Goal: Transaction & Acquisition: Purchase product/service

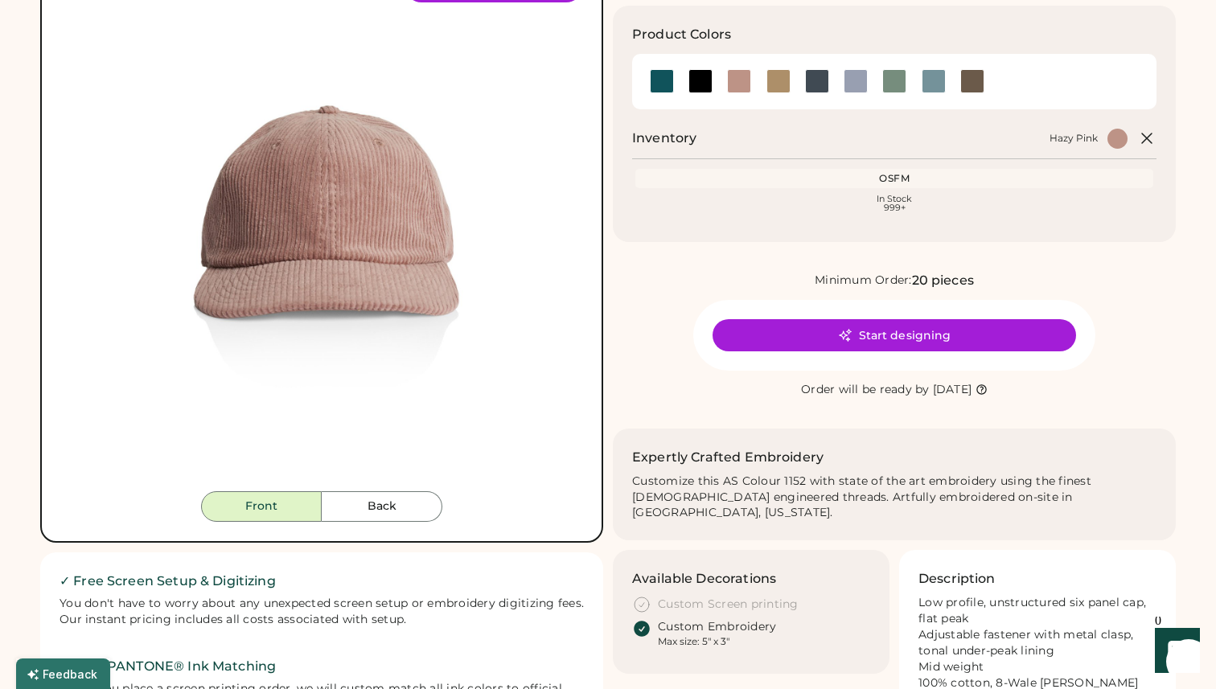
scroll to position [192, 0]
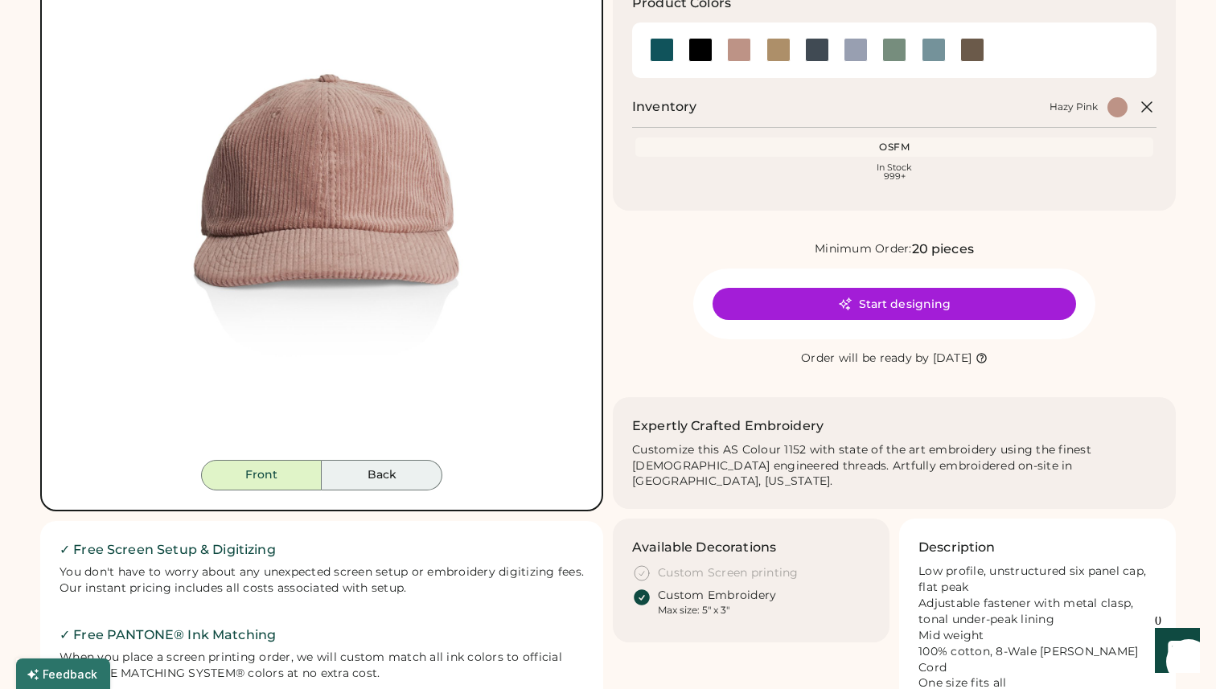
click at [379, 479] on button "Back" at bounding box center [382, 475] width 121 height 31
click at [275, 482] on button "Front" at bounding box center [261, 475] width 121 height 31
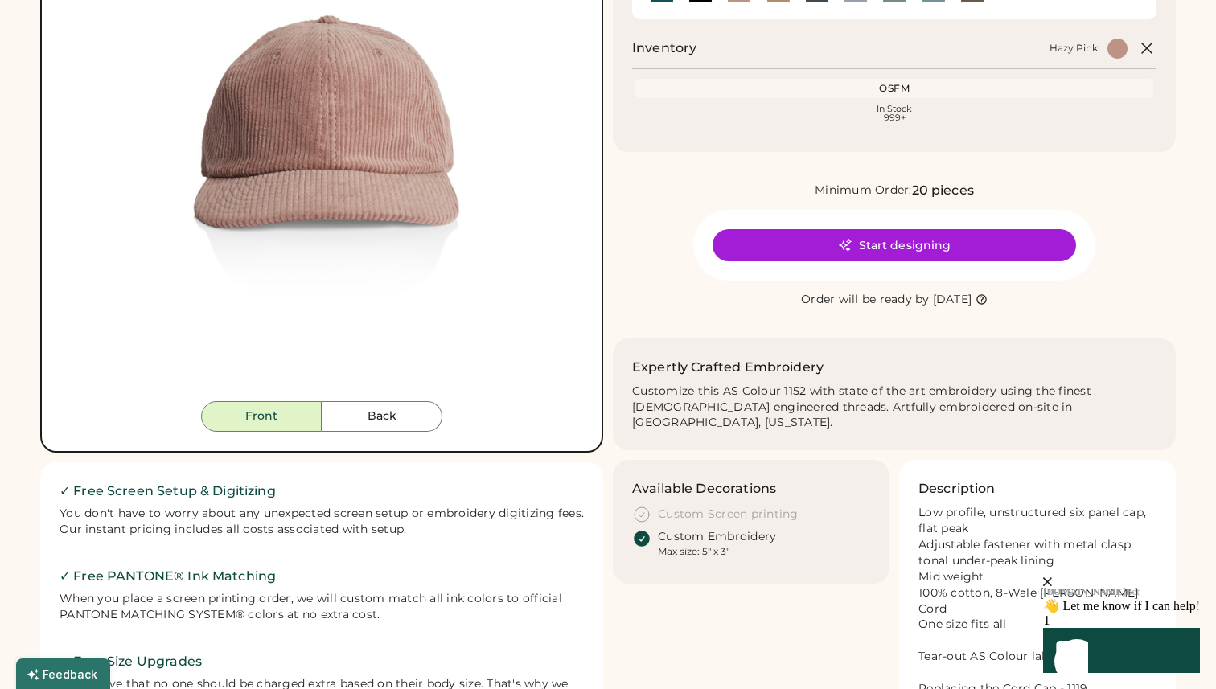
scroll to position [256, 0]
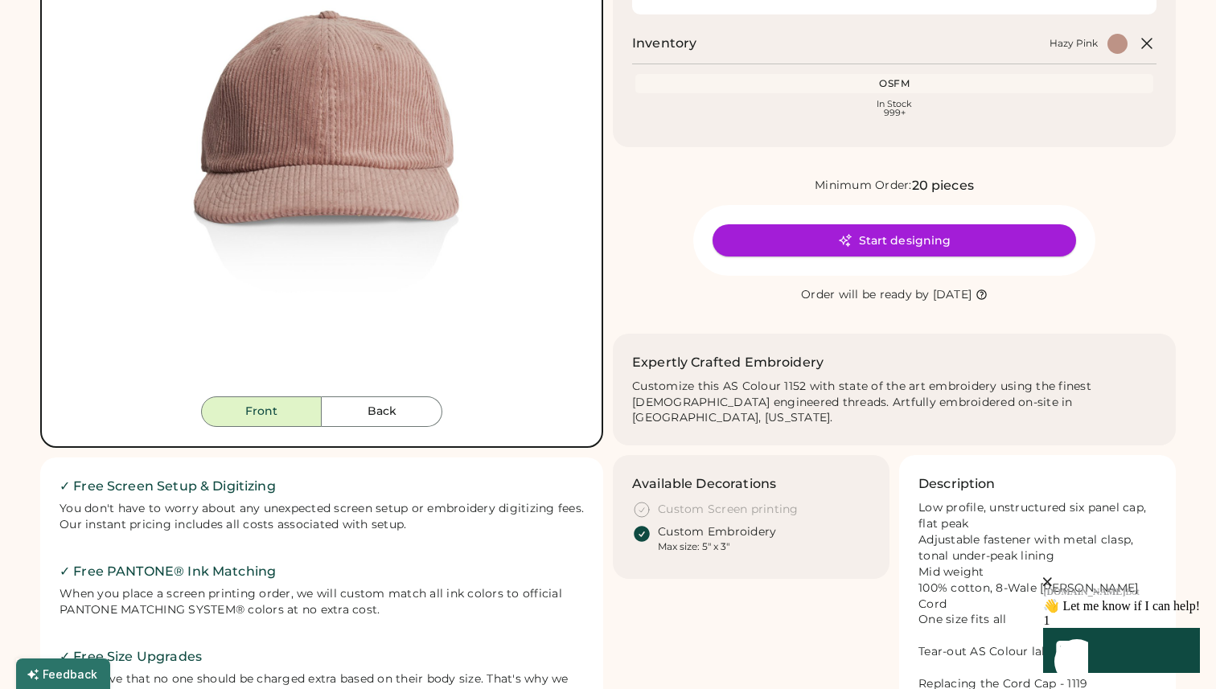
click at [917, 241] on button "Start designing" at bounding box center [895, 240] width 364 height 32
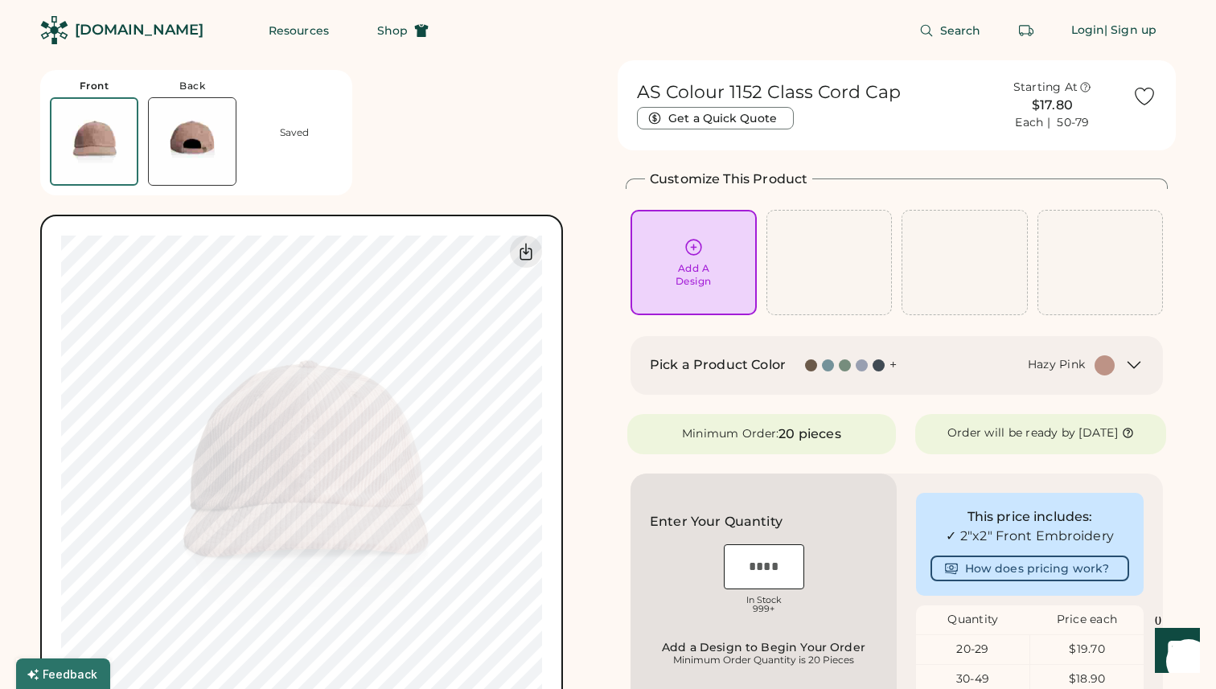
click at [711, 248] on div "Add A Design" at bounding box center [694, 262] width 104 height 51
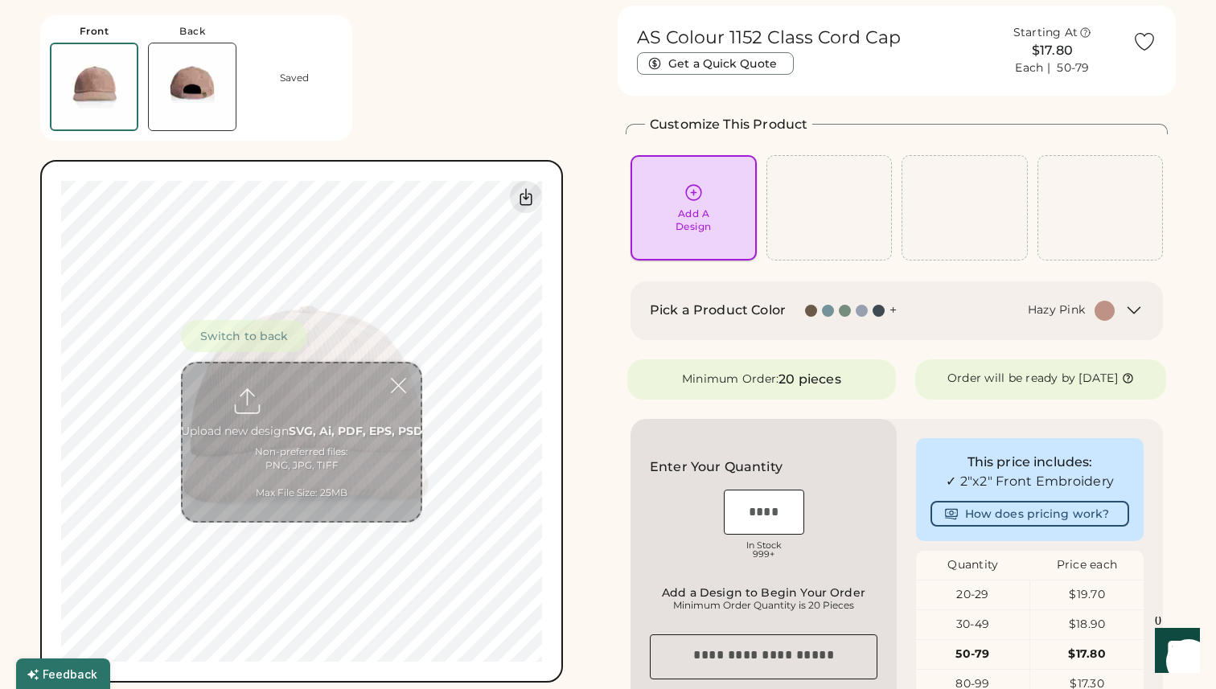
scroll to position [60, 0]
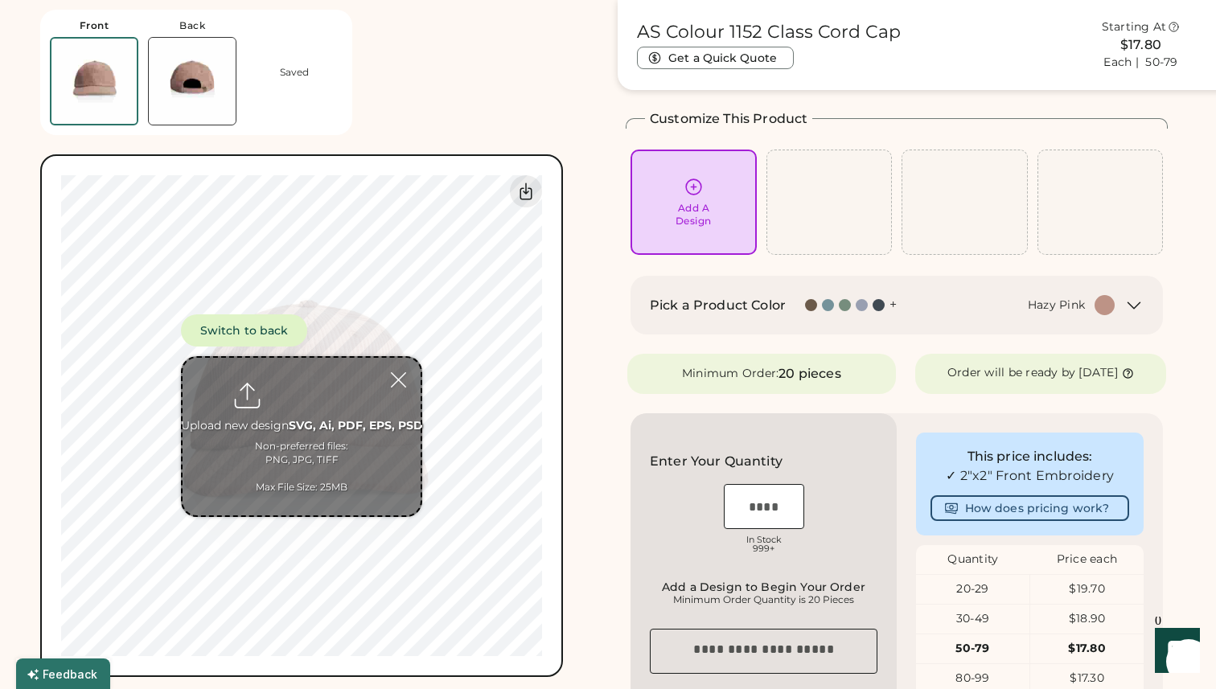
click at [301, 415] on input "file" at bounding box center [302, 437] width 238 height 158
click at [265, 329] on button "Switch to back" at bounding box center [244, 331] width 126 height 32
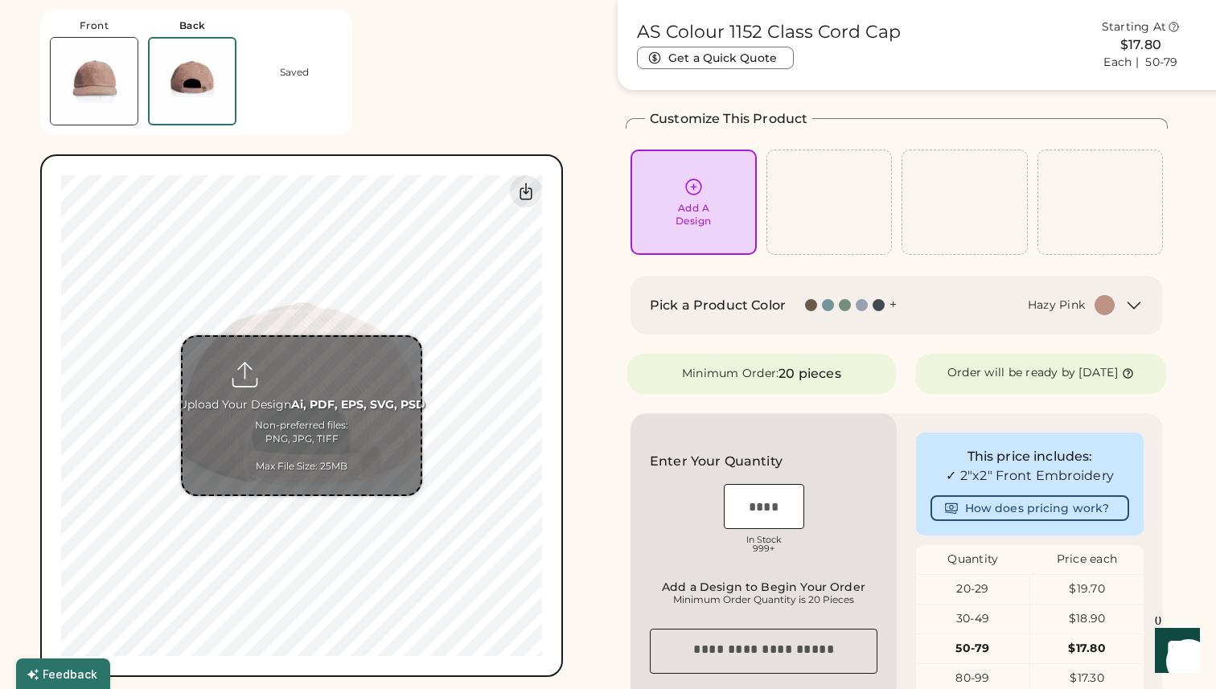
click at [307, 368] on input "file" at bounding box center [302, 416] width 238 height 158
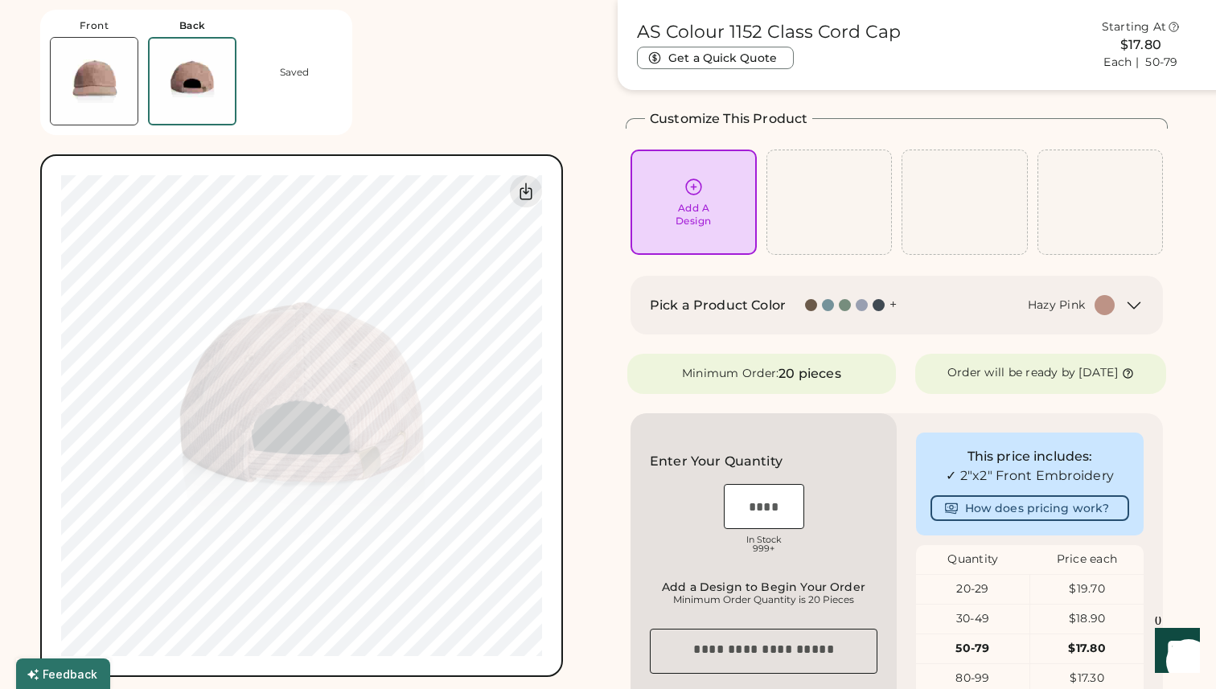
type input "**********"
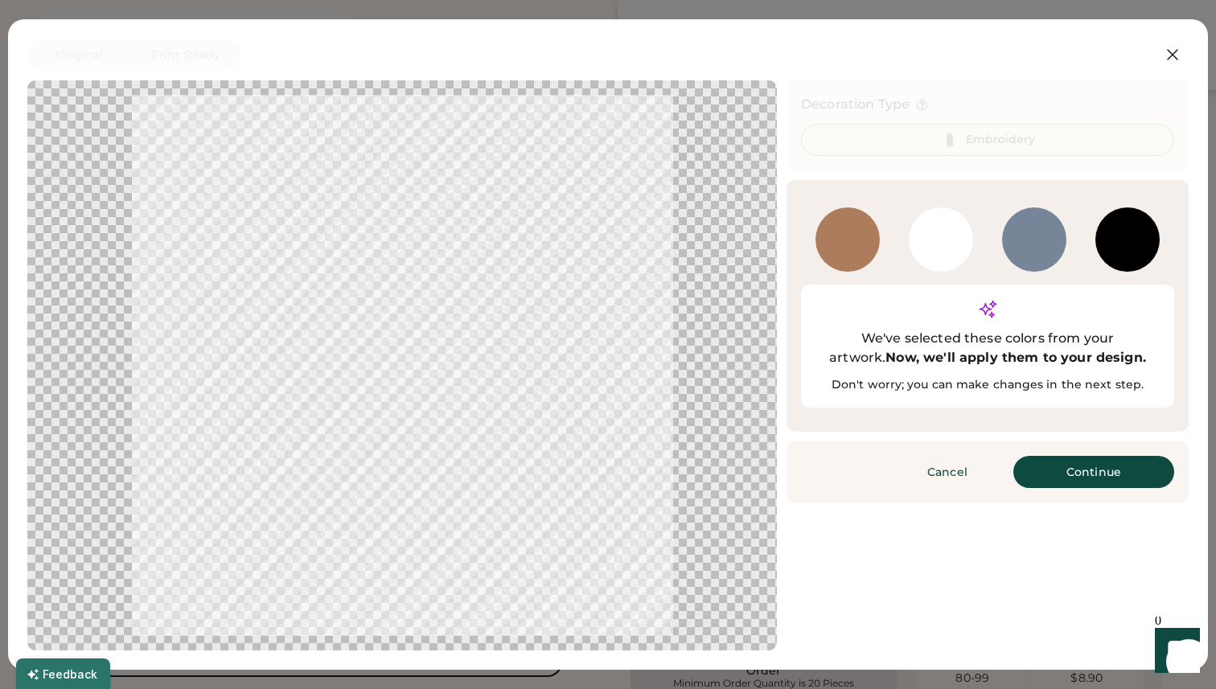
click at [847, 225] on div at bounding box center [848, 240] width 64 height 64
click at [843, 233] on div at bounding box center [848, 240] width 64 height 64
click at [841, 244] on div at bounding box center [848, 240] width 64 height 64
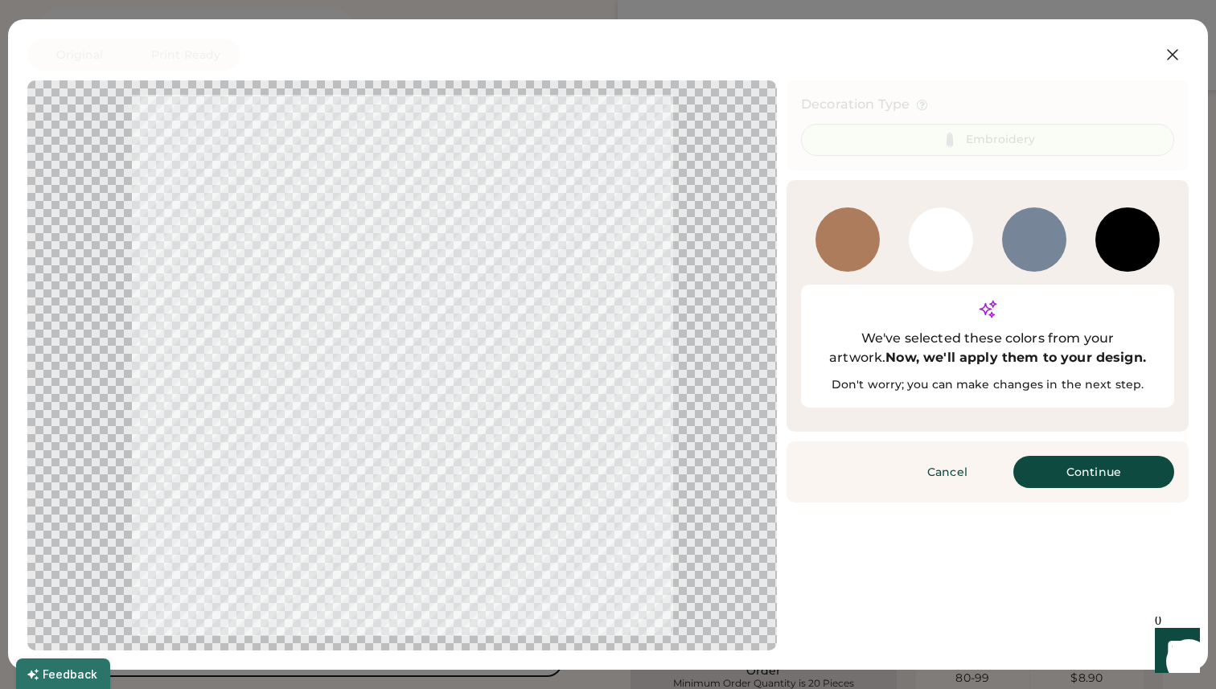
click at [841, 244] on div at bounding box center [848, 240] width 64 height 64
click at [1084, 456] on button "Continue" at bounding box center [1094, 472] width 161 height 32
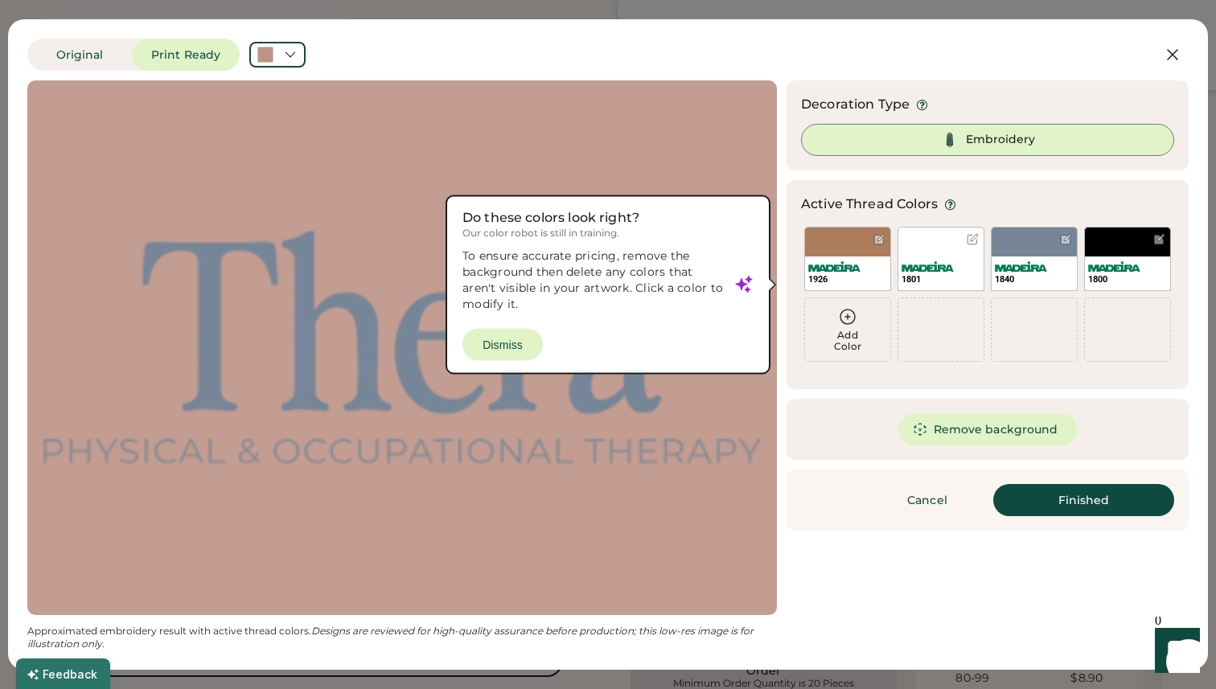
click at [493, 350] on div at bounding box center [402, 348] width 721 height 506
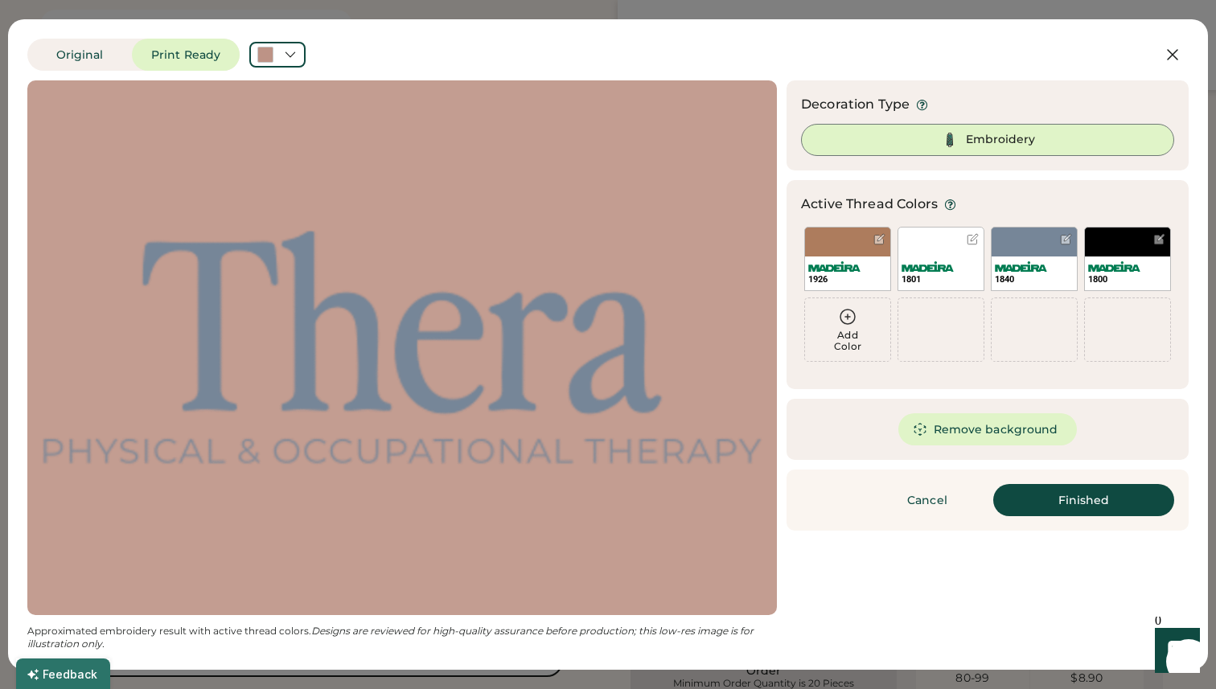
scroll to position [0, 0]
click at [922, 251] on div "1801" at bounding box center [941, 259] width 87 height 64
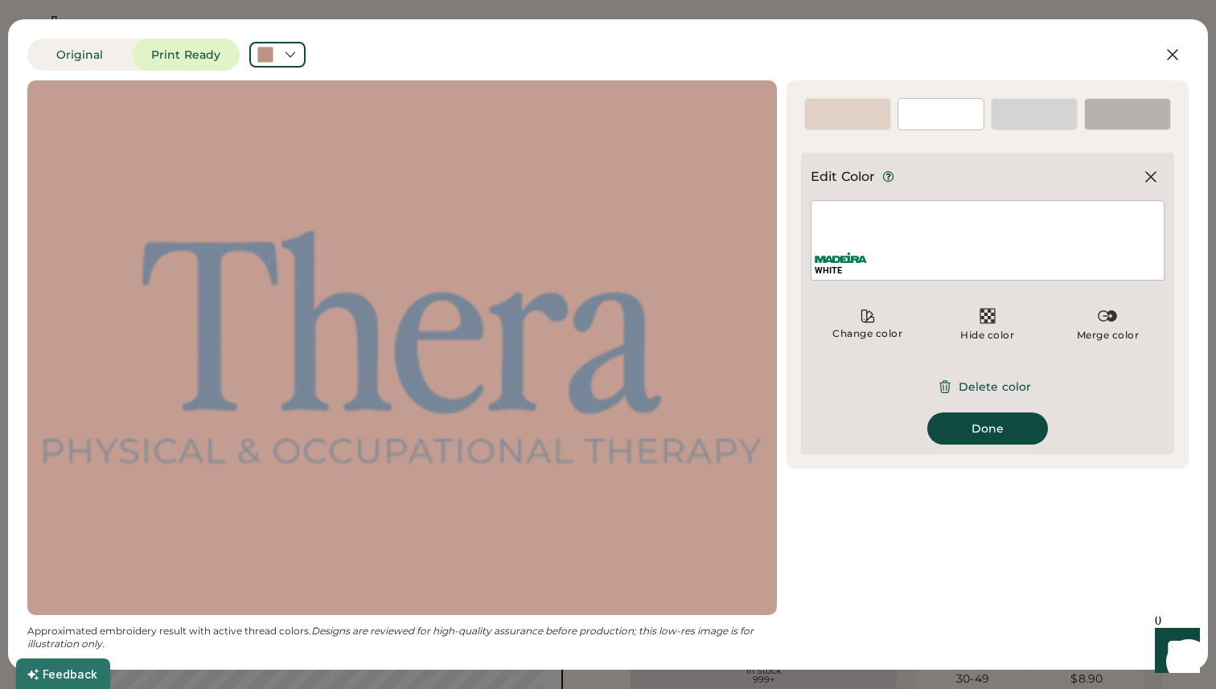
click at [851, 108] on div "1926" at bounding box center [847, 114] width 87 height 32
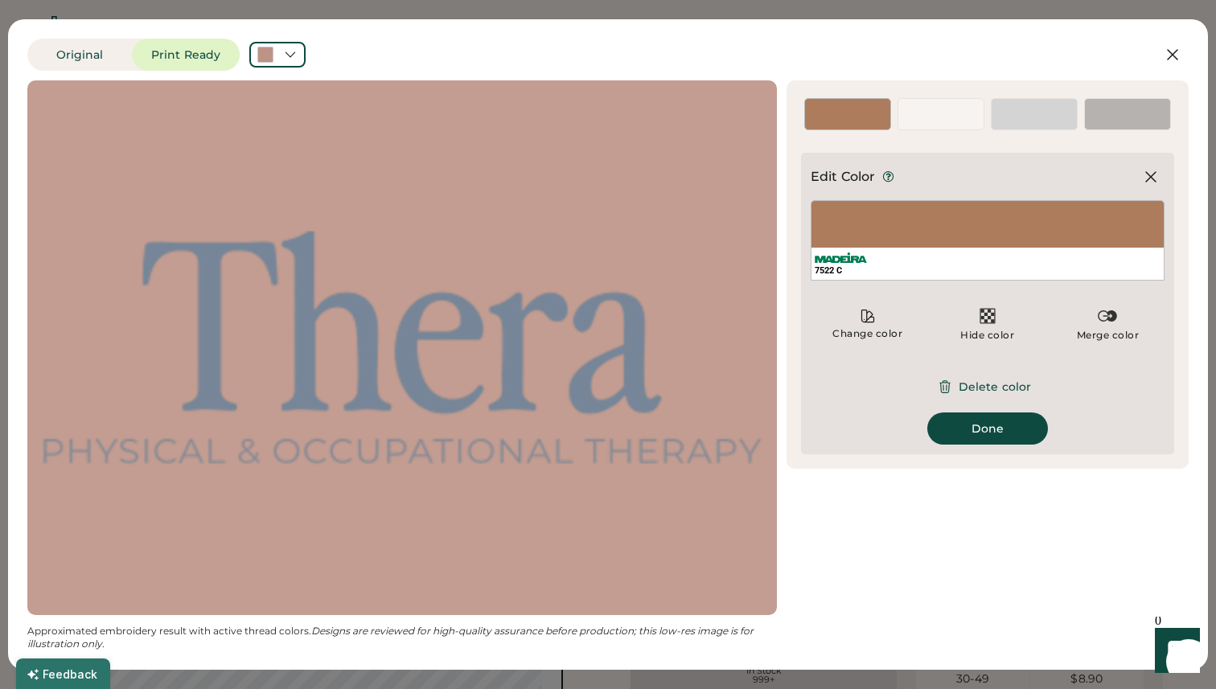
click at [924, 120] on div "1801" at bounding box center [941, 122] width 85 height 14
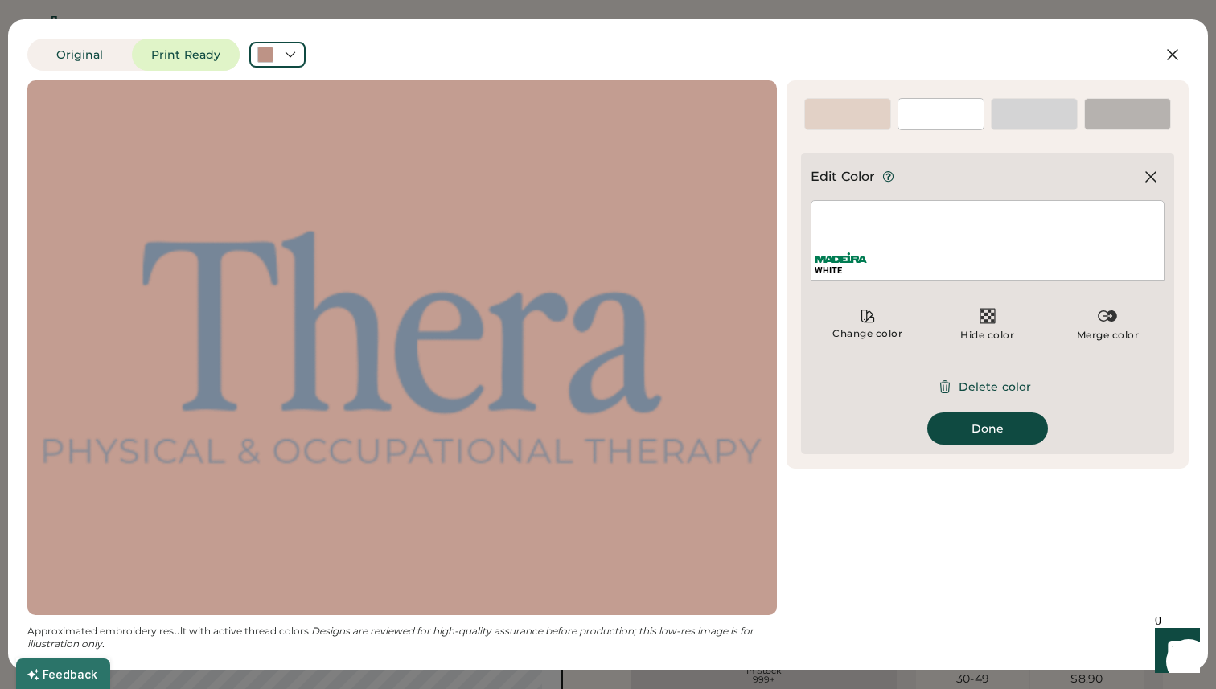
click at [854, 122] on div "1926" at bounding box center [847, 122] width 85 height 14
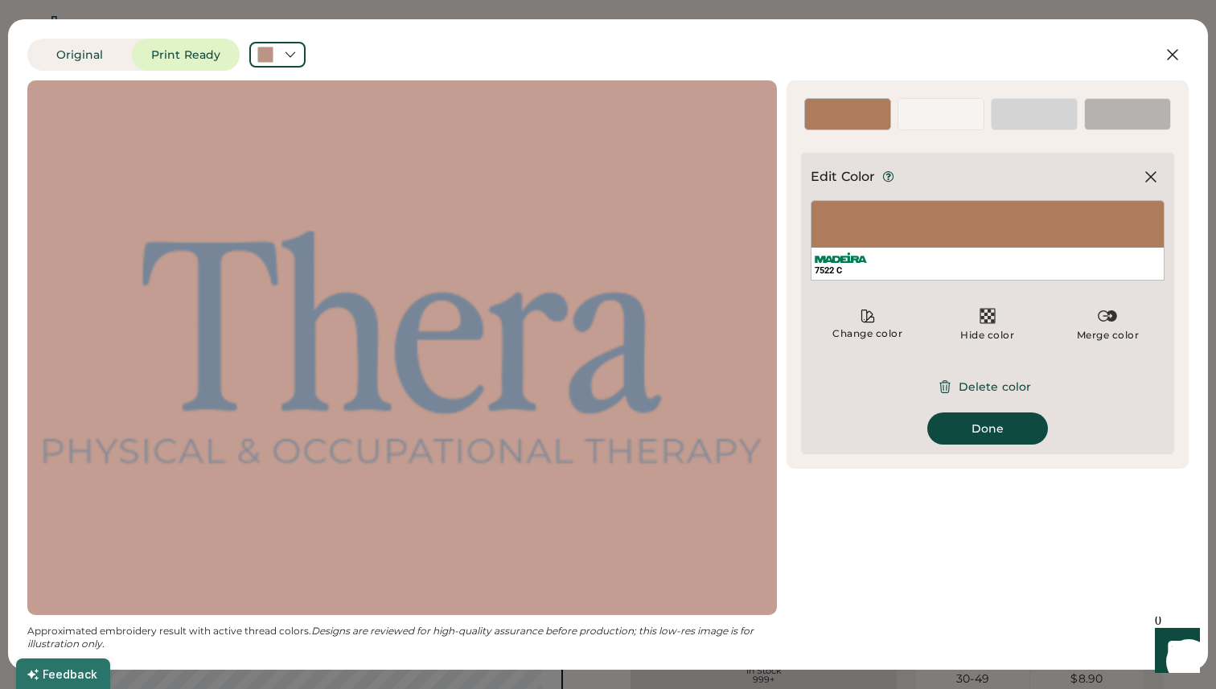
click at [871, 224] on div "7522 C" at bounding box center [988, 240] width 354 height 80
click at [878, 326] on div "Change color" at bounding box center [867, 324] width 113 height 48
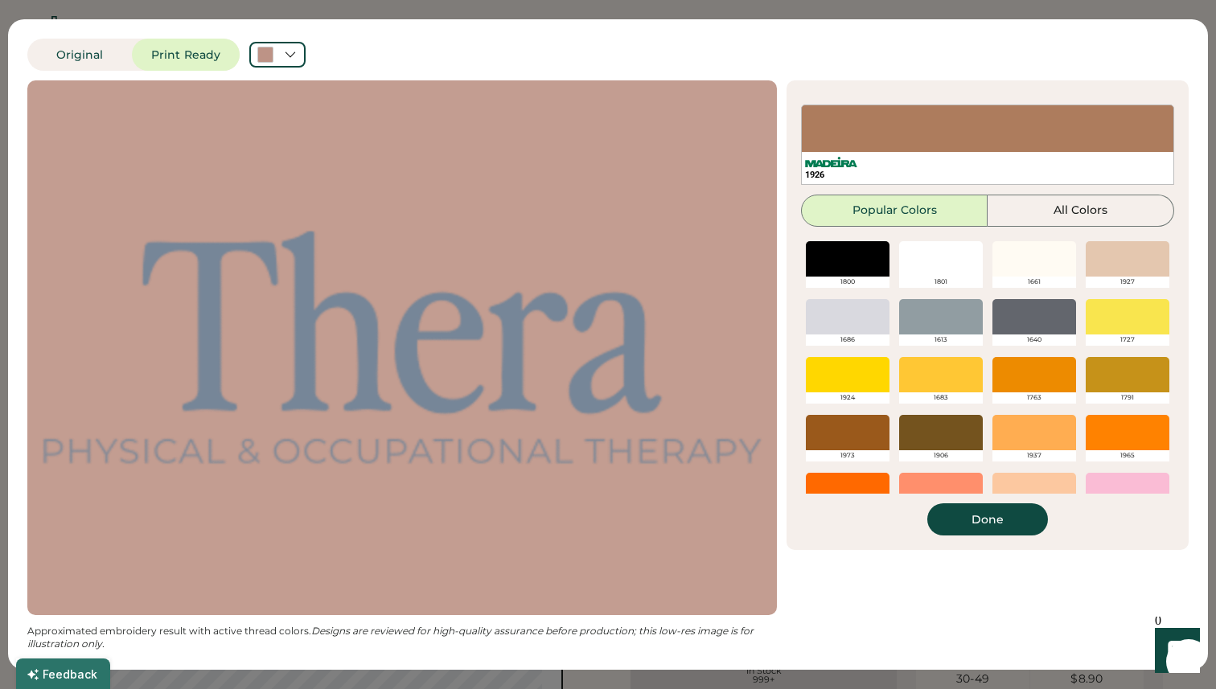
click at [1138, 261] on div at bounding box center [1128, 258] width 84 height 35
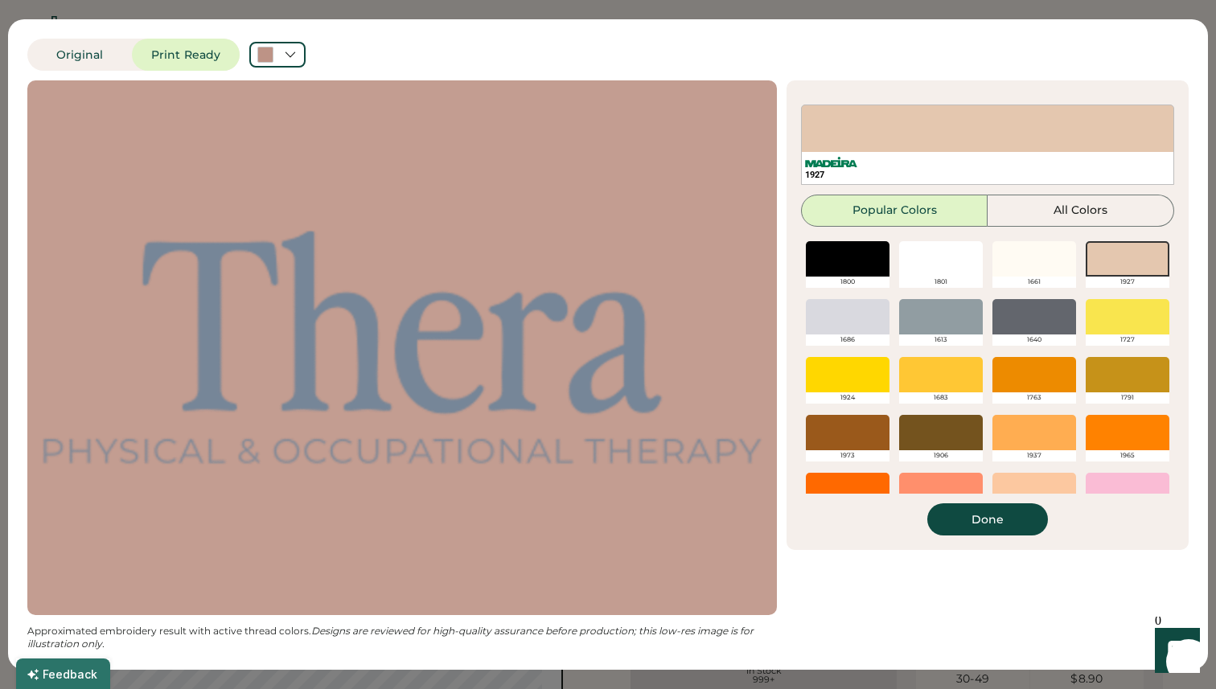
click at [962, 320] on div at bounding box center [941, 316] width 84 height 35
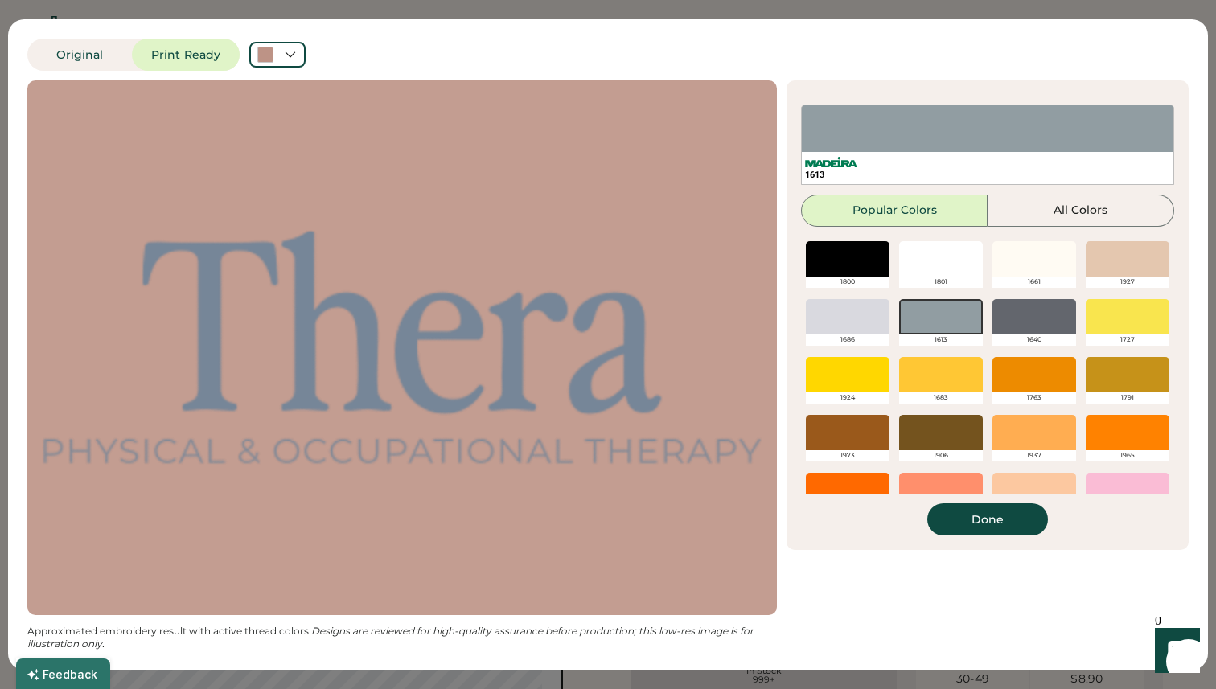
click at [1033, 260] on div at bounding box center [1035, 258] width 84 height 35
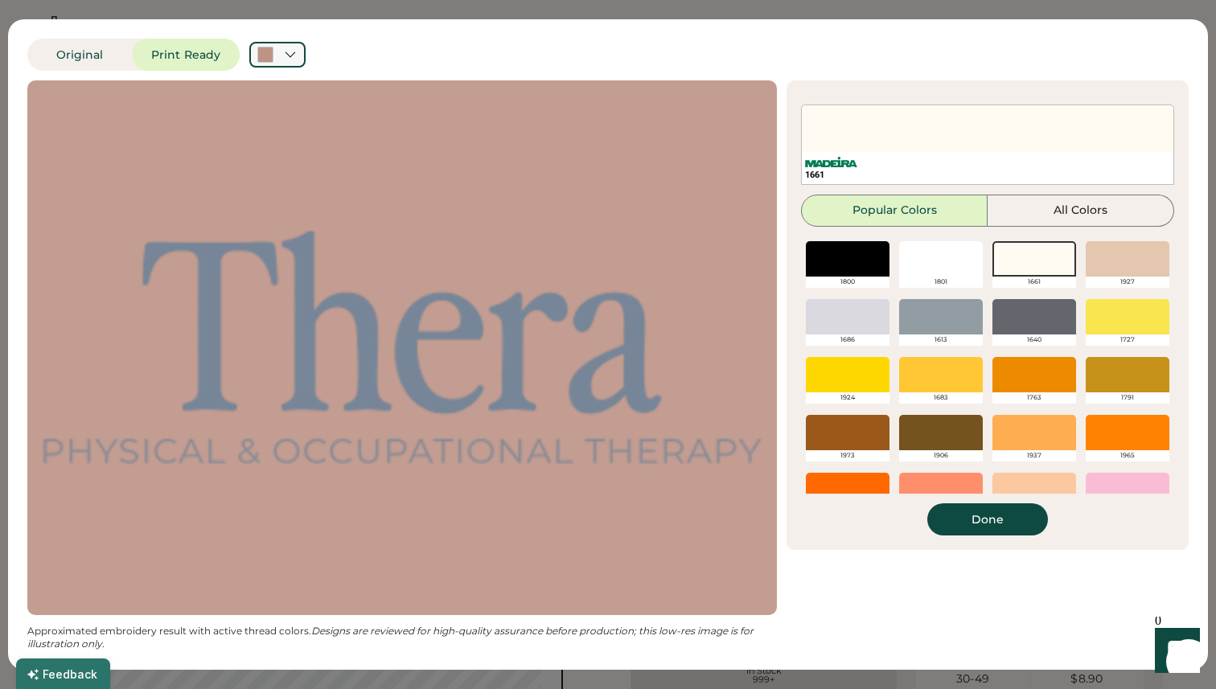
click at [287, 52] on icon at bounding box center [290, 54] width 14 height 14
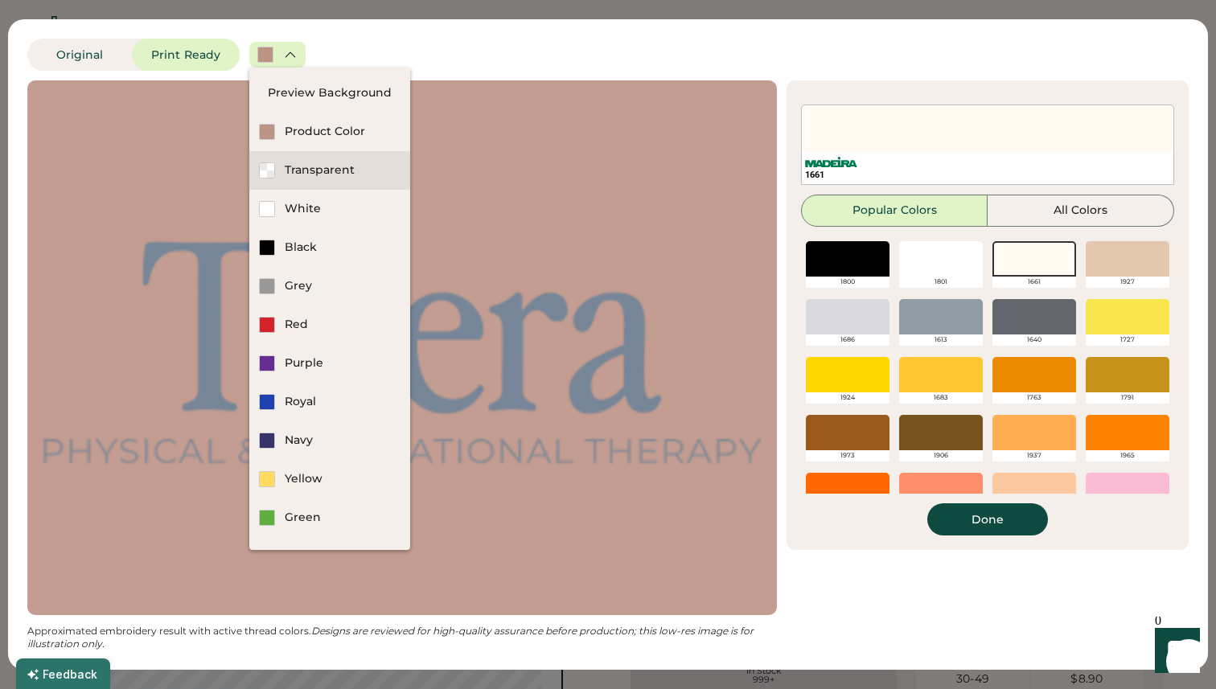
click at [320, 170] on div "Transparent" at bounding box center [343, 171] width 116 height 16
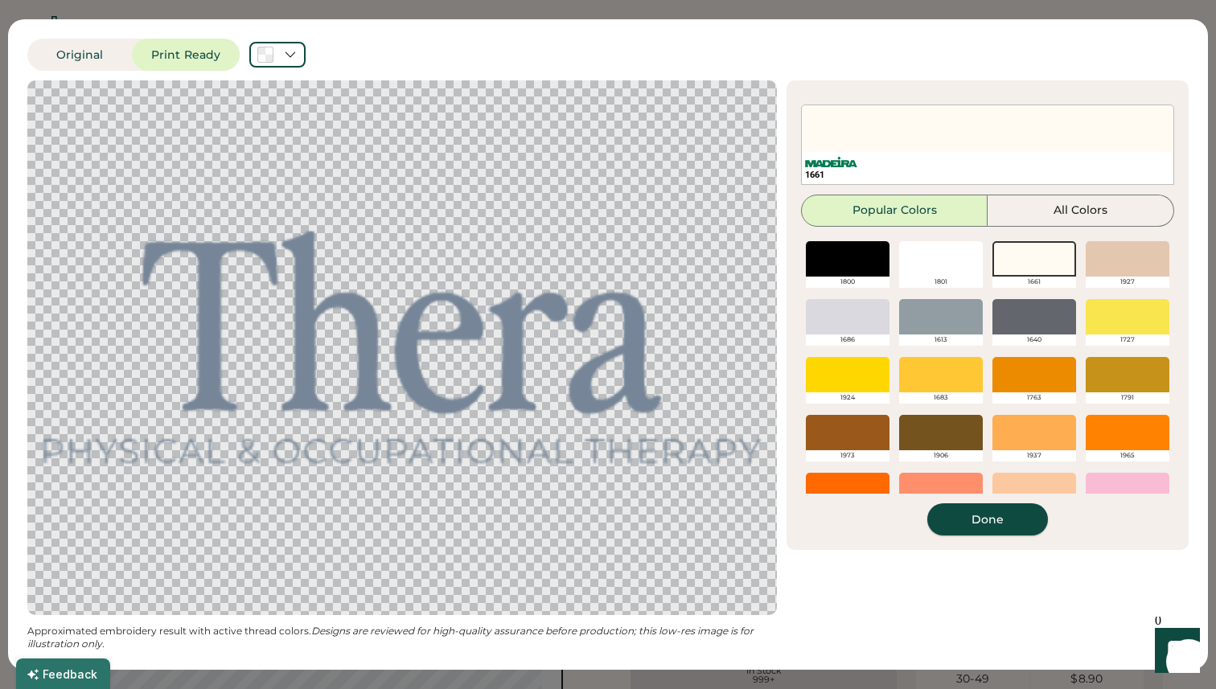
click at [999, 529] on button "Done" at bounding box center [988, 520] width 121 height 32
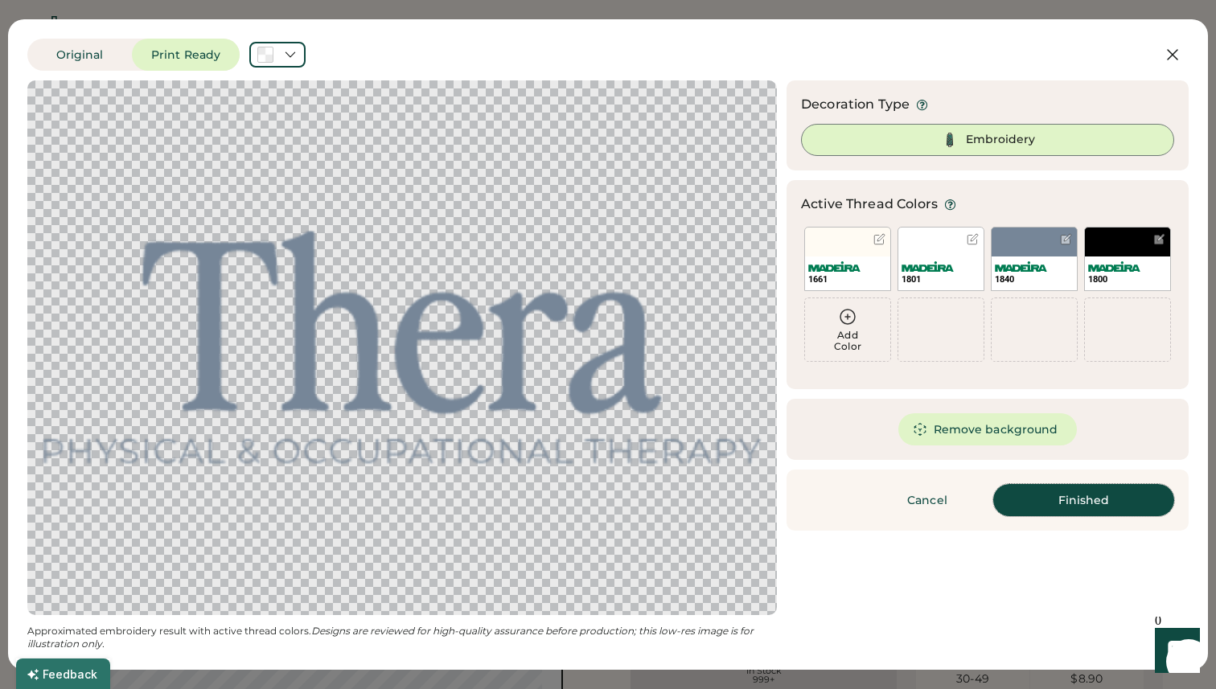
click at [1054, 497] on button "Finished" at bounding box center [1084, 500] width 181 height 32
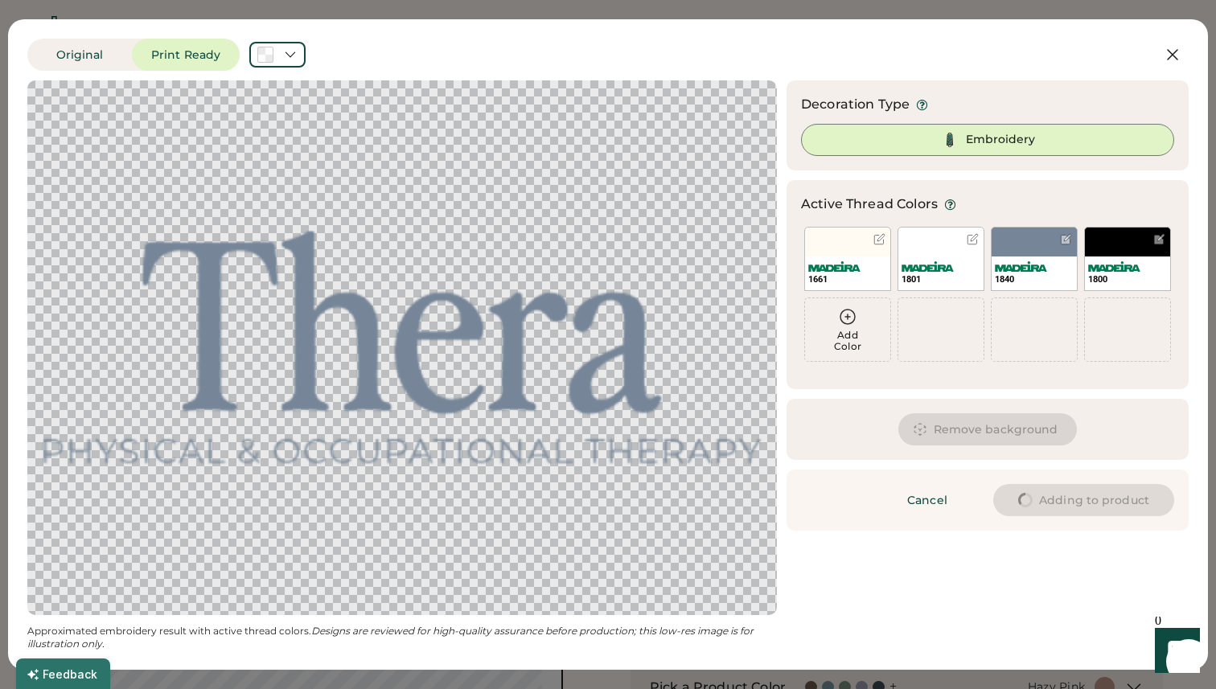
type input "****"
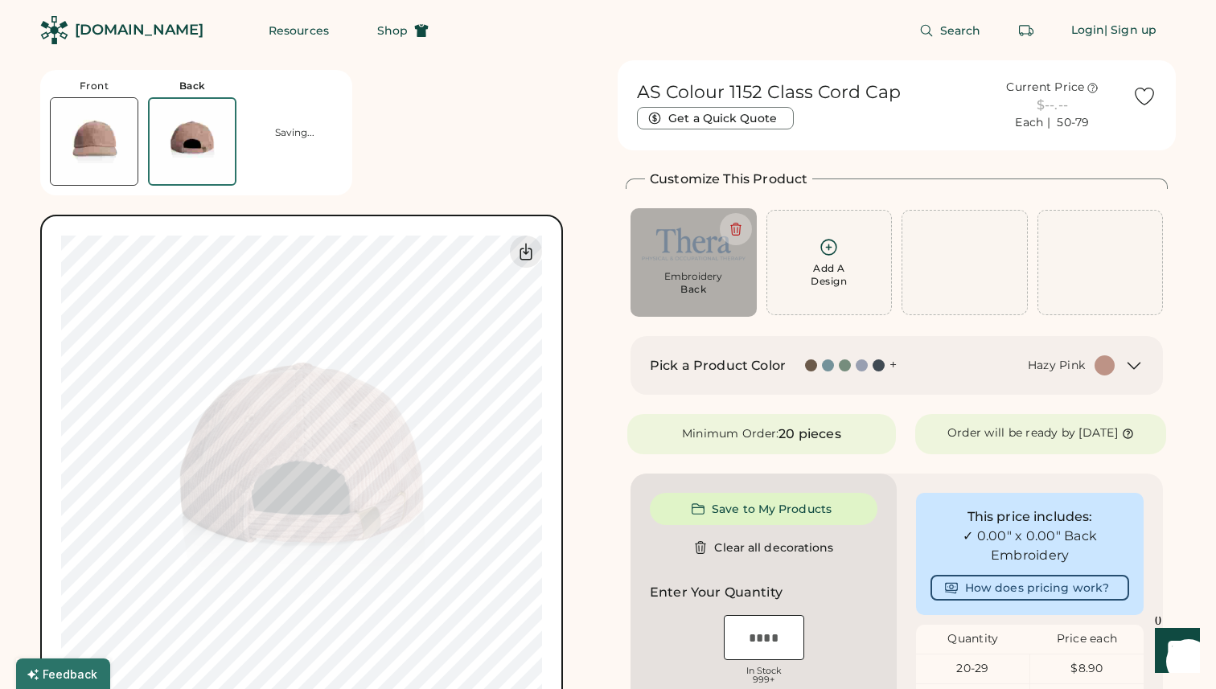
type input "****"
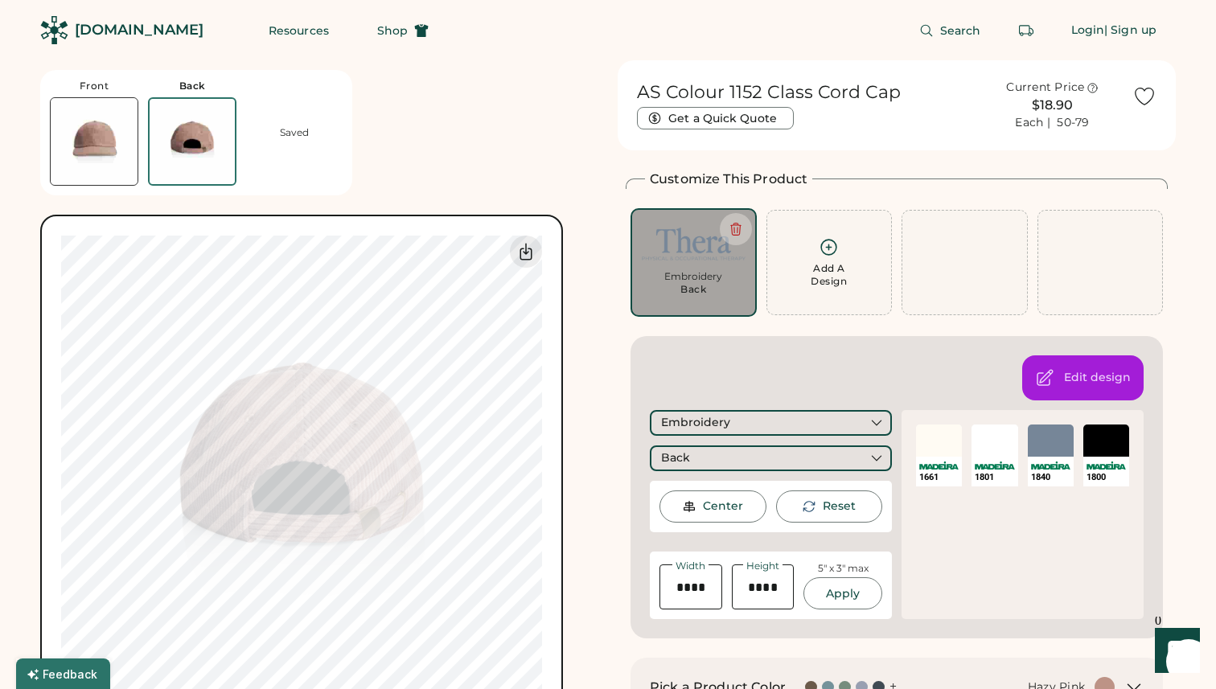
type input "****"
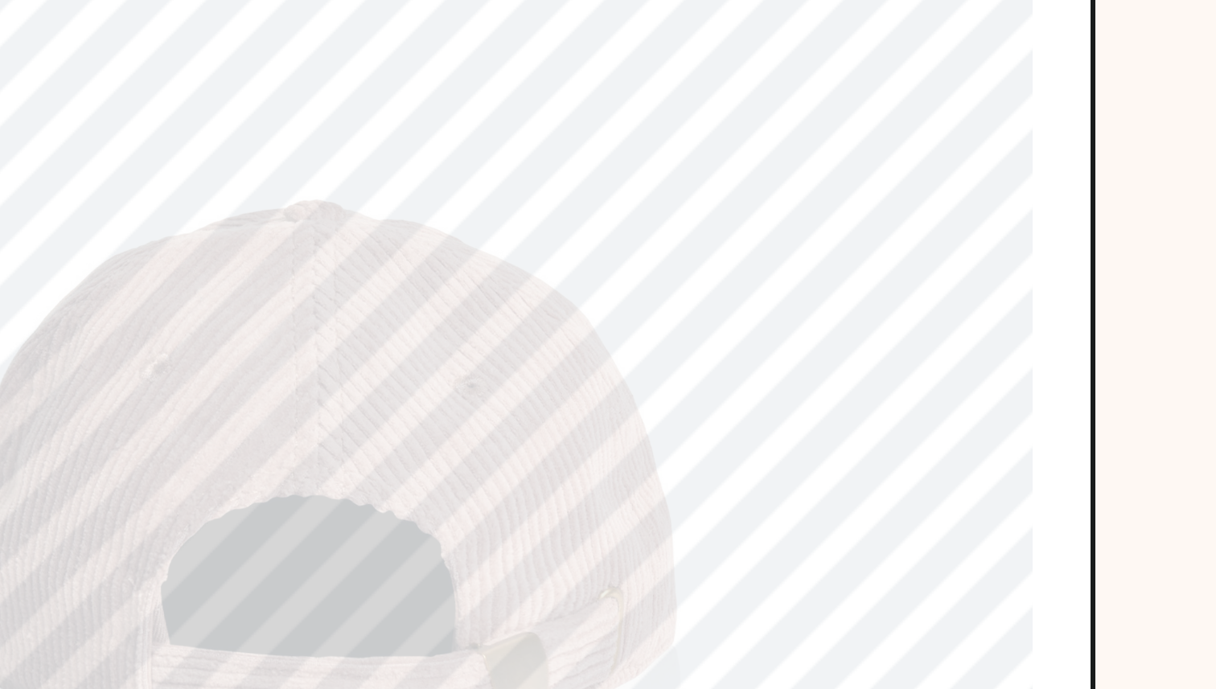
type input "****"
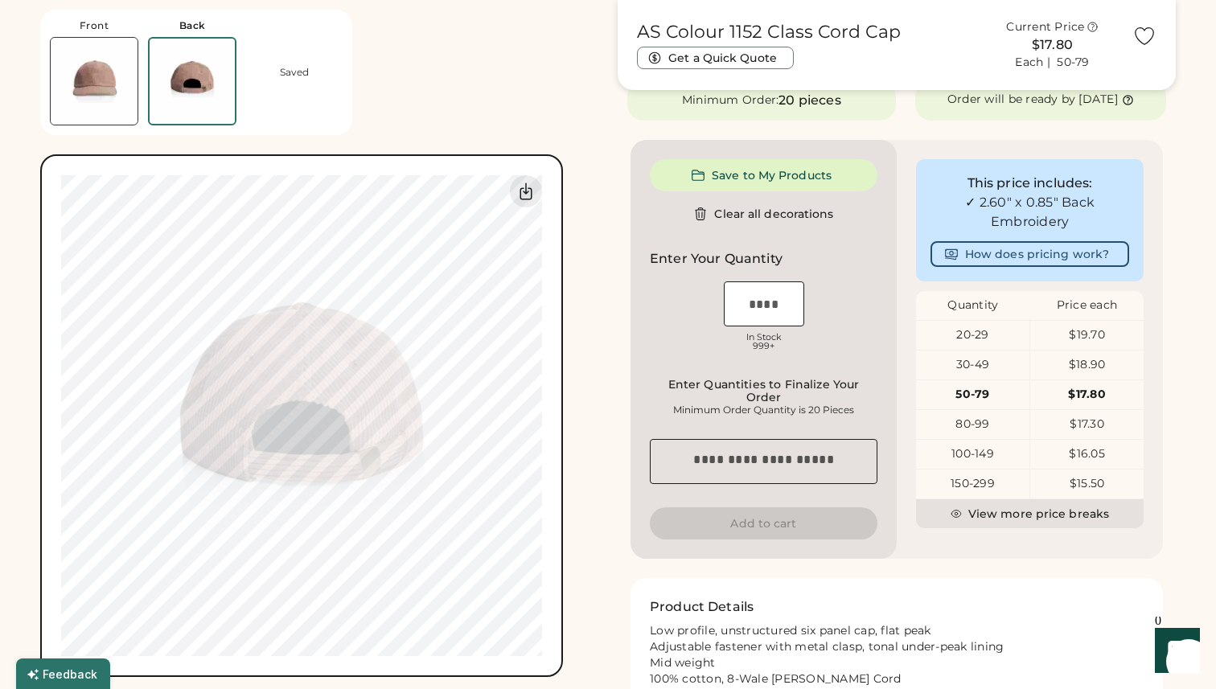
scroll to position [335, 0]
type input "****"
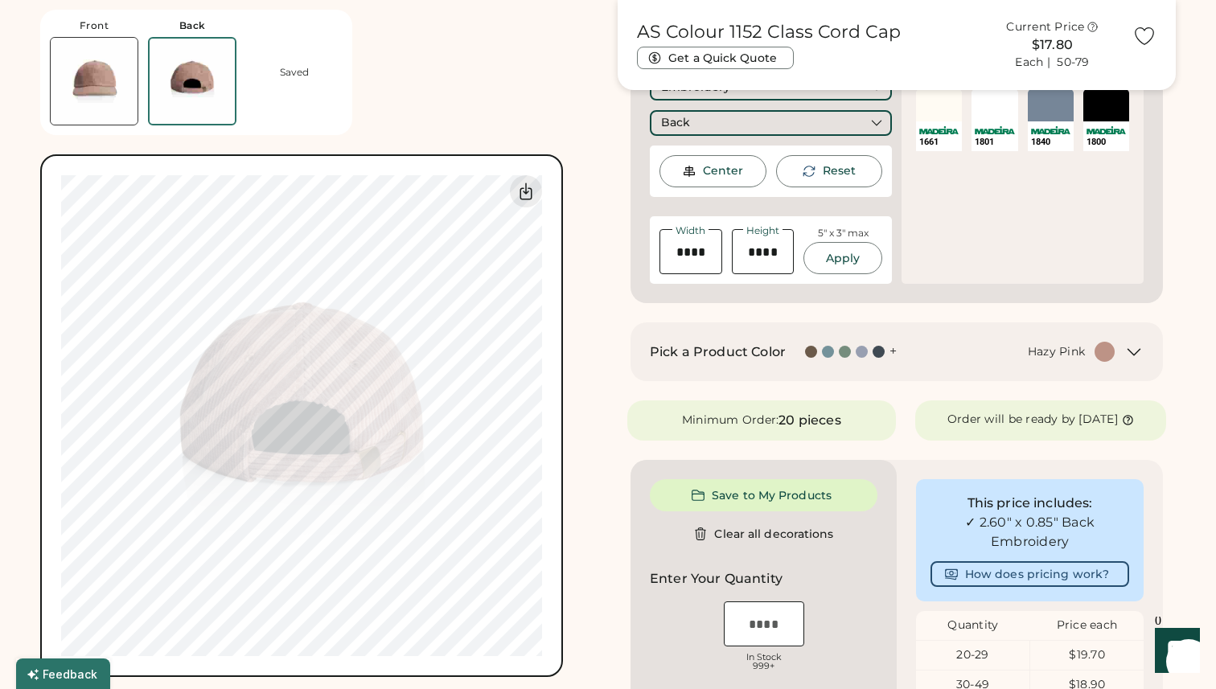
click at [86, 94] on img at bounding box center [94, 81] width 87 height 87
type input "****"
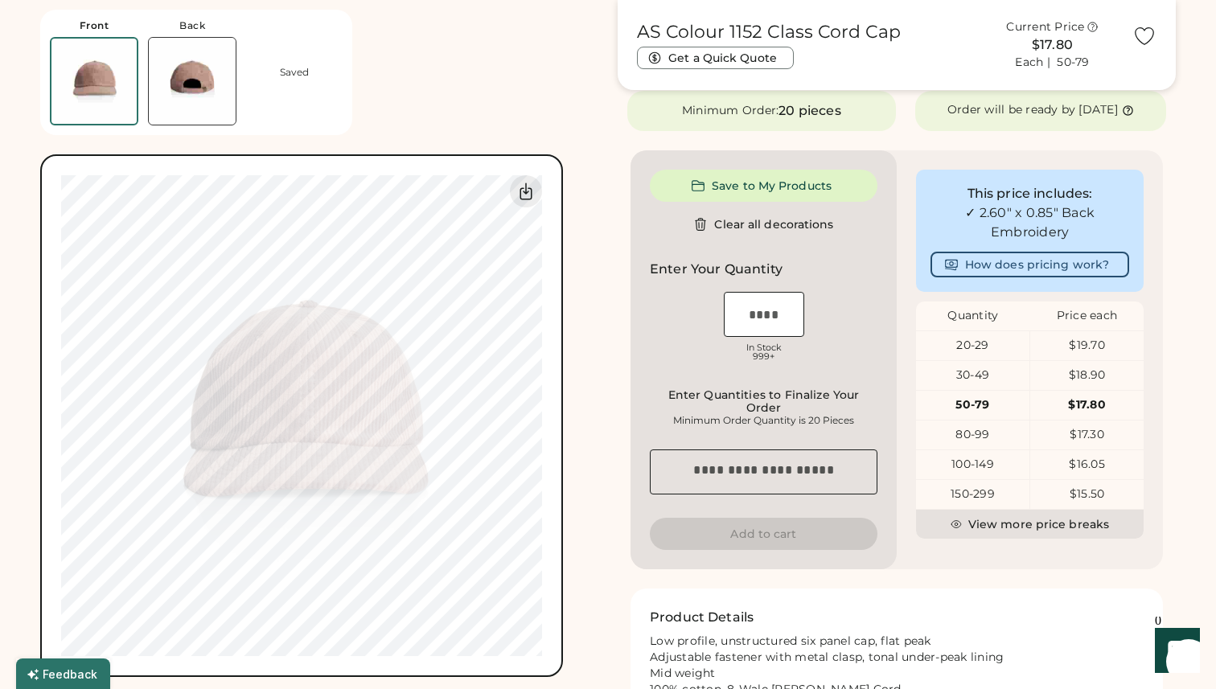
click at [166, 67] on img at bounding box center [192, 81] width 87 height 87
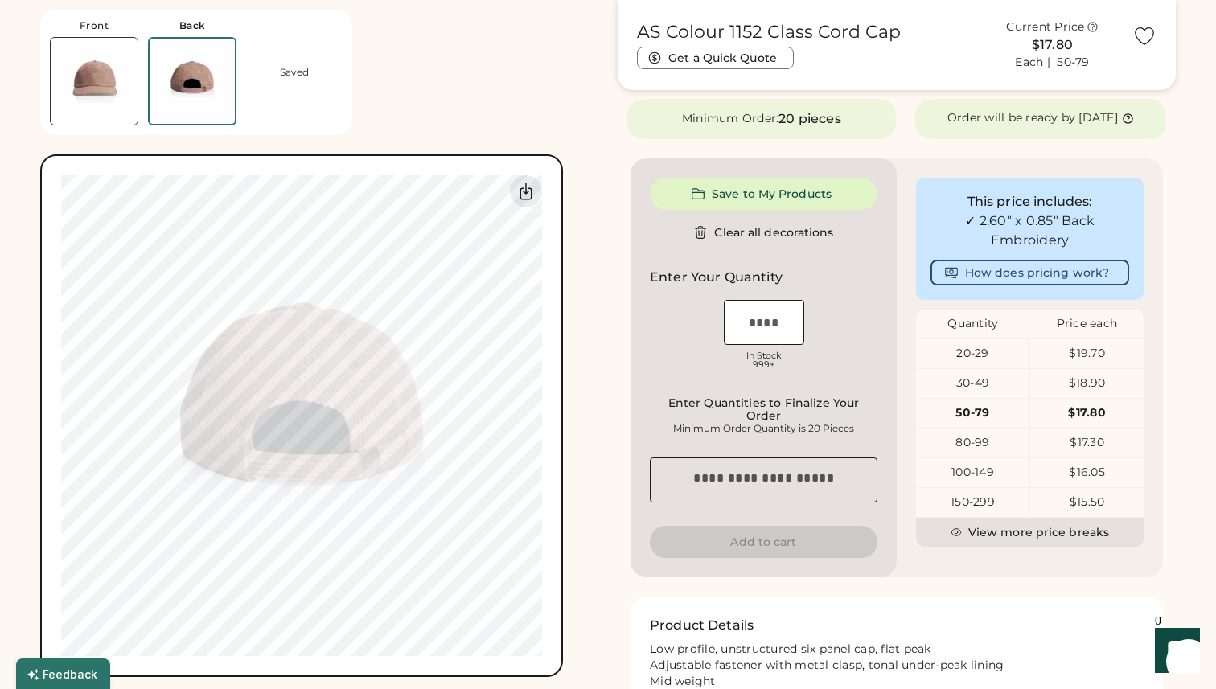
scroll to position [311, 0]
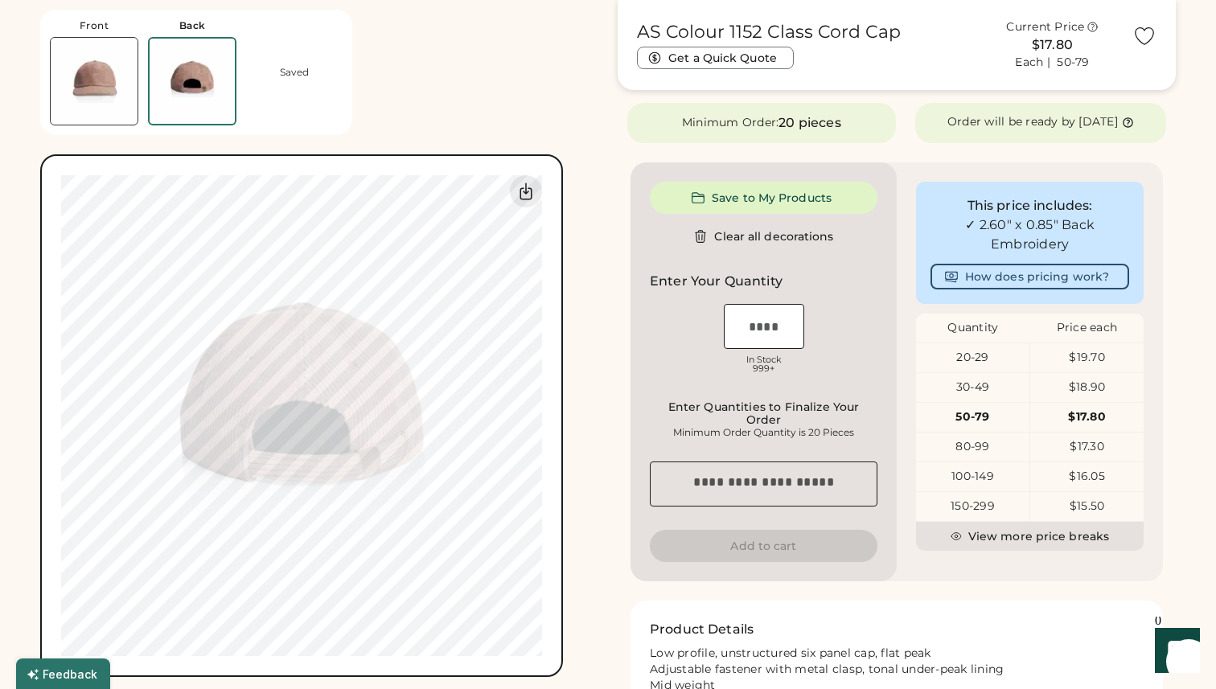
type input "****"
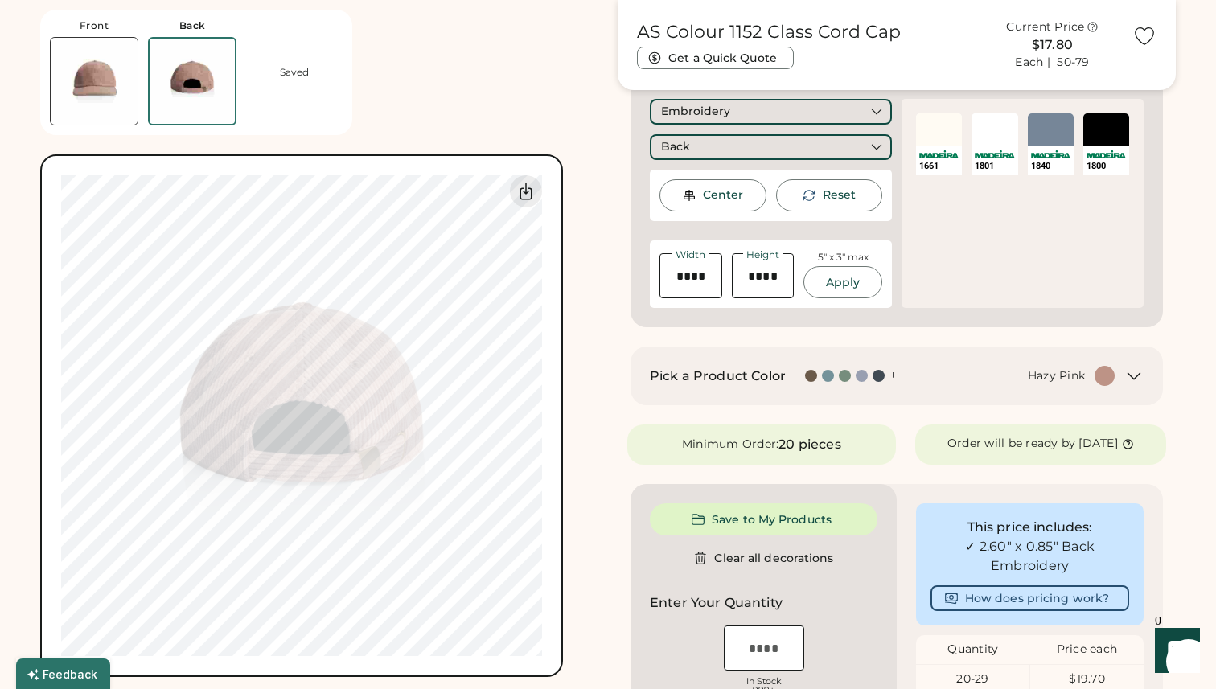
click at [97, 76] on img at bounding box center [94, 81] width 87 height 87
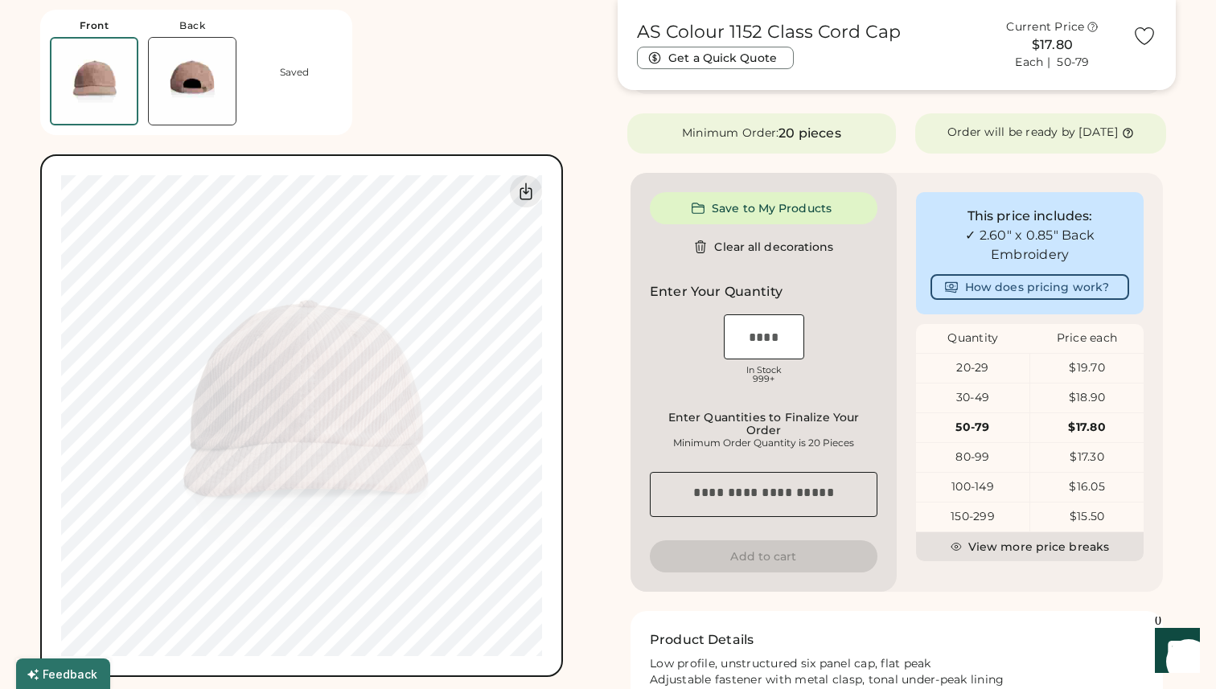
scroll to position [299, 0]
click at [200, 86] on img at bounding box center [192, 81] width 87 height 87
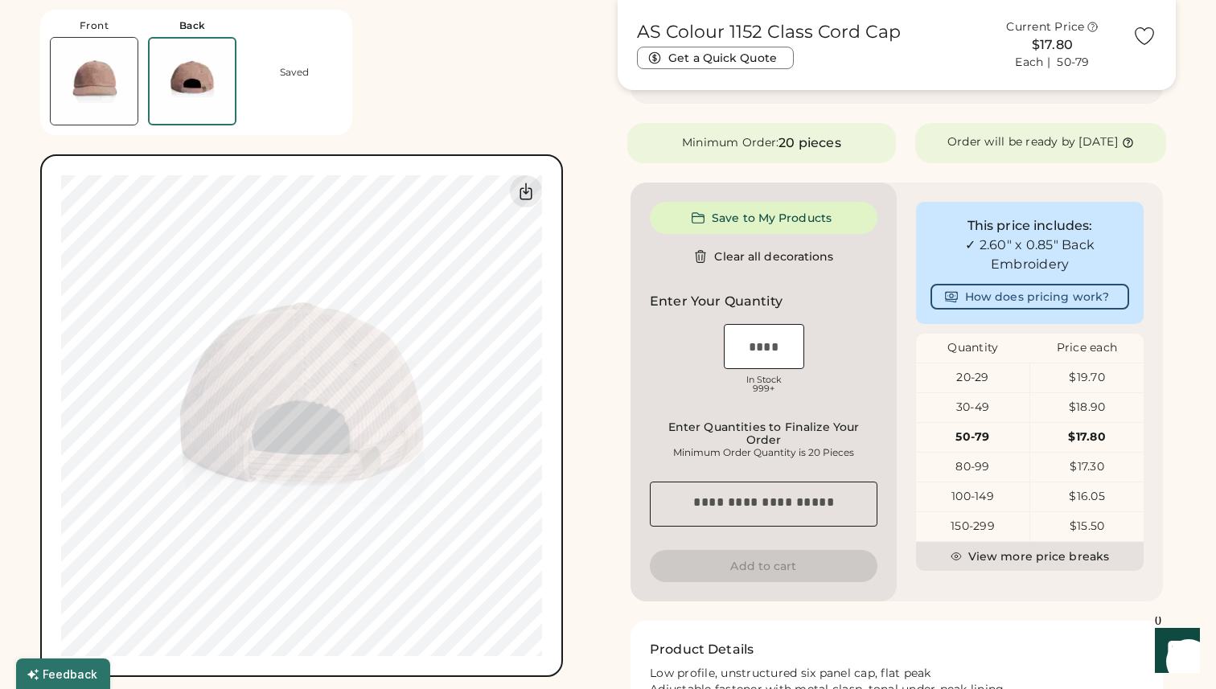
scroll to position [287, 0]
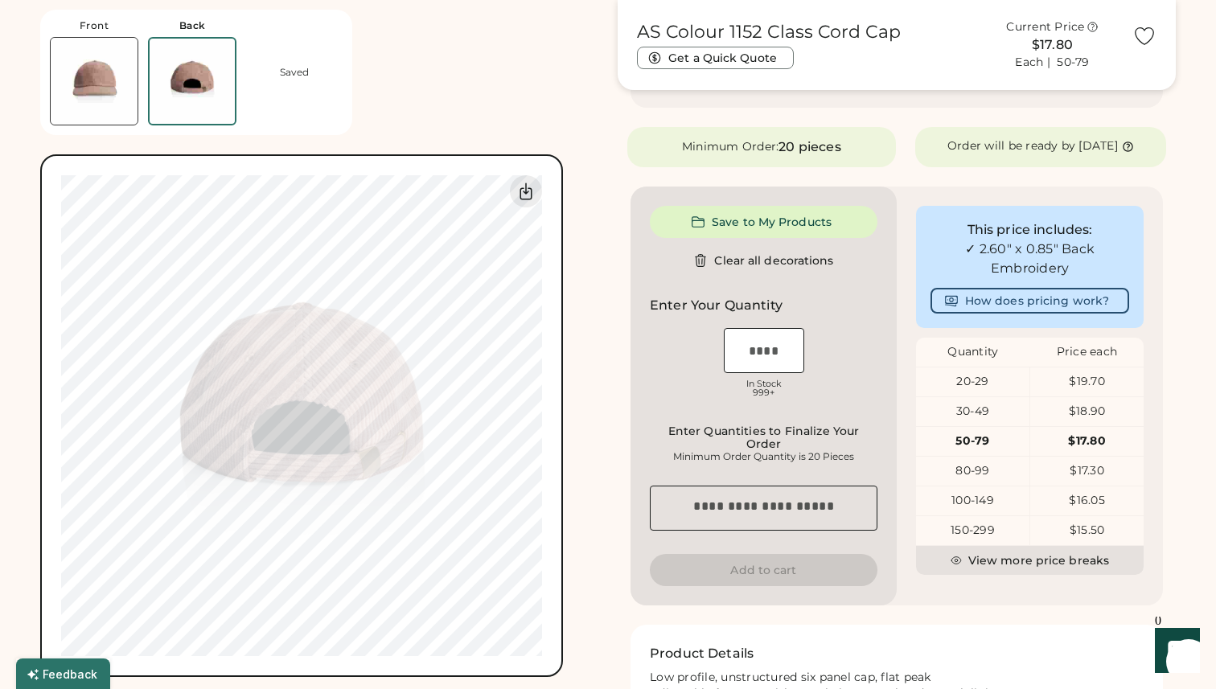
click at [72, 91] on img at bounding box center [94, 81] width 87 height 87
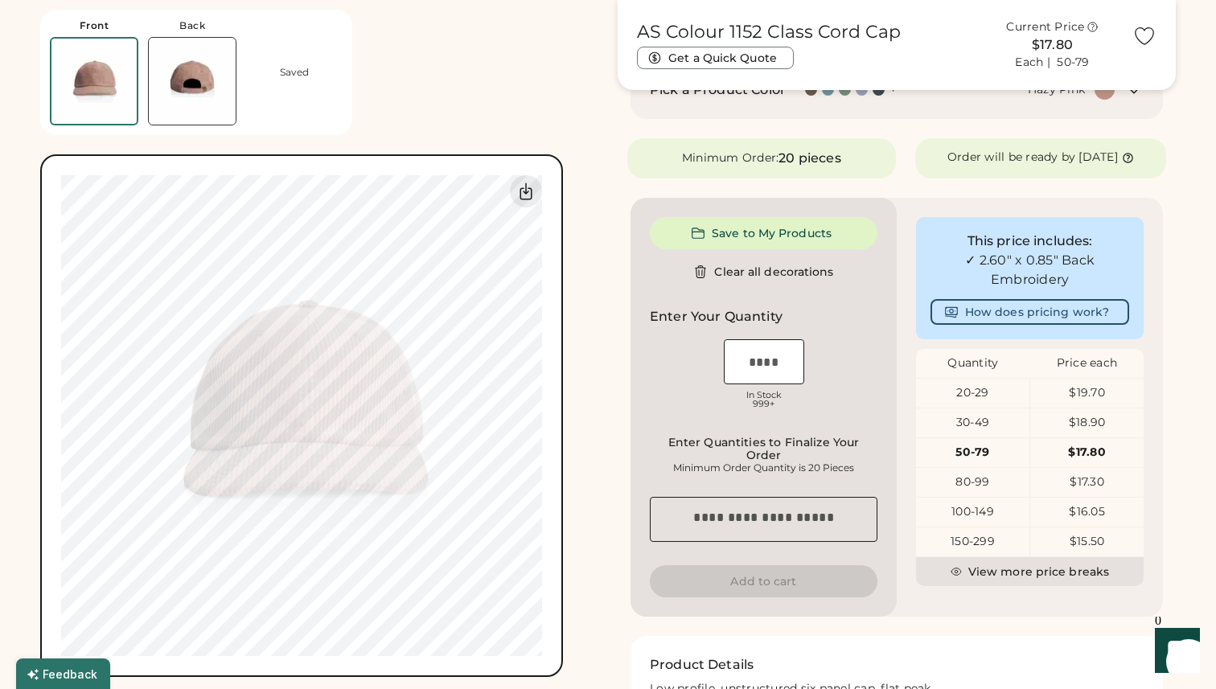
scroll to position [275, 0]
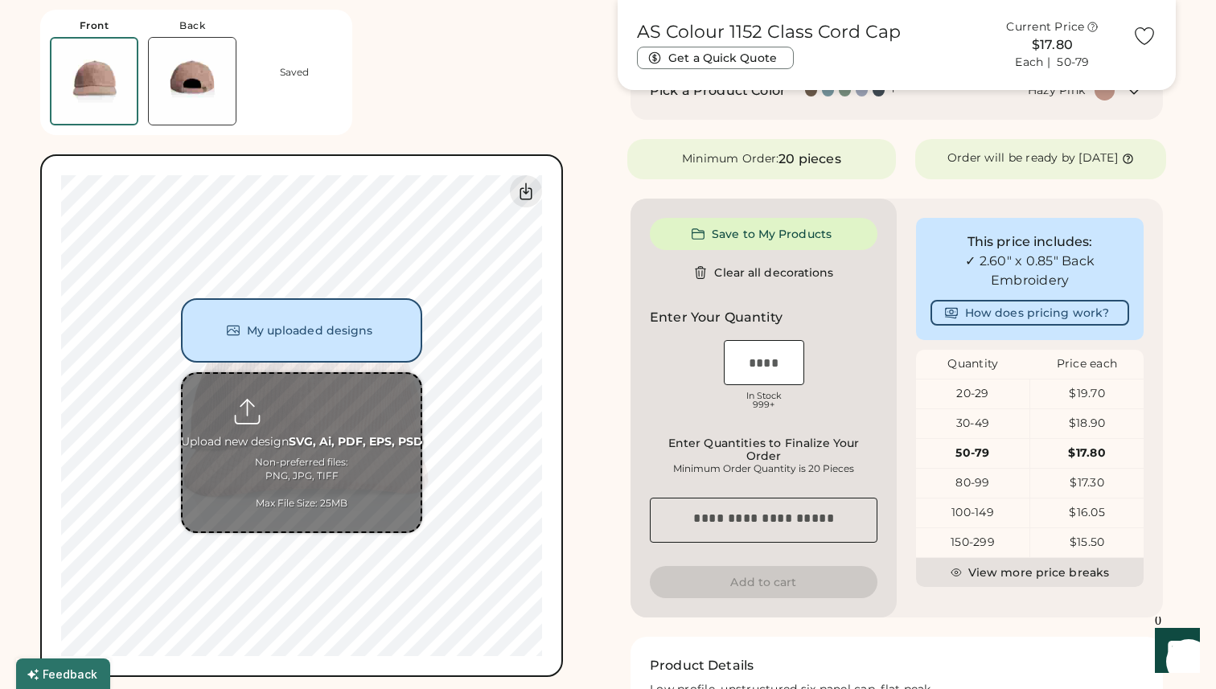
click at [377, 411] on input "file" at bounding box center [302, 453] width 238 height 158
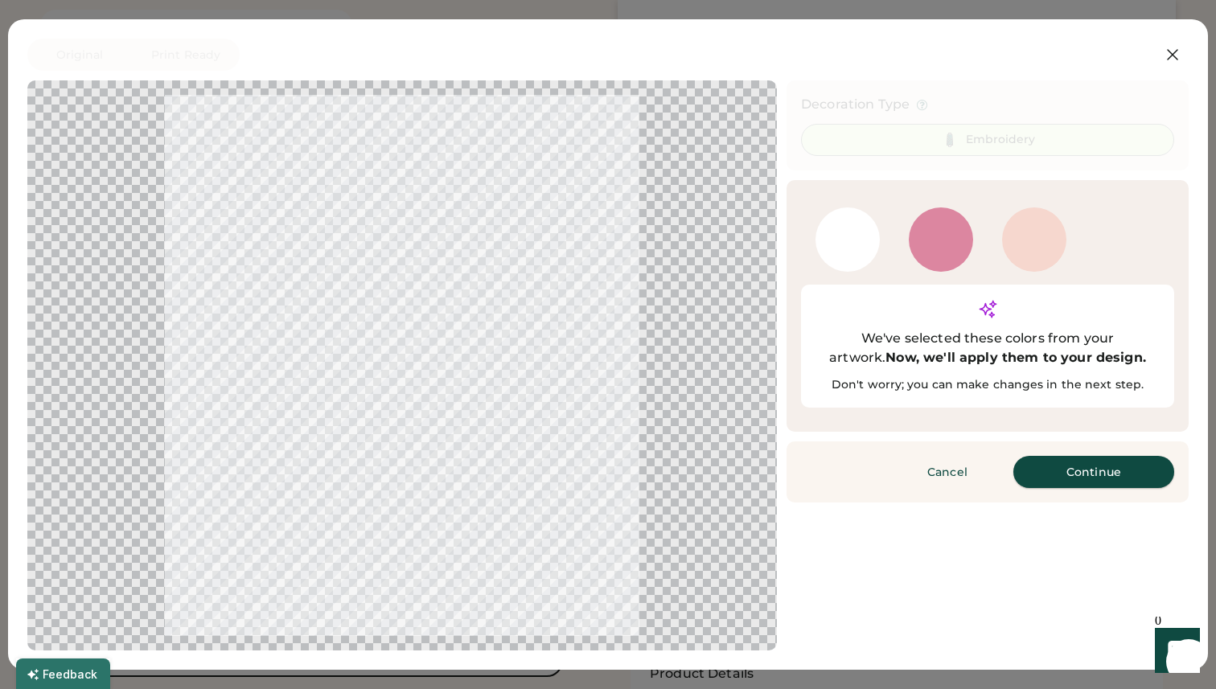
click at [1050, 456] on button "Continue" at bounding box center [1094, 472] width 161 height 32
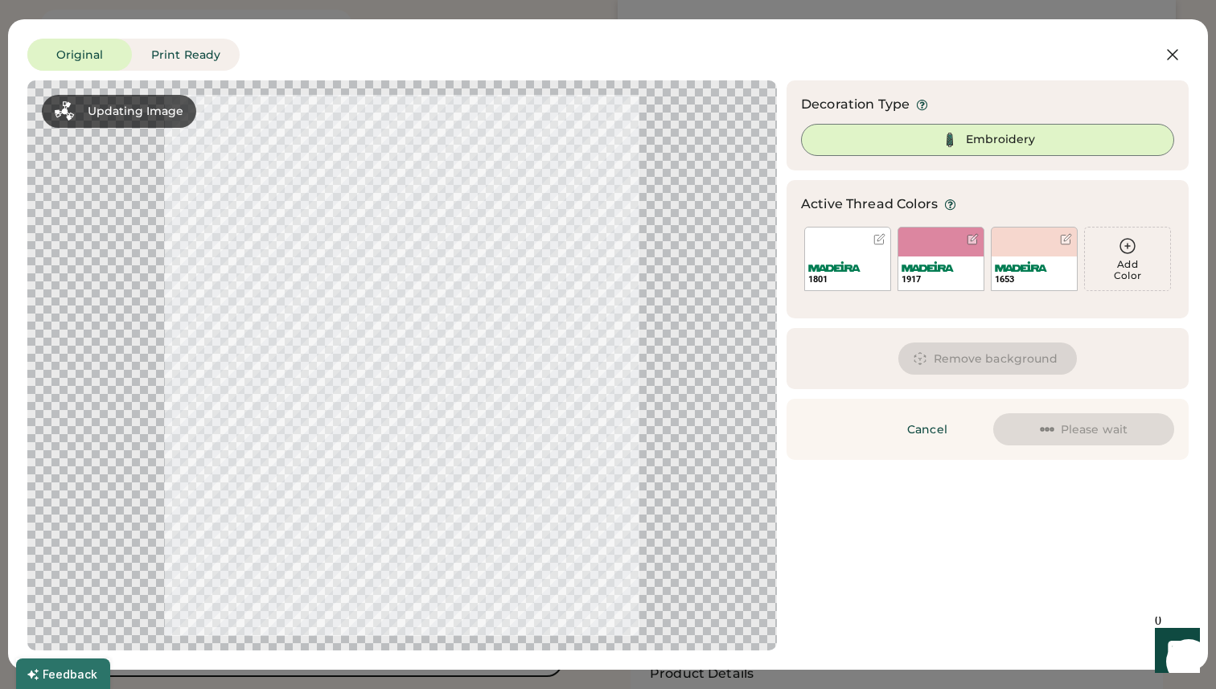
click at [987, 356] on button "Remove background" at bounding box center [988, 359] width 179 height 32
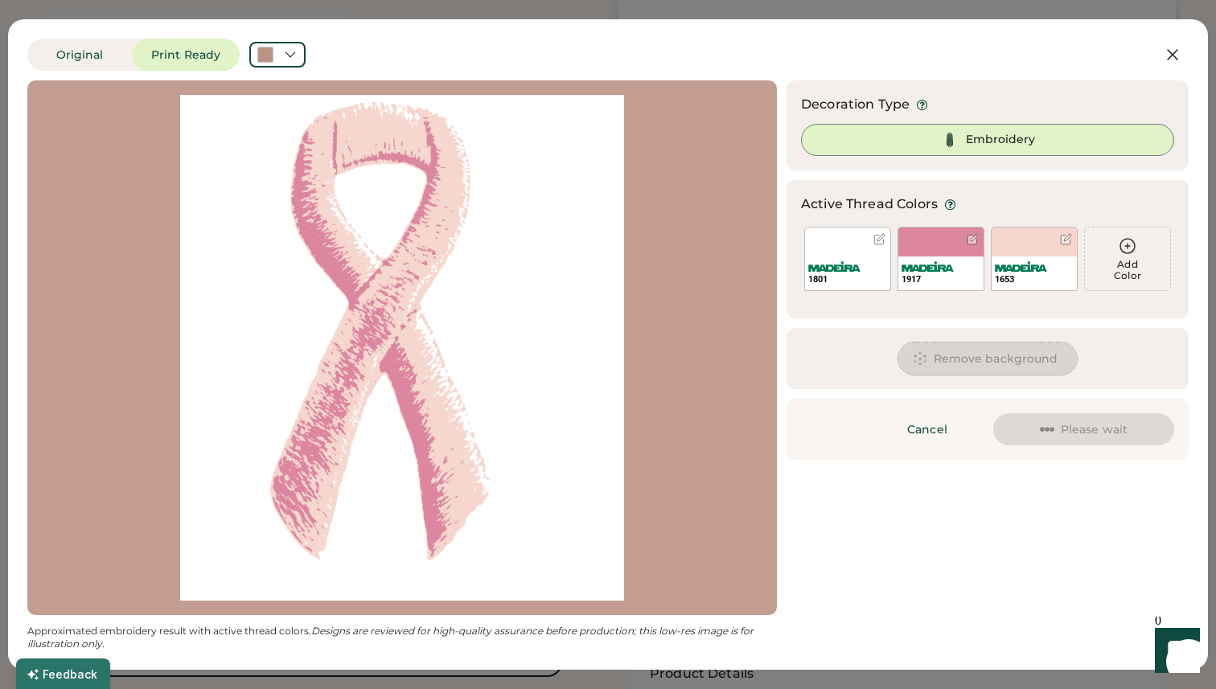
click at [987, 356] on button "Remove background" at bounding box center [988, 359] width 179 height 32
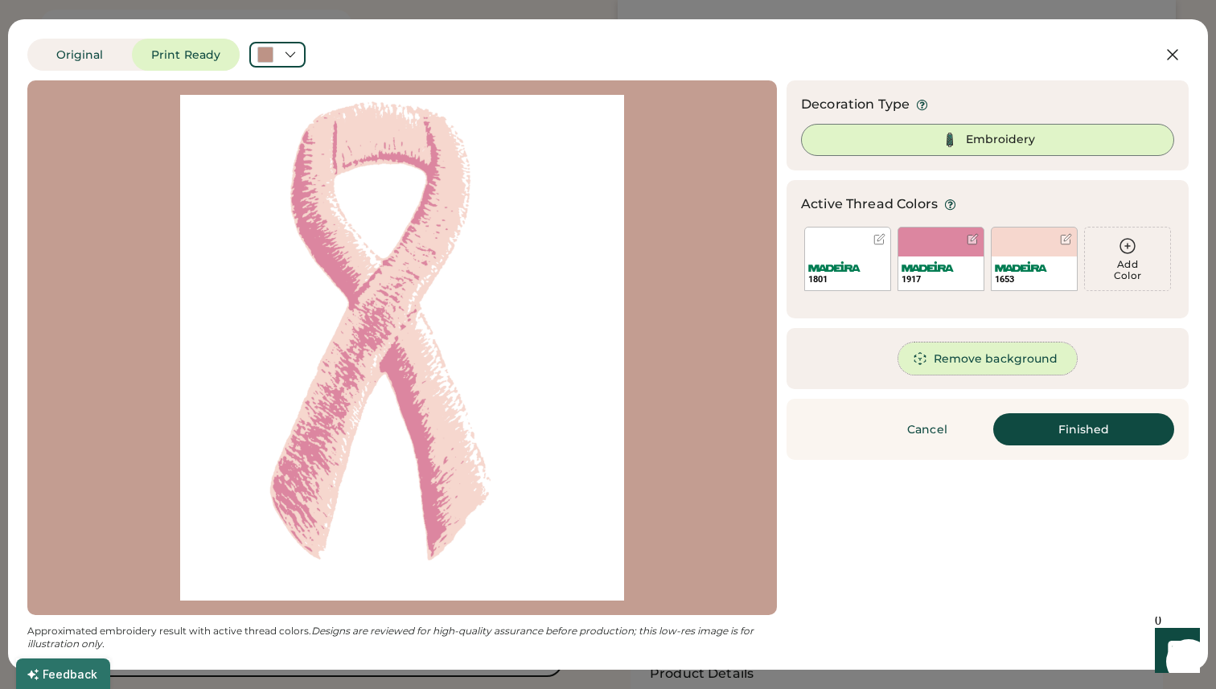
click at [987, 356] on button "Remove background" at bounding box center [988, 359] width 179 height 32
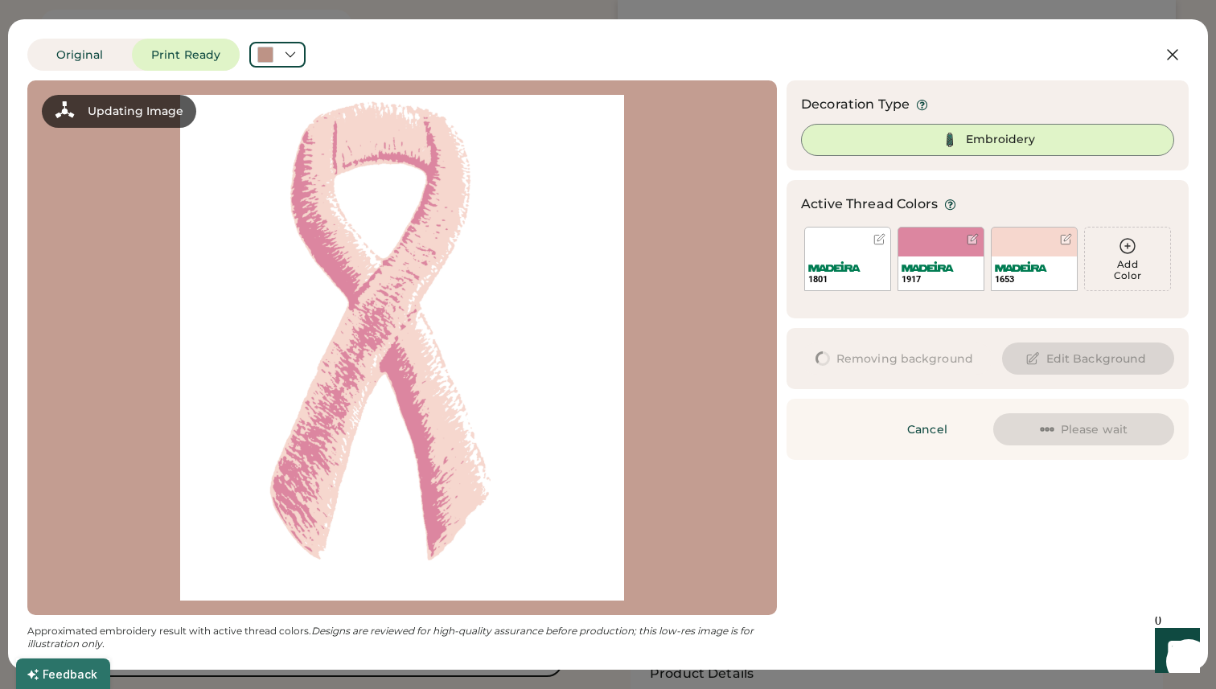
scroll to position [0, 0]
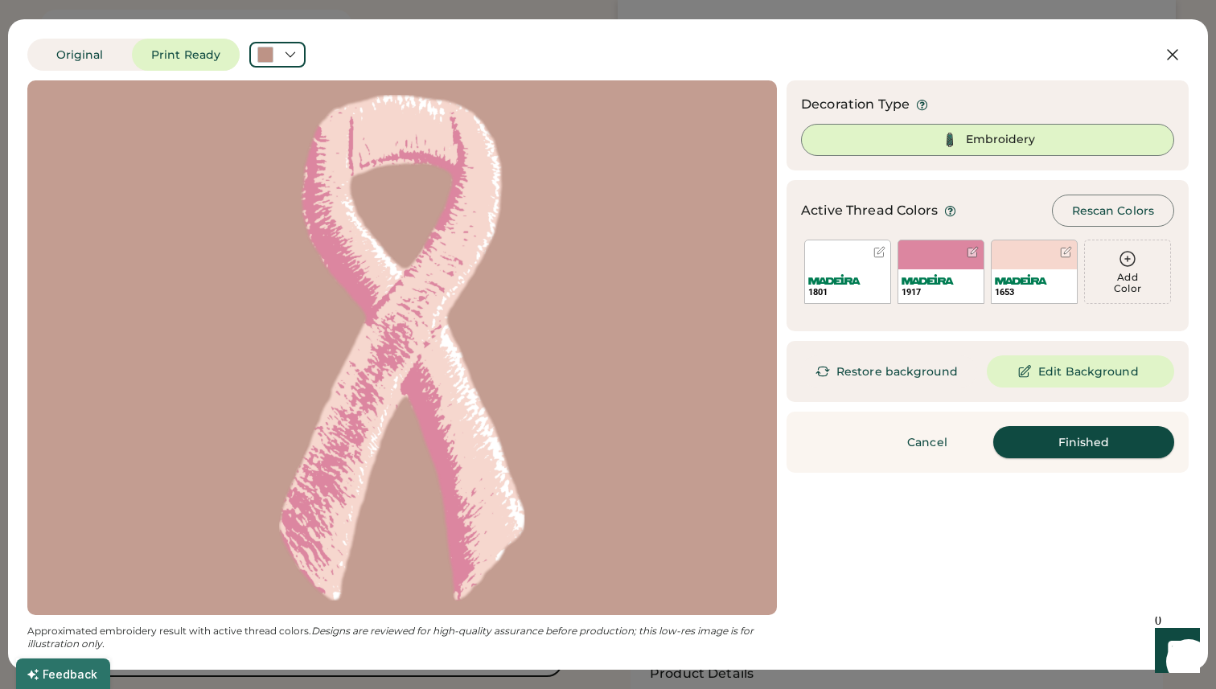
click at [1043, 442] on button "Finished" at bounding box center [1084, 442] width 181 height 32
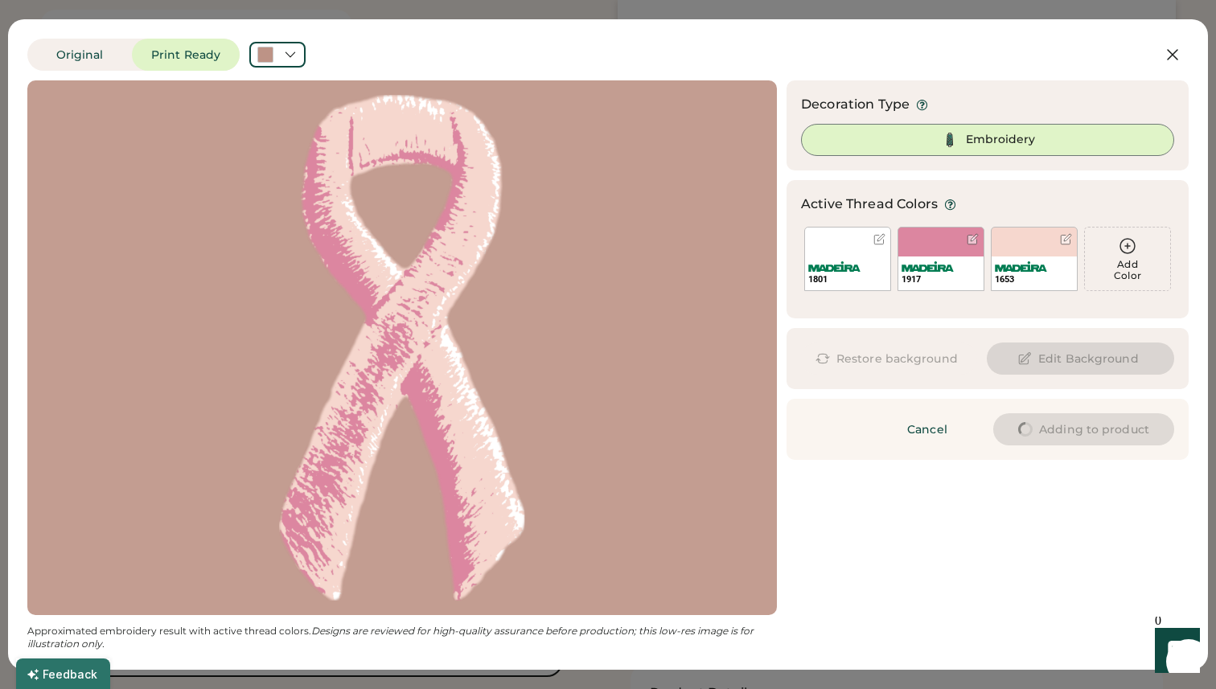
type input "****"
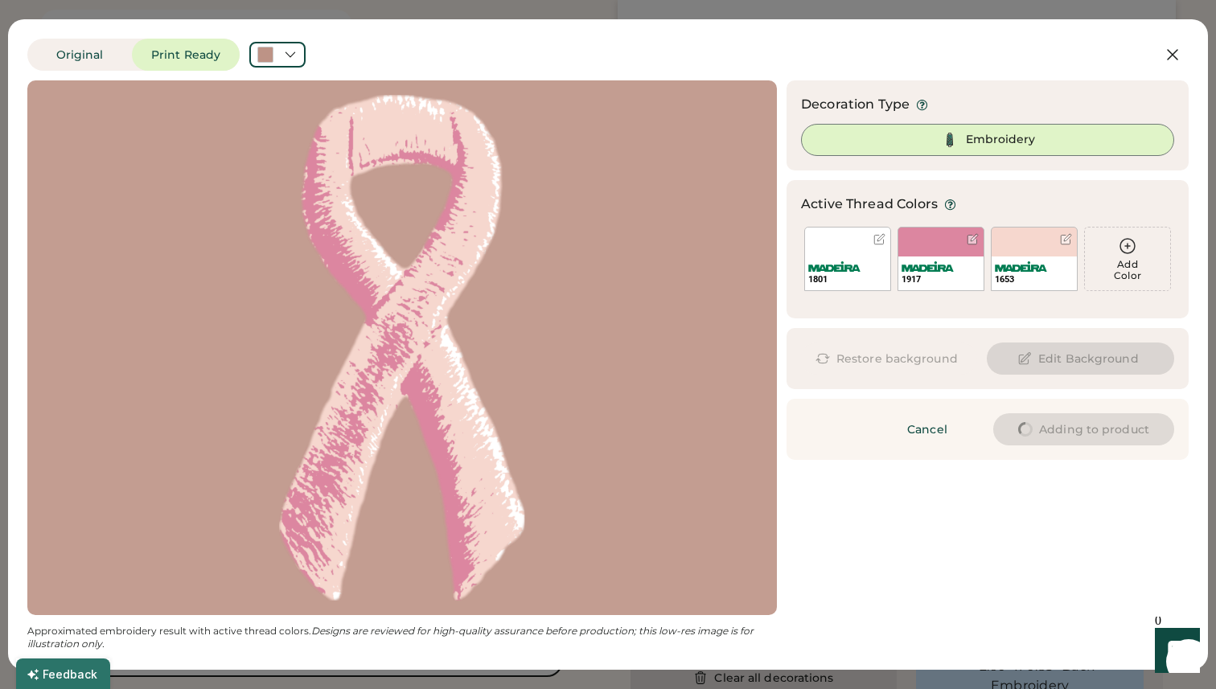
type input "****"
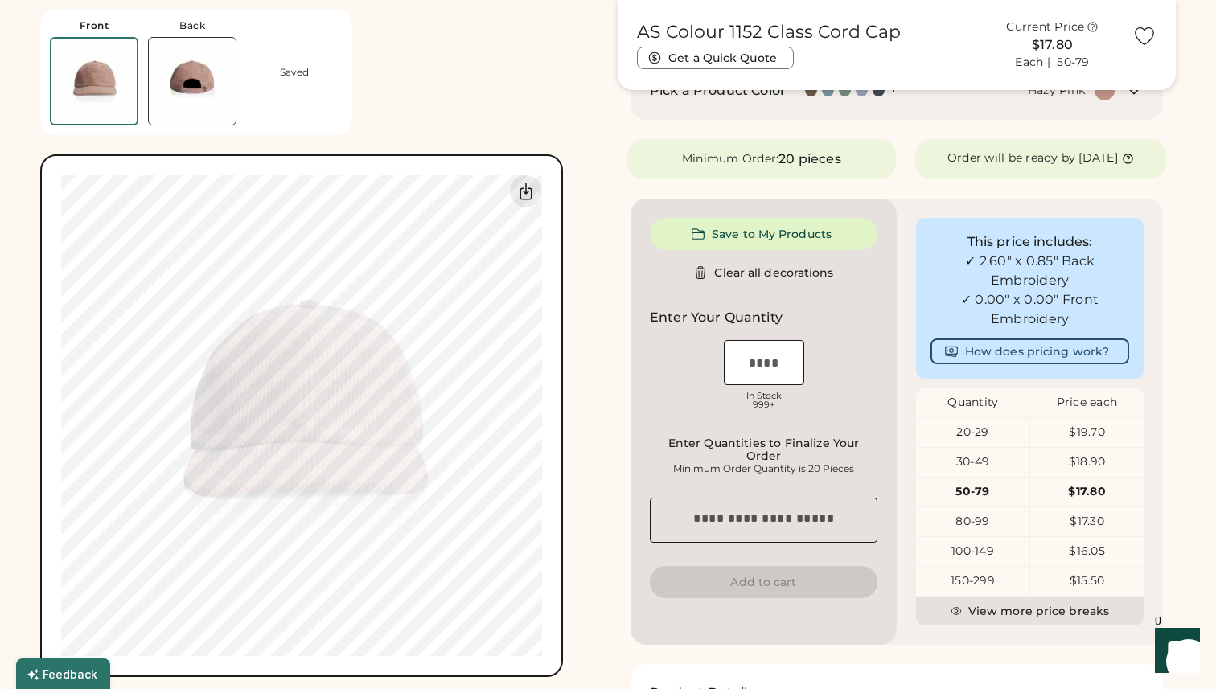
type input "****"
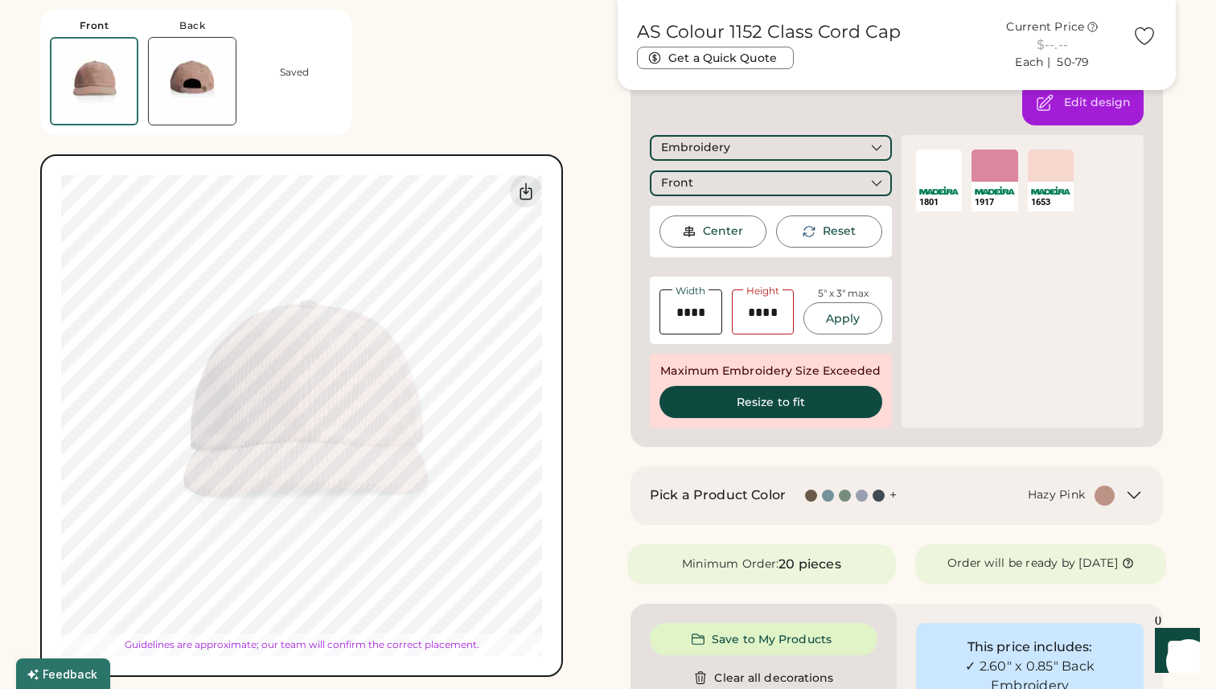
type input "****"
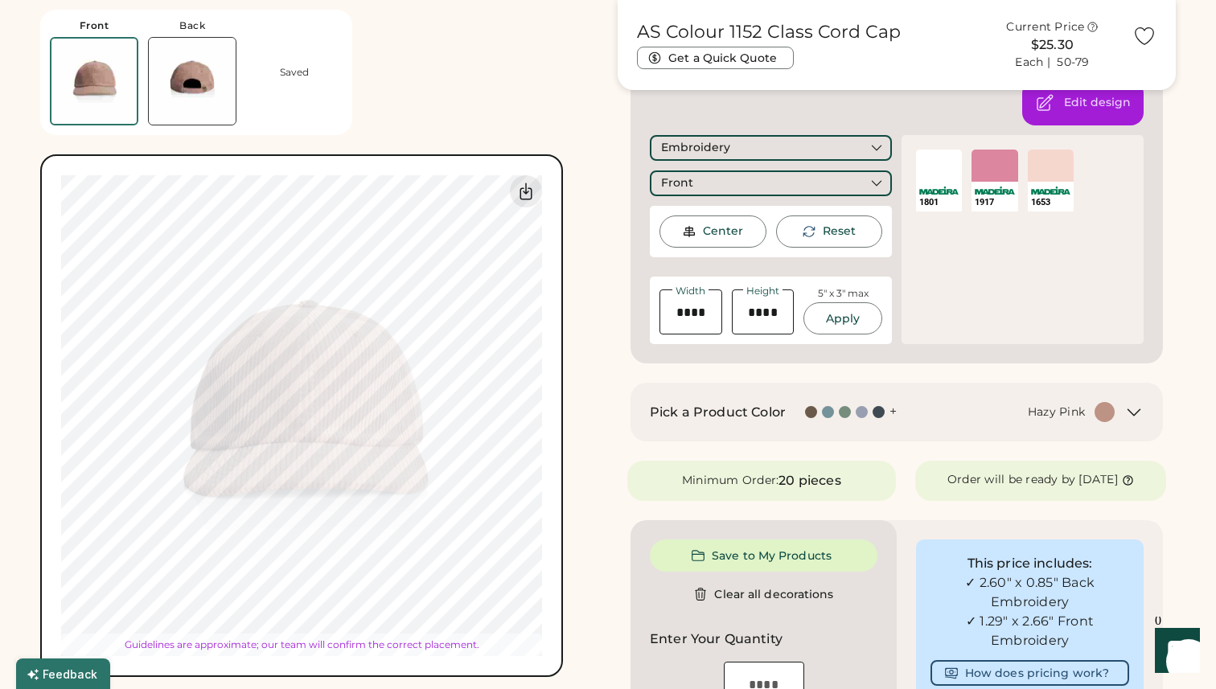
type input "****"
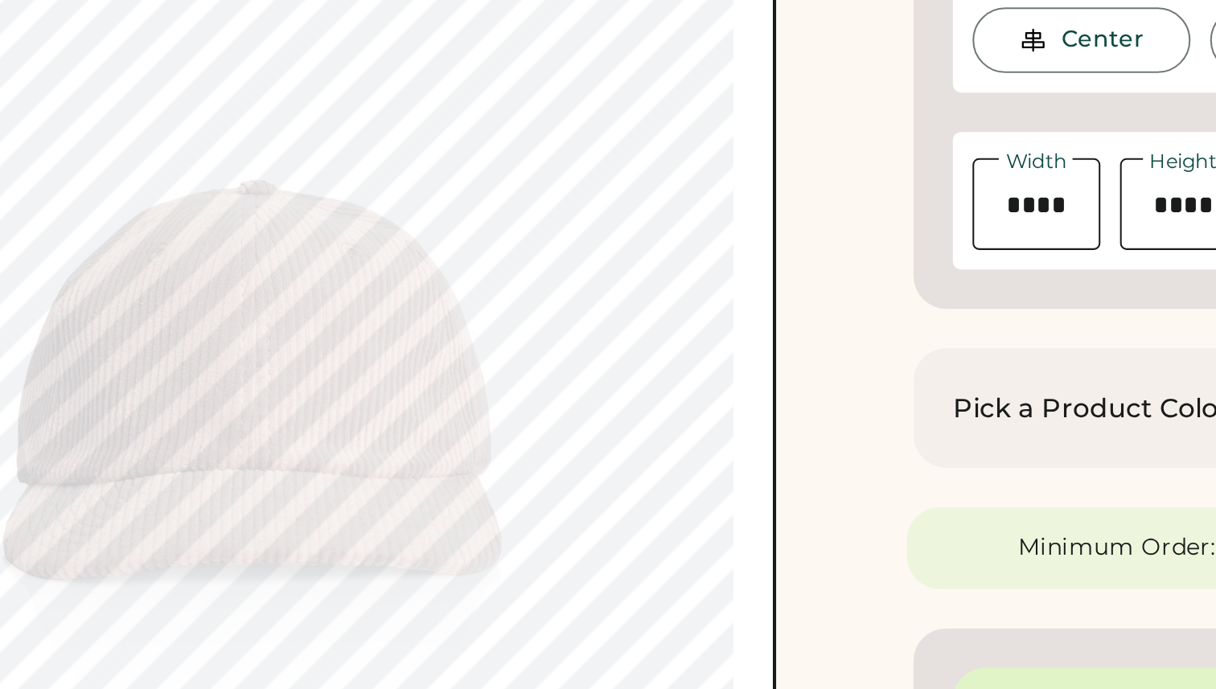
type input "****"
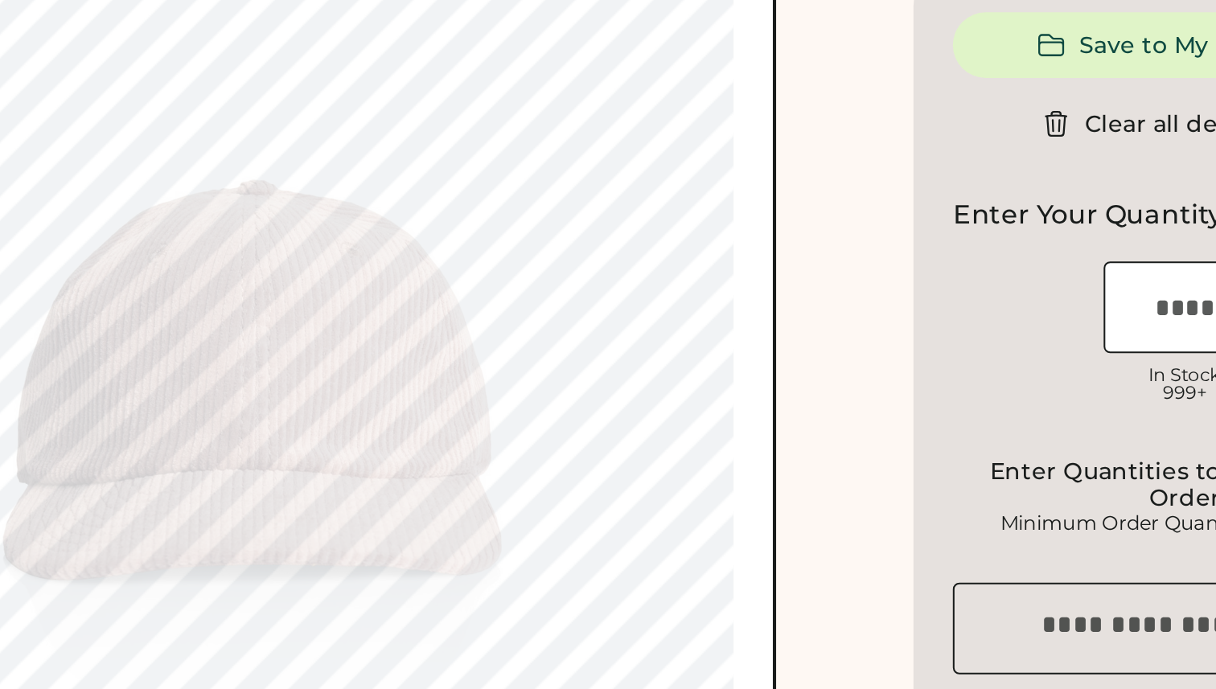
type input "****"
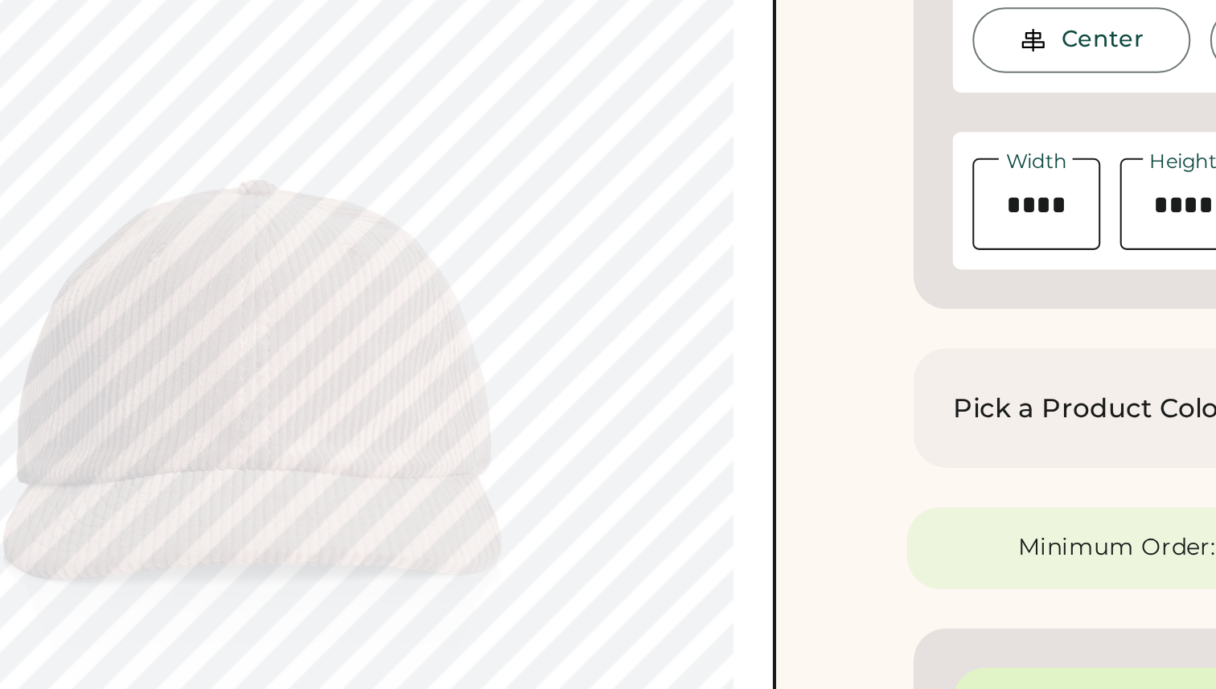
type input "****"
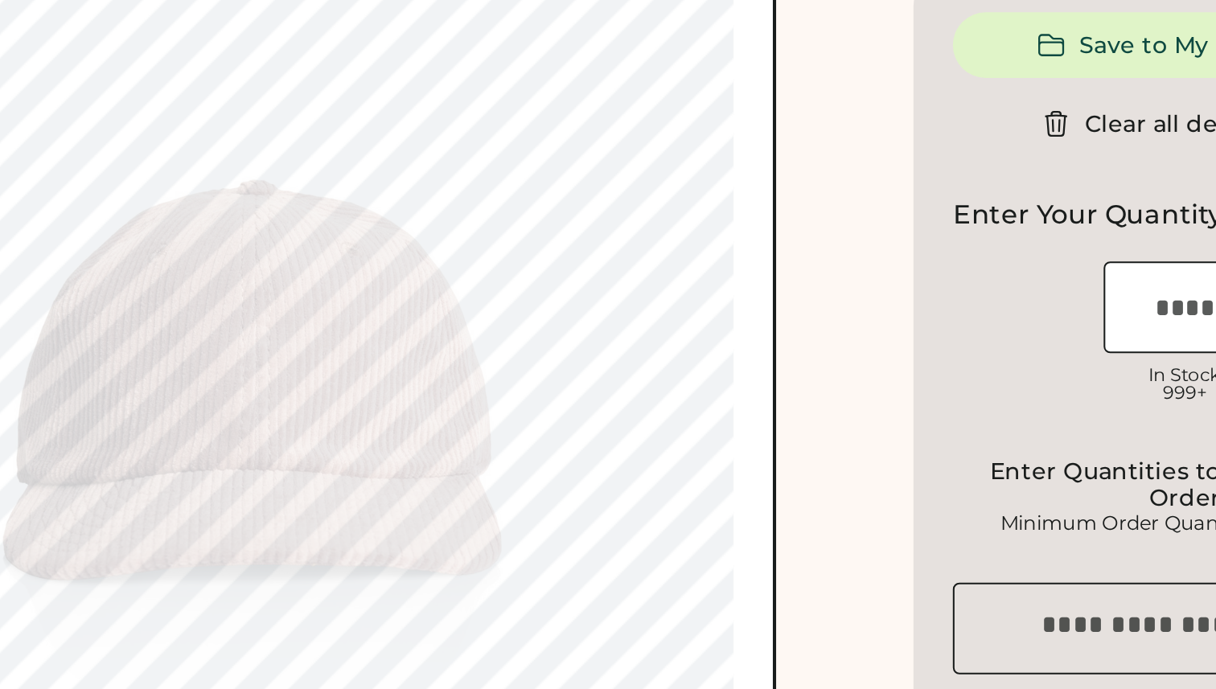
type input "****"
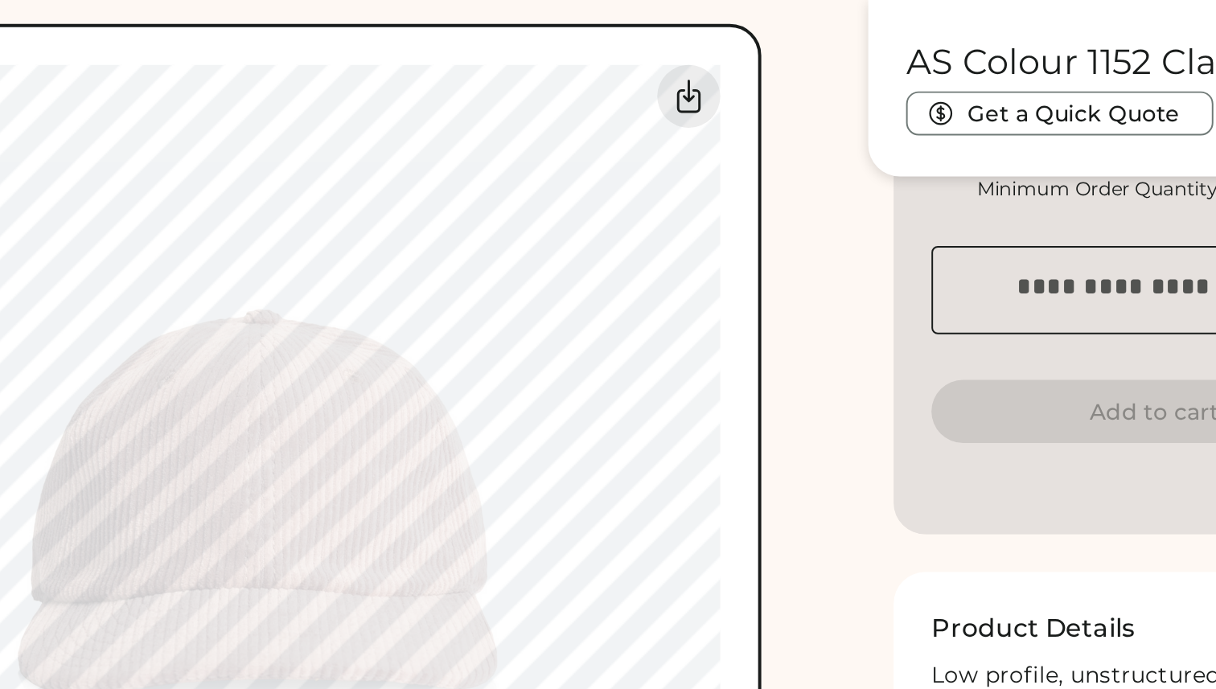
scroll to position [621, 0]
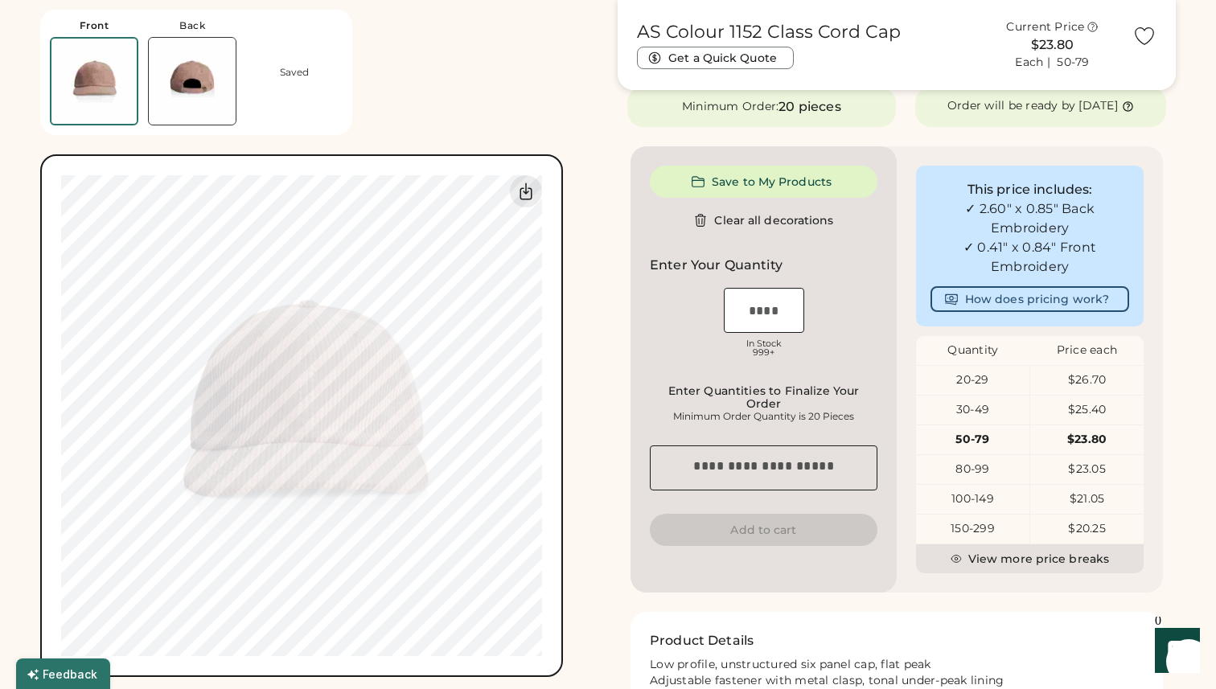
click at [187, 87] on img at bounding box center [192, 81] width 87 height 87
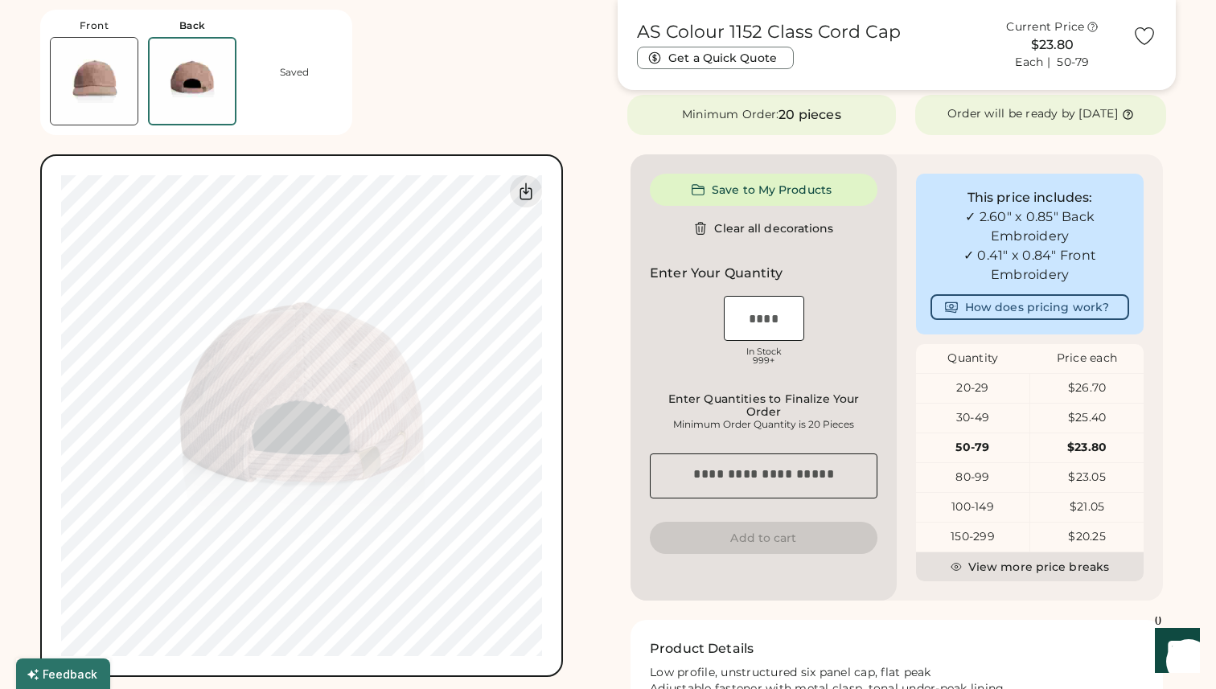
scroll to position [315, 0]
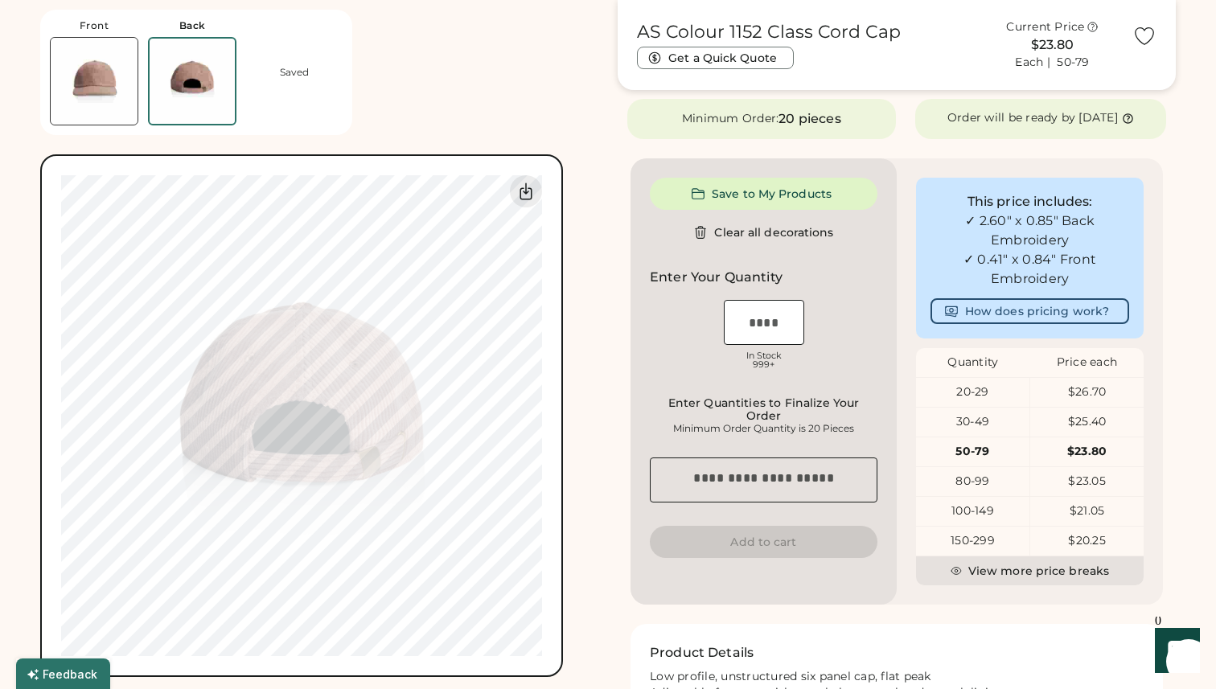
type input "****"
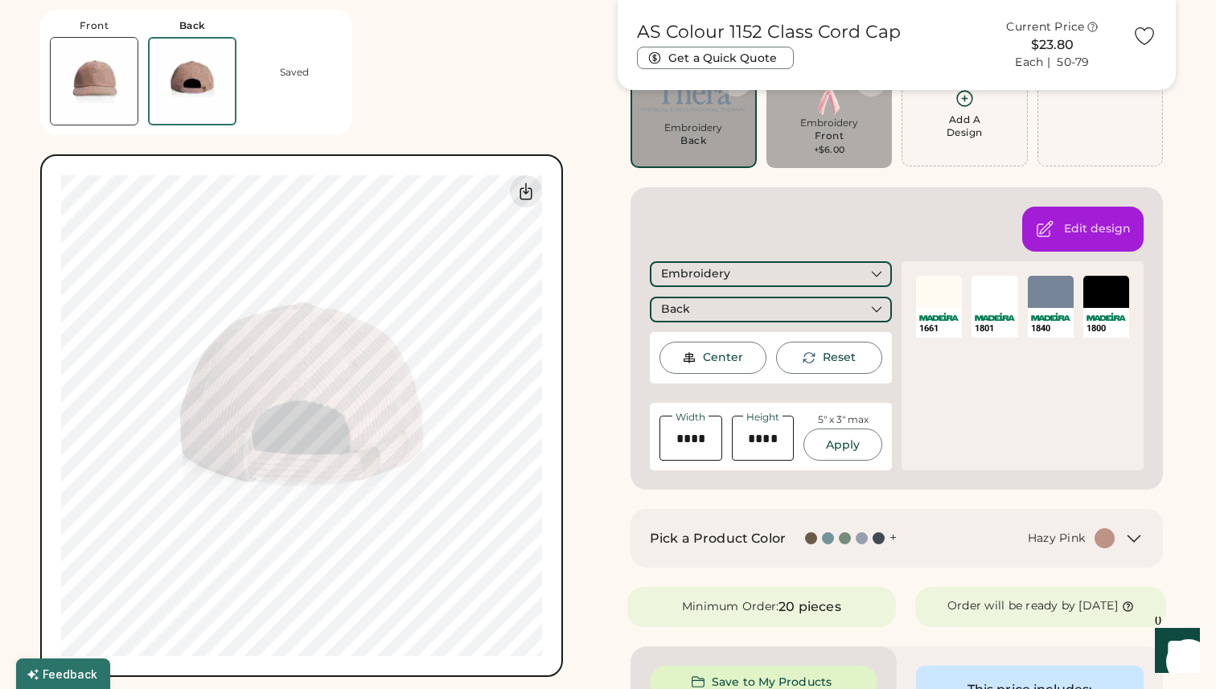
scroll to position [157, 0]
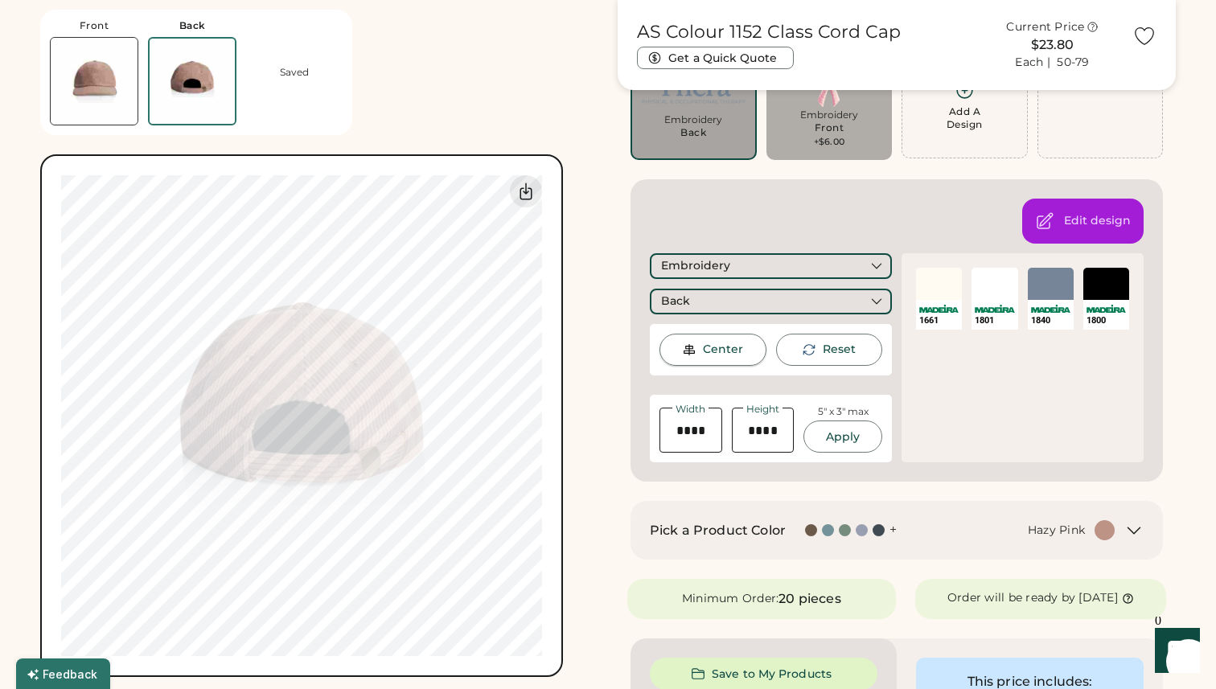
click at [699, 351] on div "Center" at bounding box center [713, 350] width 107 height 32
click at [597, 349] on div "Front Back Saved Switch to back My uploaded designs Upload new design SVG, Ai, …" at bounding box center [319, 338] width 558 height 677
click at [997, 298] on div "SELECT A COLOR" at bounding box center [995, 284] width 46 height 32
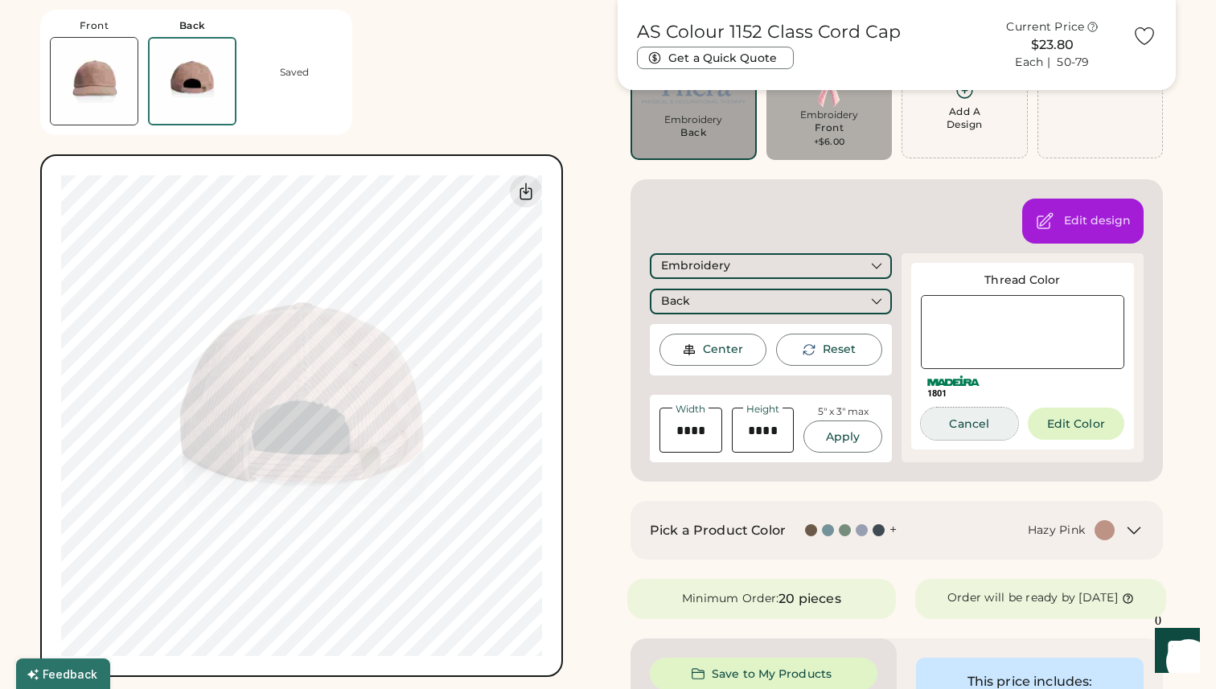
click at [969, 420] on button "Cancel" at bounding box center [969, 424] width 97 height 32
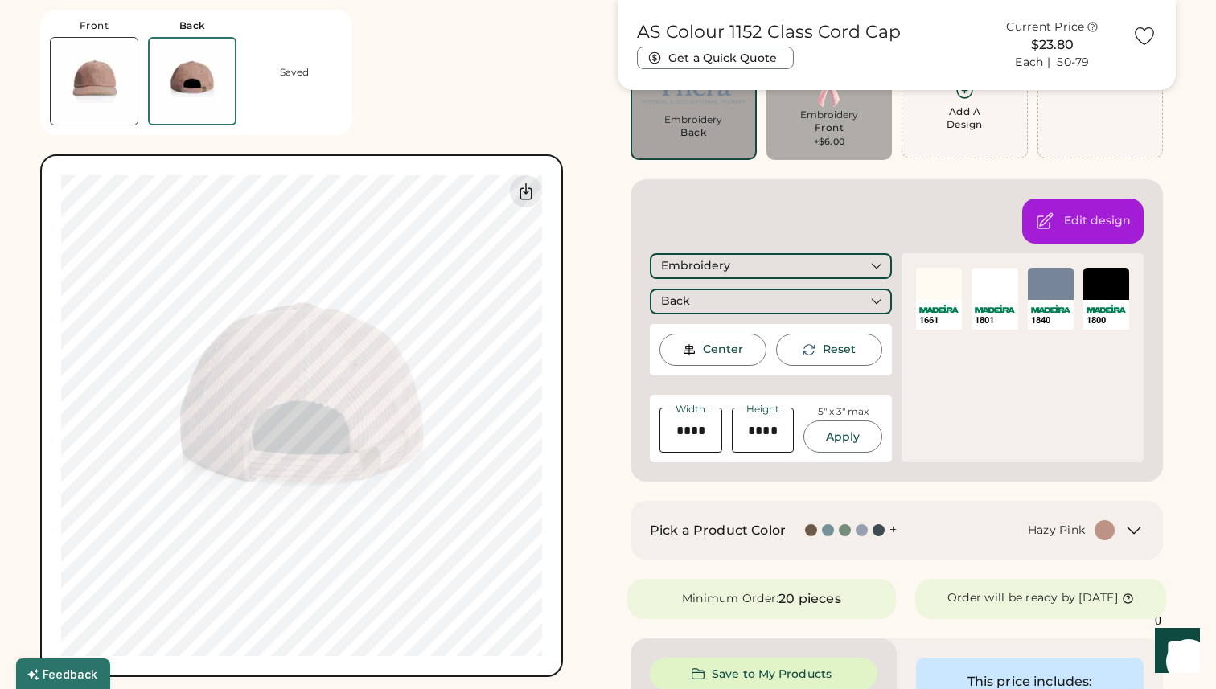
click at [941, 279] on div at bounding box center [939, 284] width 46 height 32
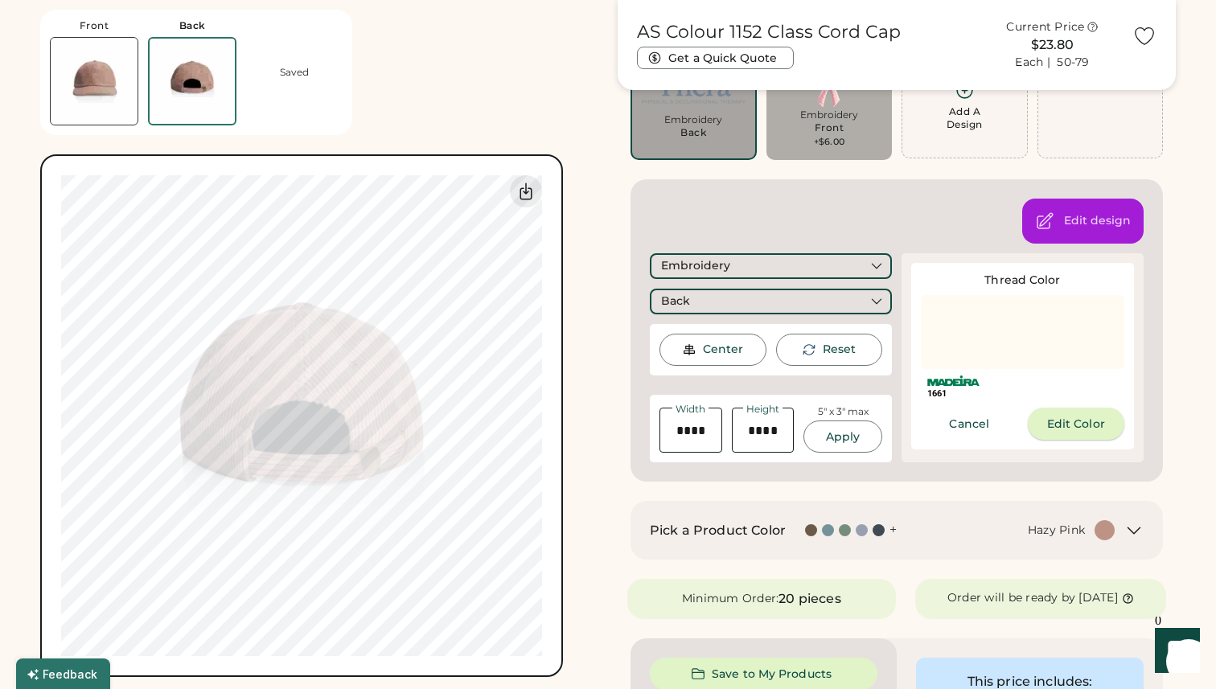
click at [1075, 428] on button "Edit Color" at bounding box center [1076, 424] width 97 height 32
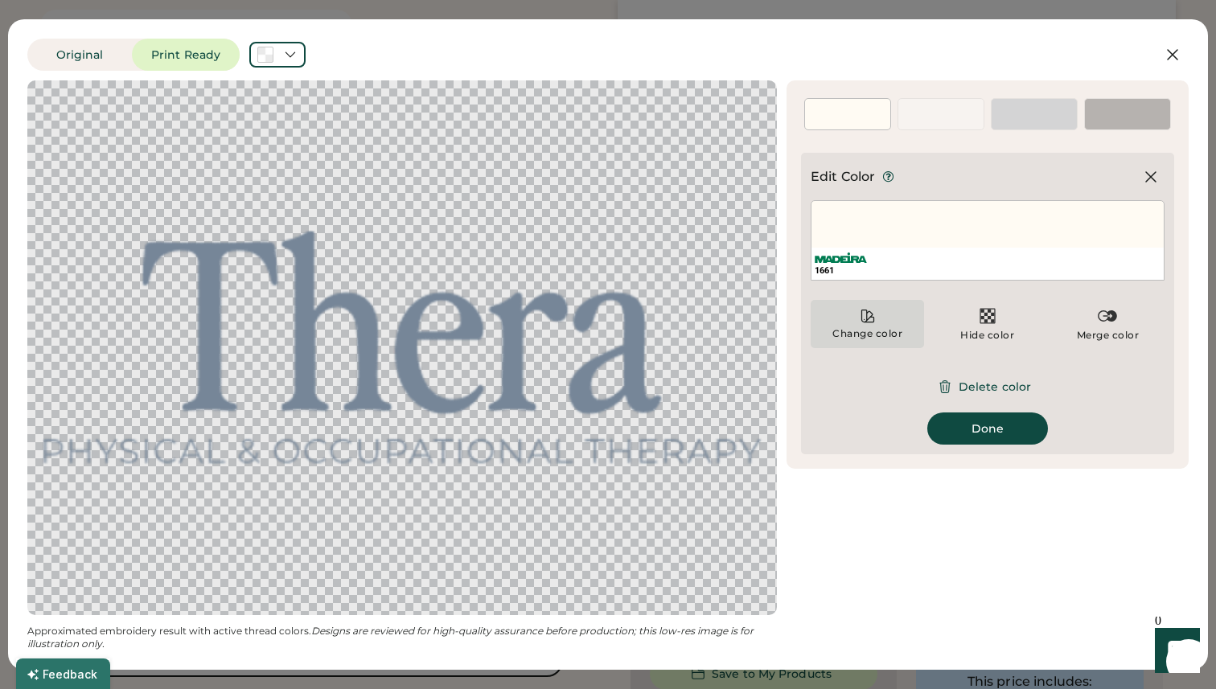
click at [860, 317] on icon at bounding box center [868, 316] width 16 height 16
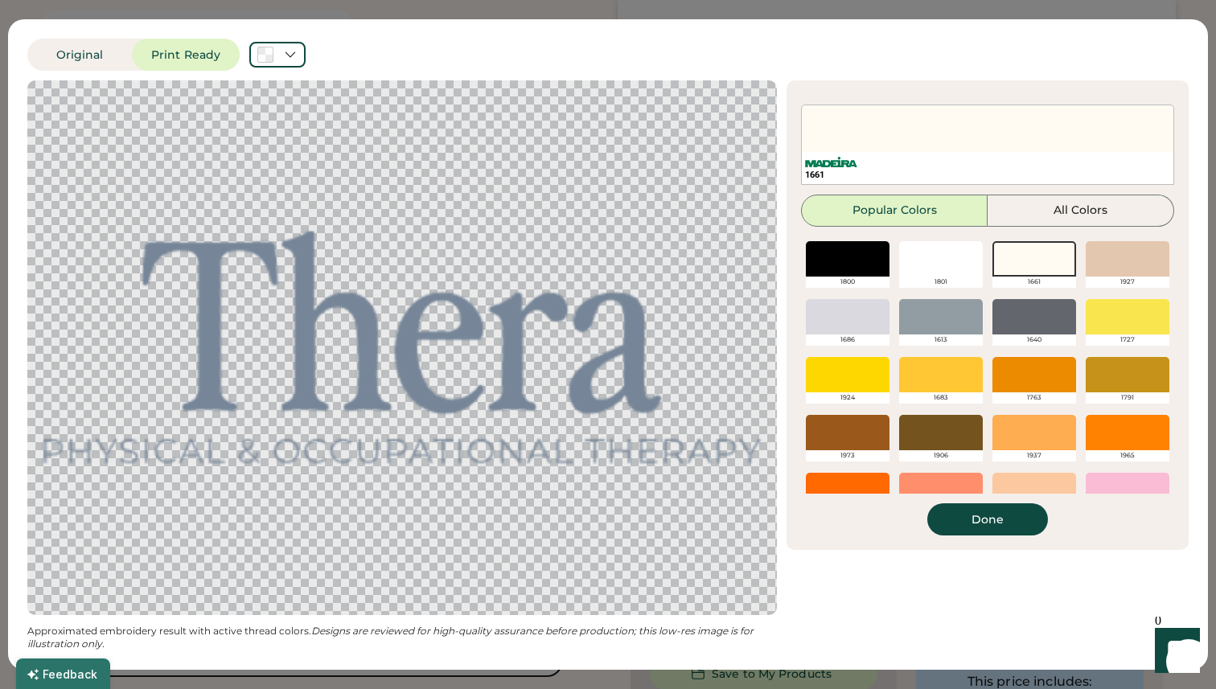
click at [1007, 265] on div at bounding box center [1035, 258] width 84 height 35
click at [966, 525] on button "Done" at bounding box center [988, 520] width 121 height 32
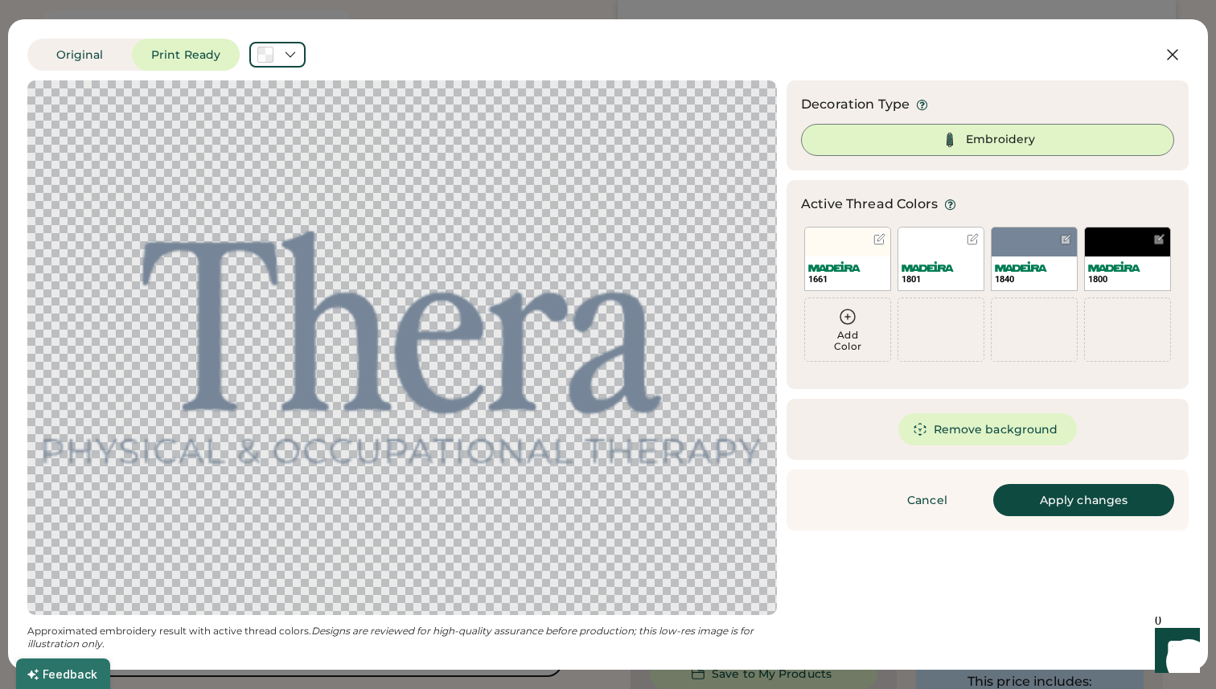
click at [854, 270] on img at bounding box center [834, 266] width 52 height 10
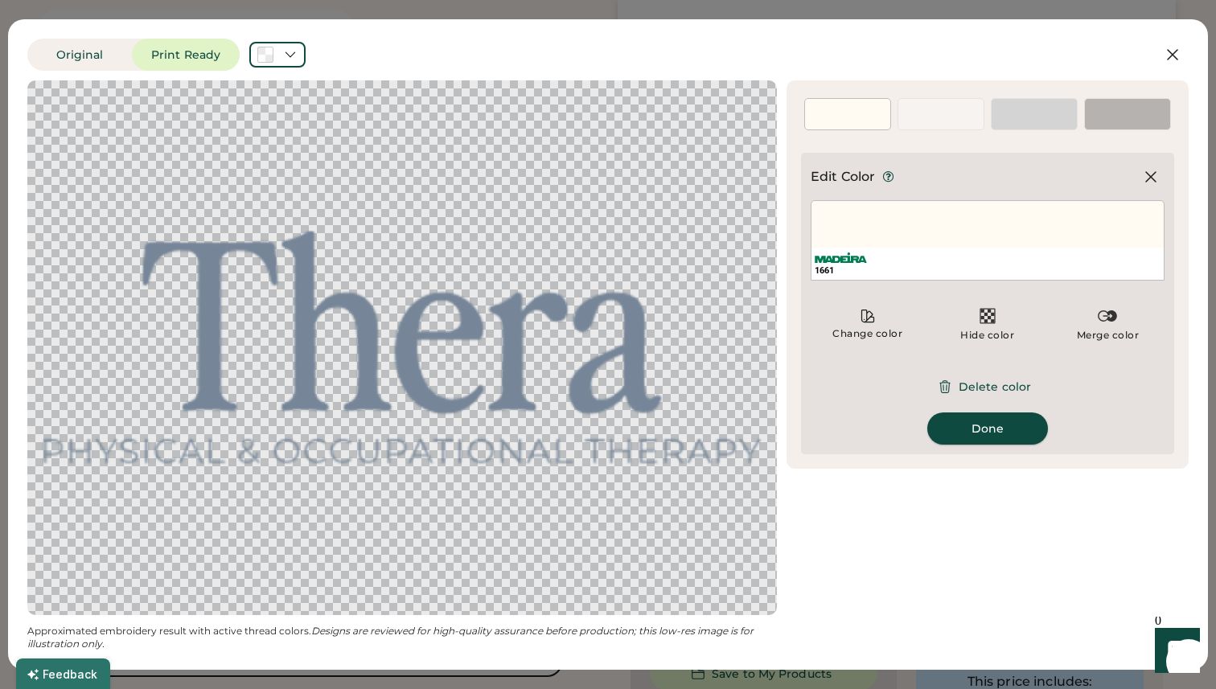
click at [990, 424] on button "Done" at bounding box center [988, 429] width 121 height 32
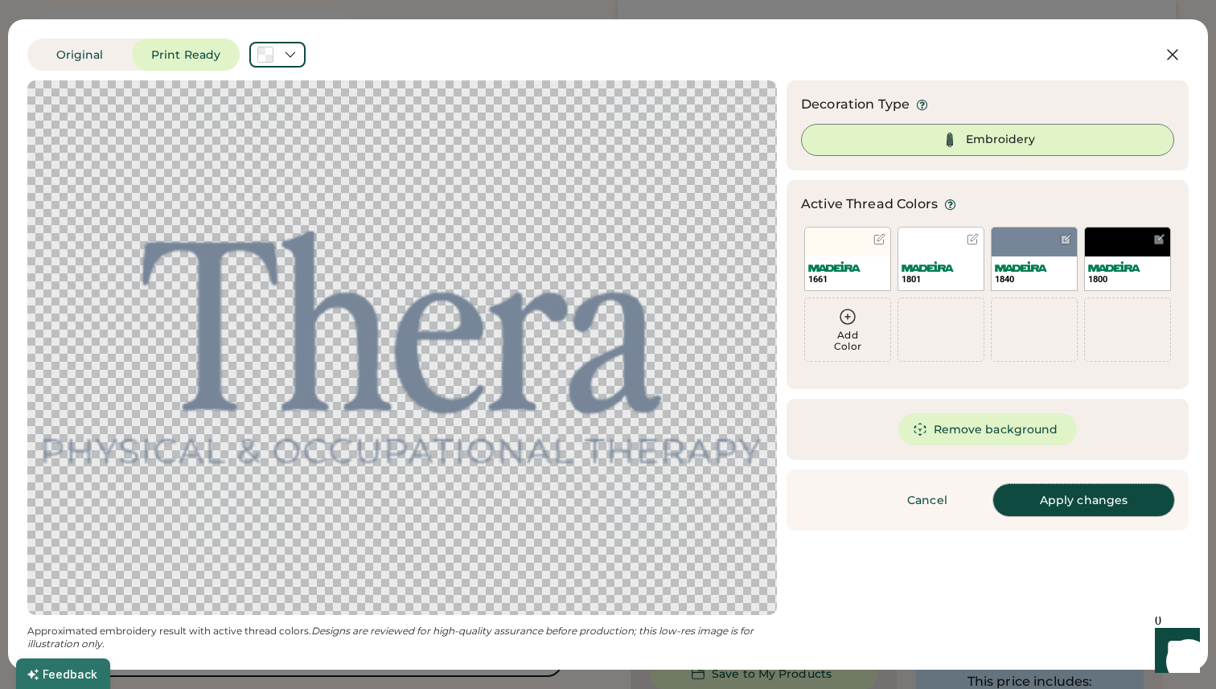
click at [1064, 500] on button "Apply changes" at bounding box center [1084, 500] width 181 height 32
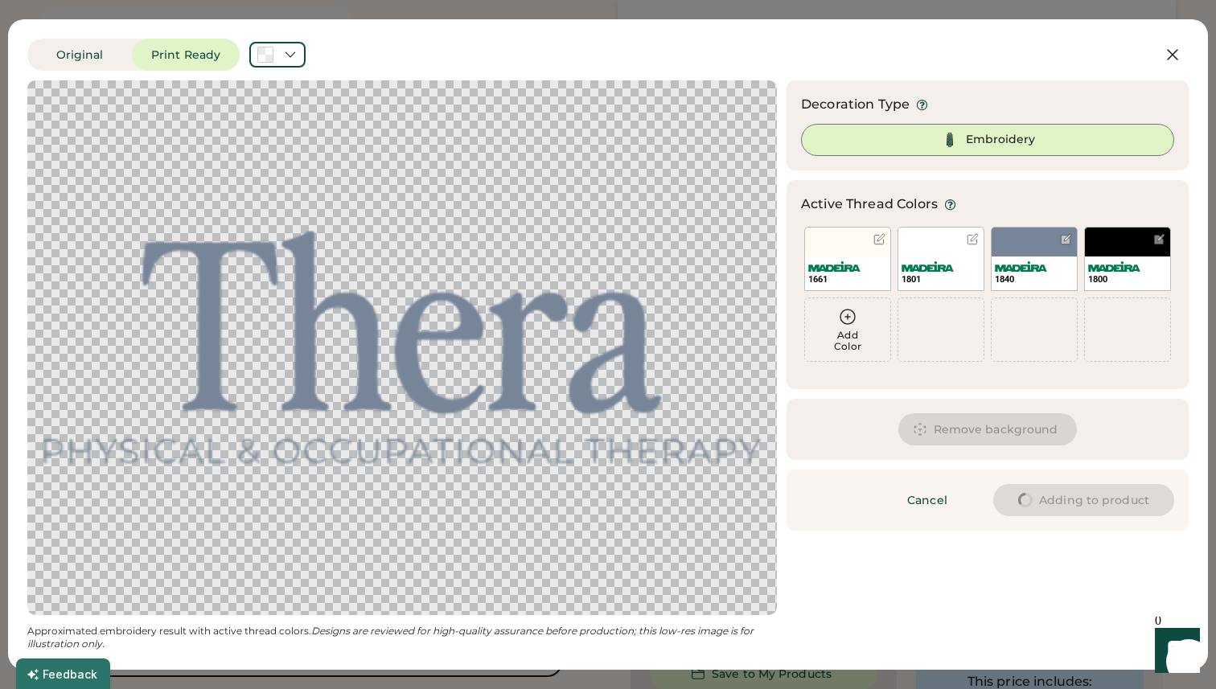
type input "****"
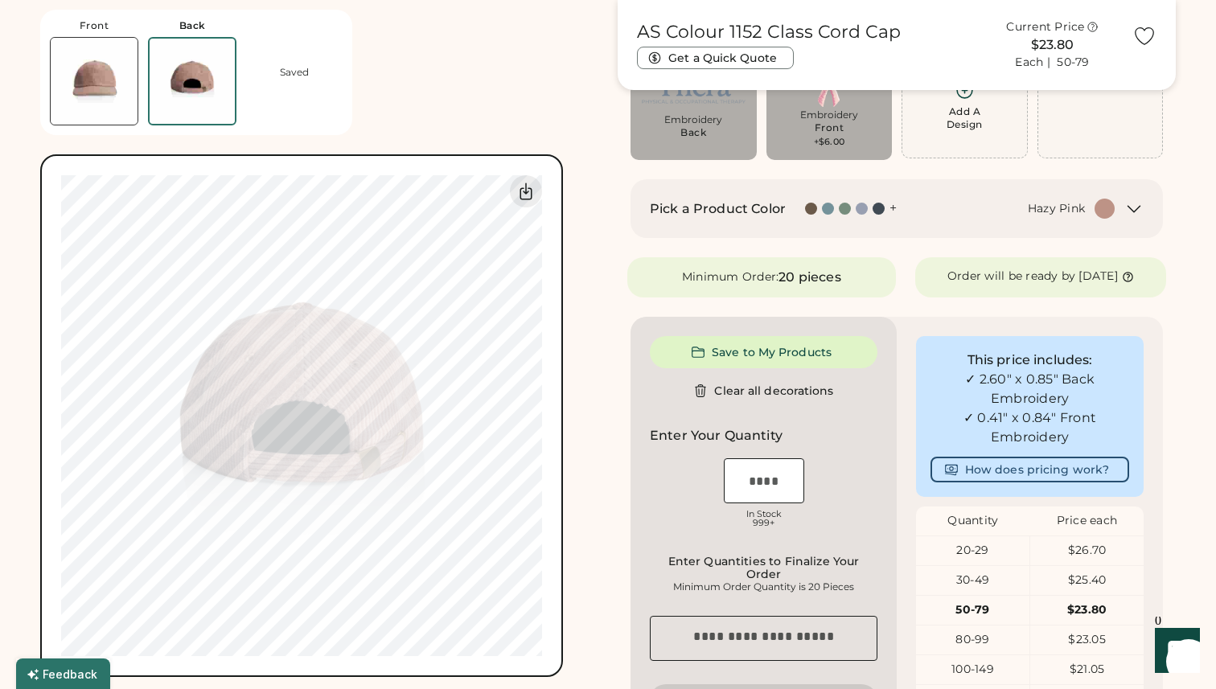
type input "****"
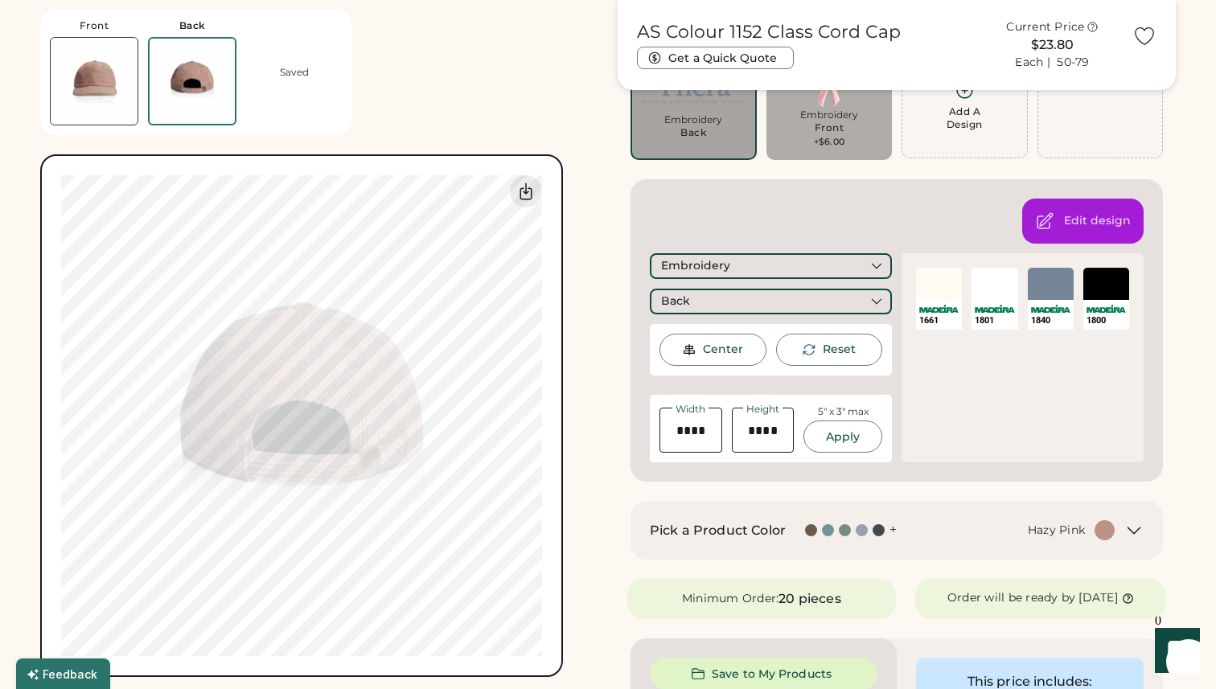
click at [944, 273] on div at bounding box center [939, 284] width 46 height 32
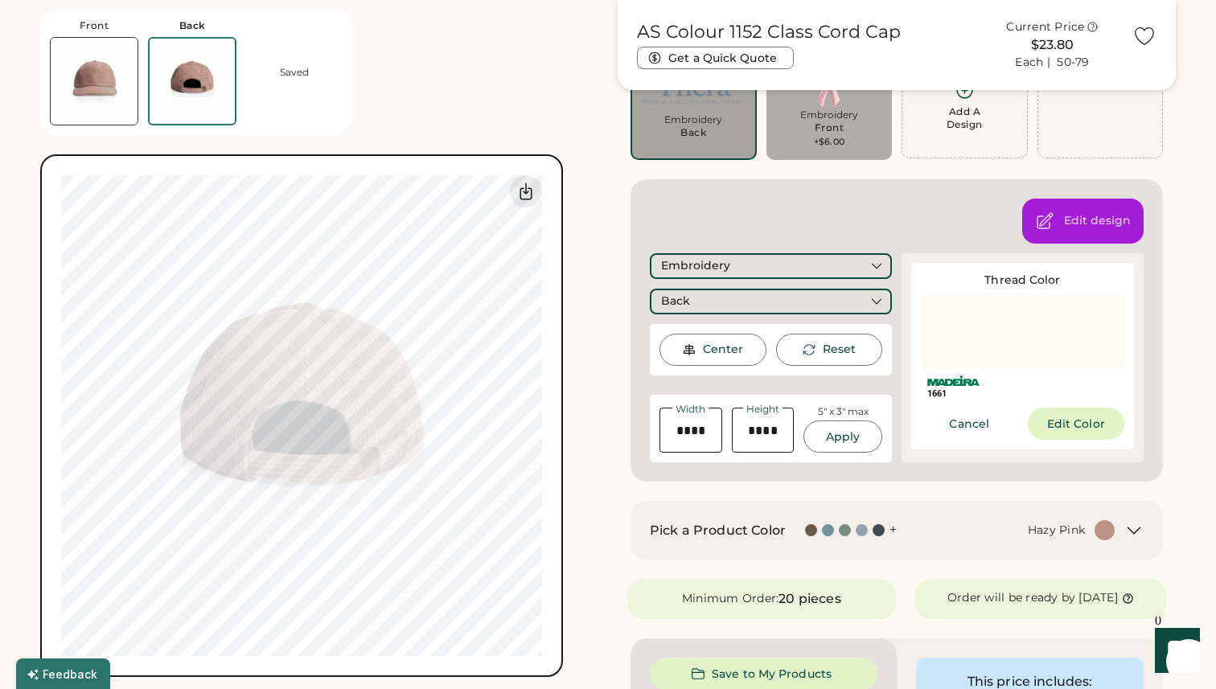
click at [974, 232] on div "Edit design Embroidery Back Center Reset Width Height 5" x 3" max Apply Maximum…" at bounding box center [897, 330] width 533 height 302
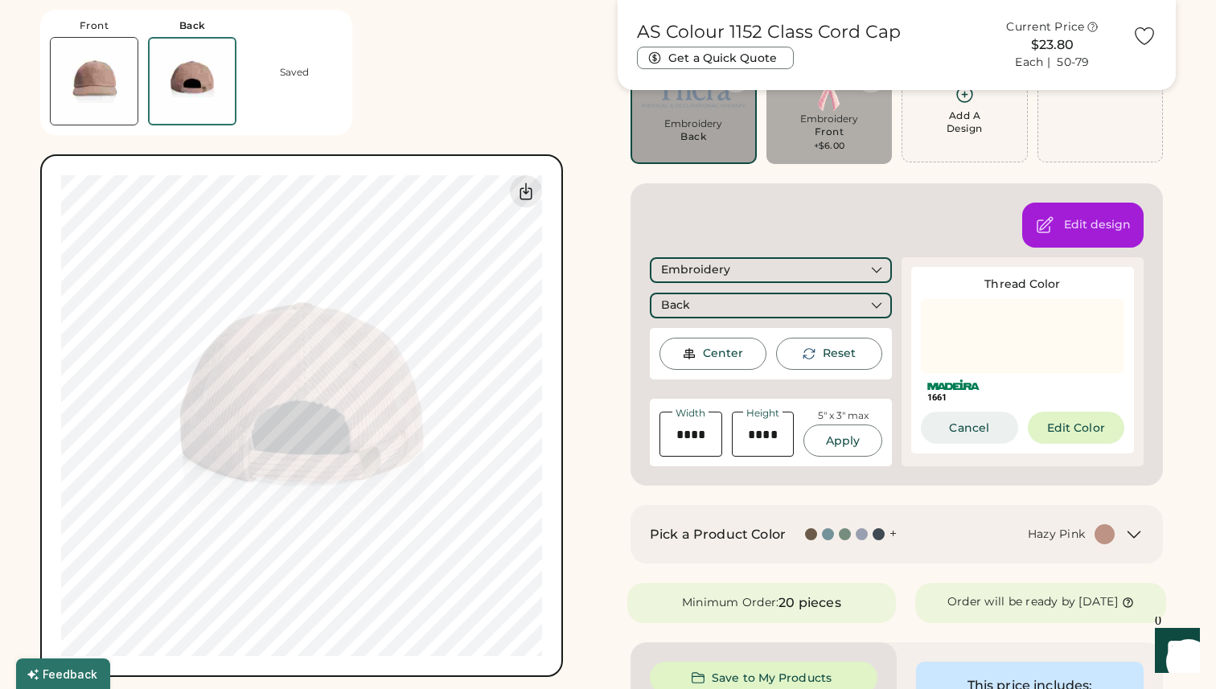
scroll to position [154, 0]
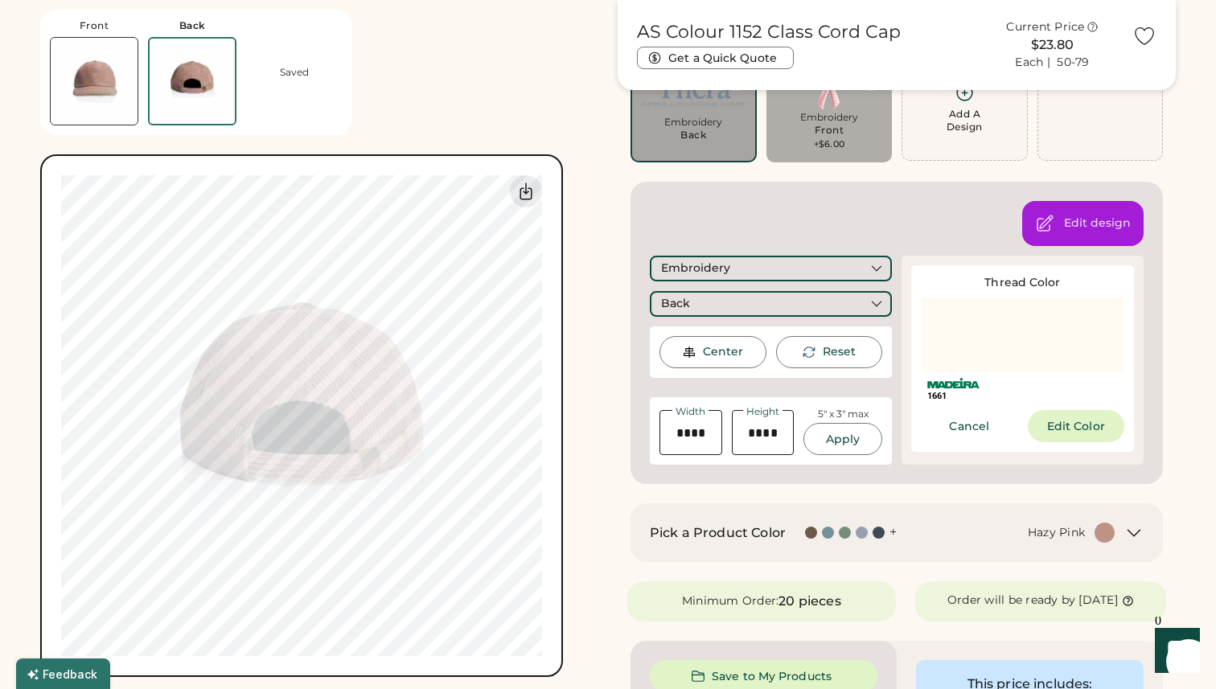
click at [957, 475] on div "Edit design Embroidery Back Center Reset Width Height 5" x 3" max Apply Maximum…" at bounding box center [897, 333] width 533 height 302
click at [640, 313] on div "Edit design Embroidery Back Center Reset Width Height 5" x 3" max Apply Maximum…" at bounding box center [897, 333] width 533 height 302
click at [842, 440] on button "Apply" at bounding box center [843, 439] width 79 height 32
click at [818, 348] on div "Reset" at bounding box center [829, 352] width 107 height 32
type input "****"
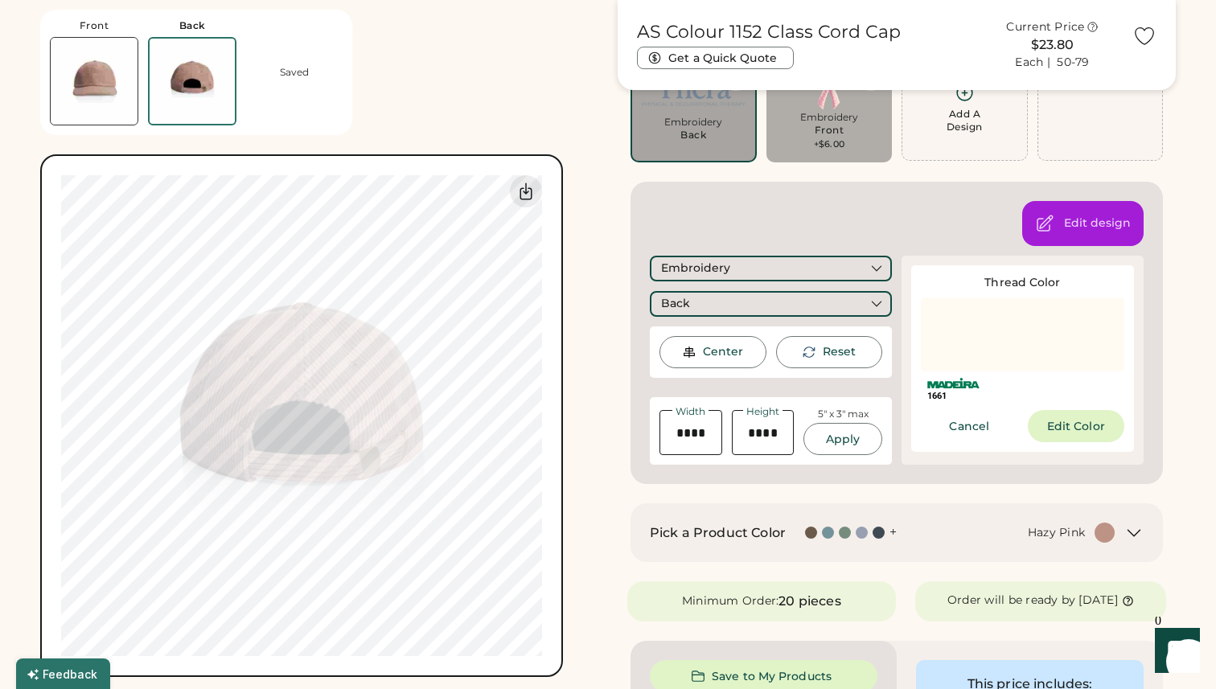
type input "****"
click at [714, 352] on div "Center" at bounding box center [723, 352] width 40 height 16
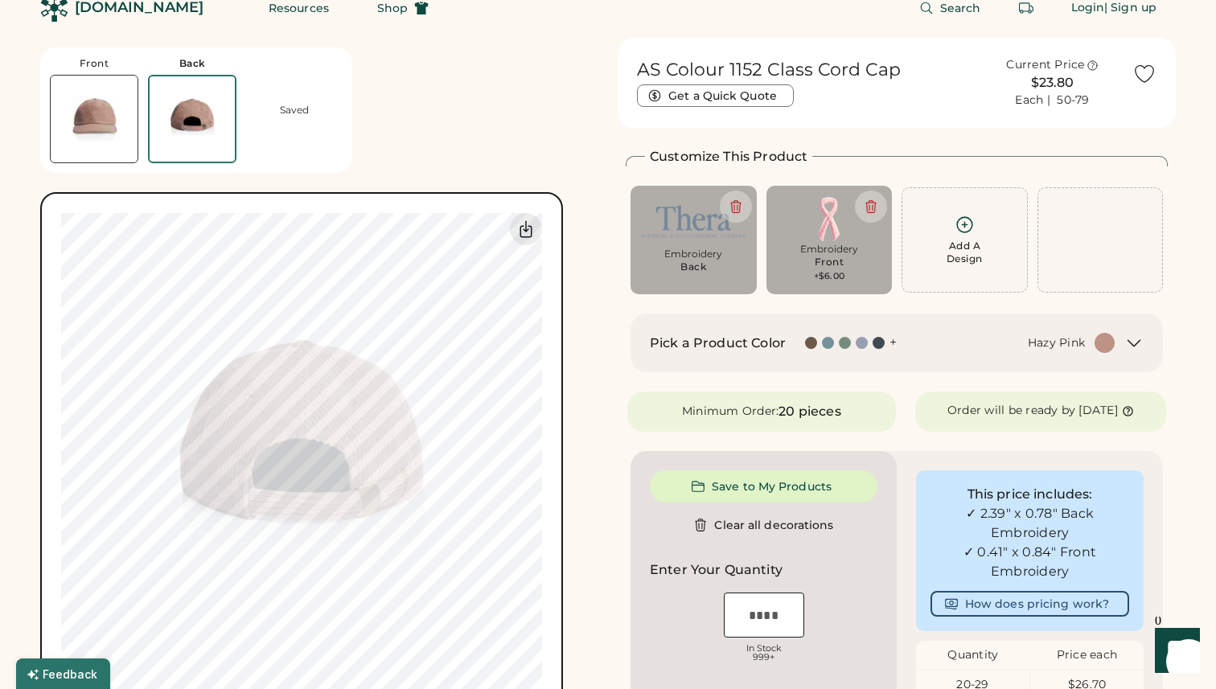
scroll to position [24, 0]
click at [735, 277] on div "Embroidery Back" at bounding box center [694, 263] width 104 height 35
type input "****"
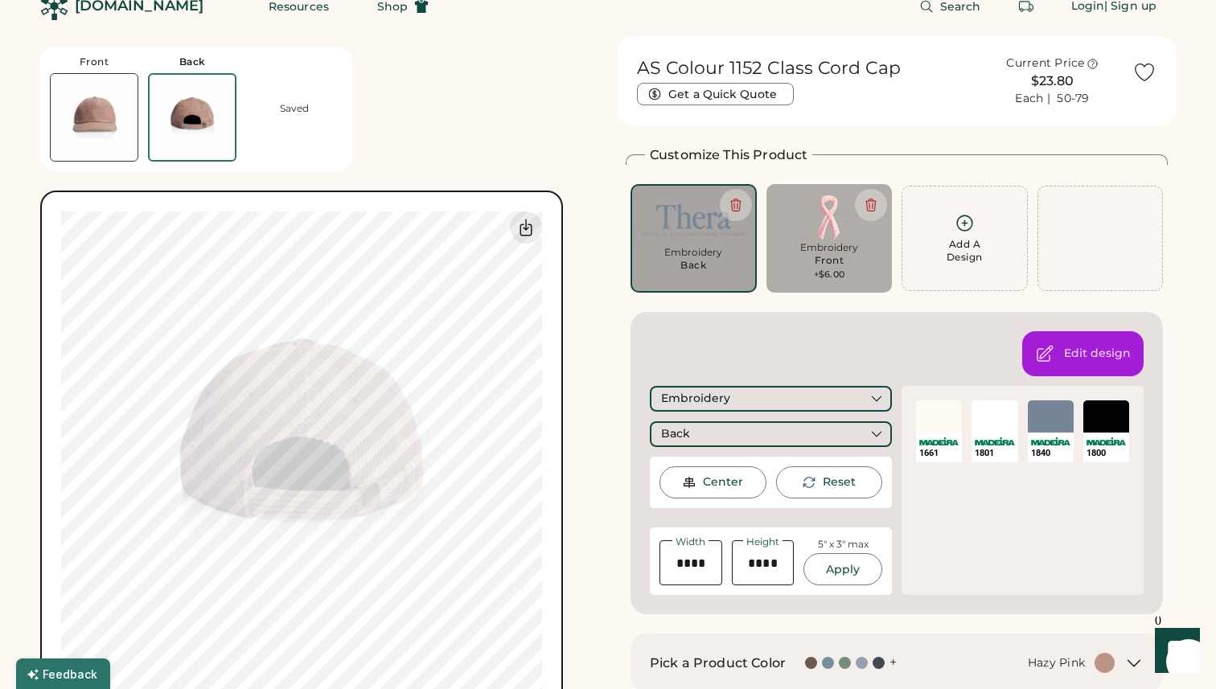
click at [944, 420] on div at bounding box center [939, 417] width 46 height 32
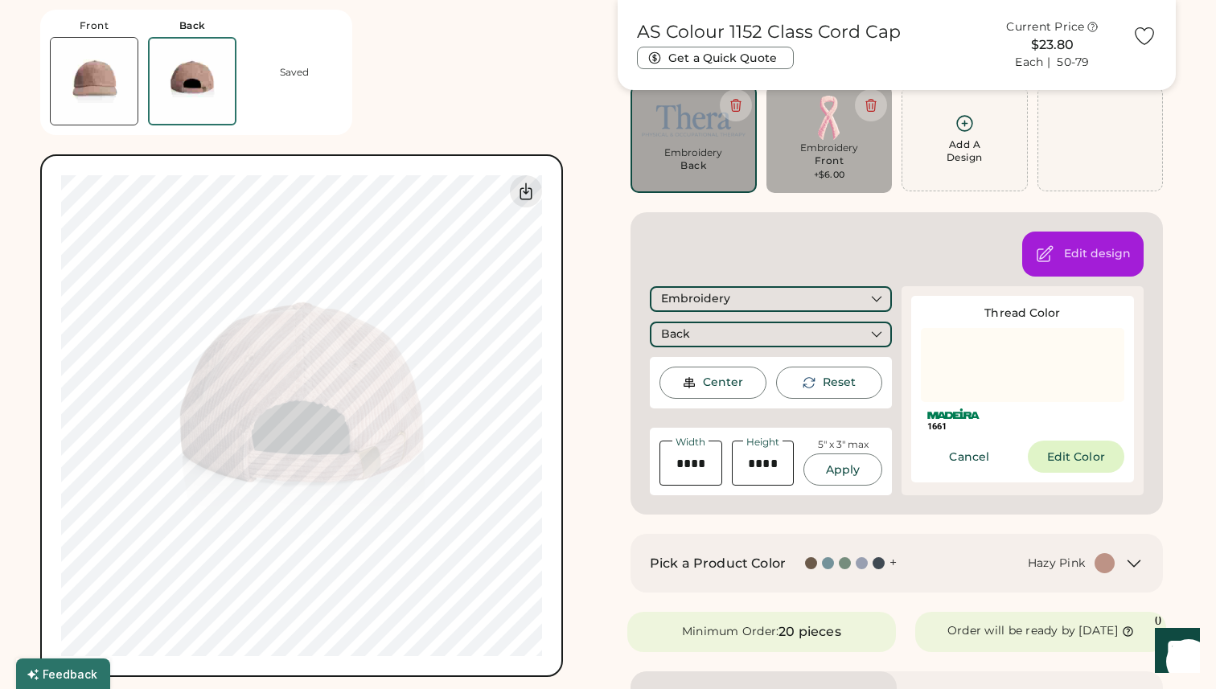
scroll to position [154, 0]
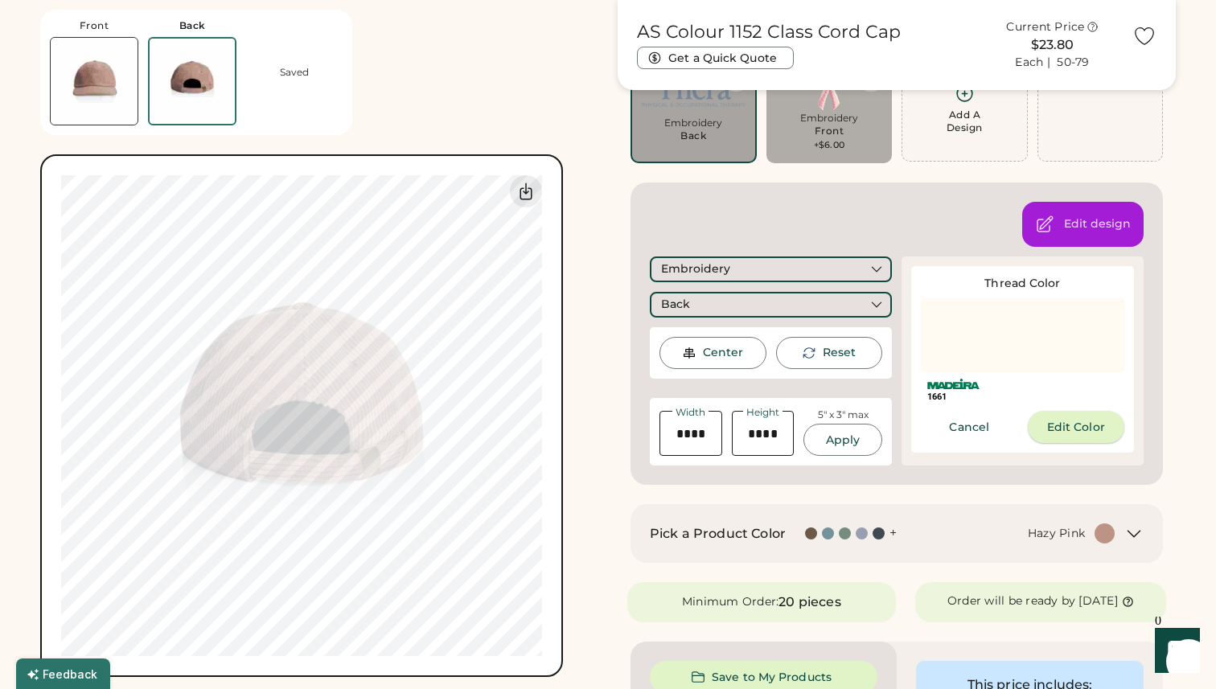
click at [1086, 427] on button "Edit Color" at bounding box center [1076, 427] width 97 height 32
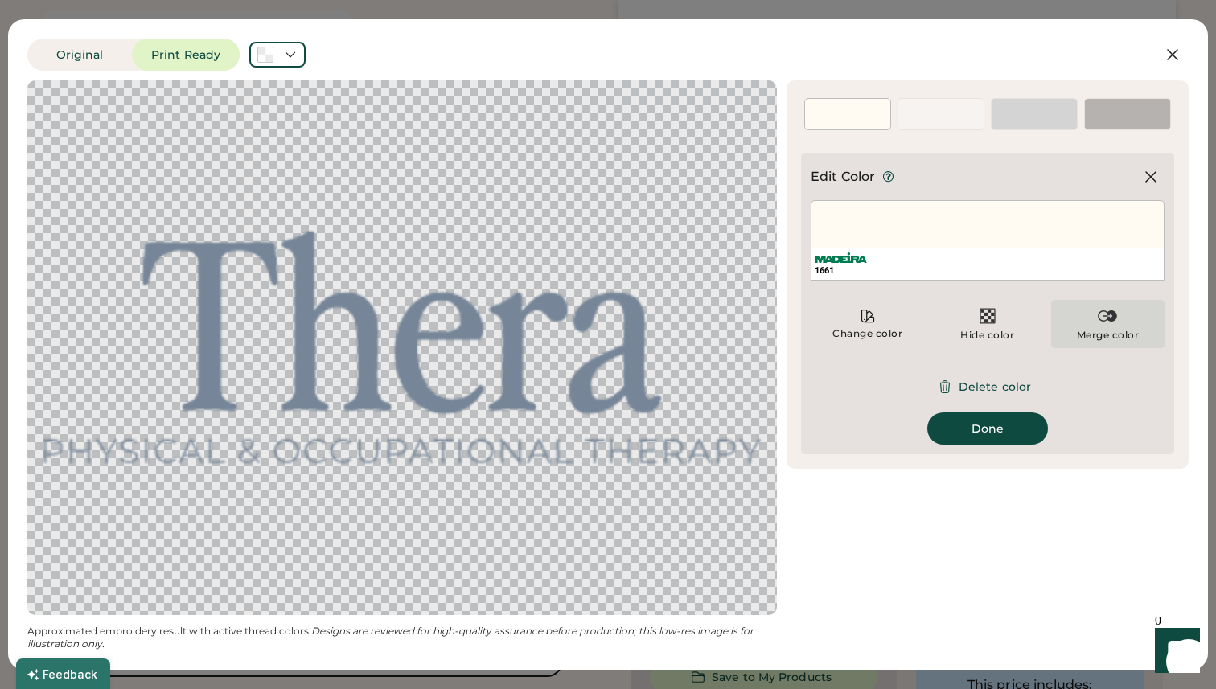
click at [1111, 319] on img at bounding box center [1107, 316] width 19 height 19
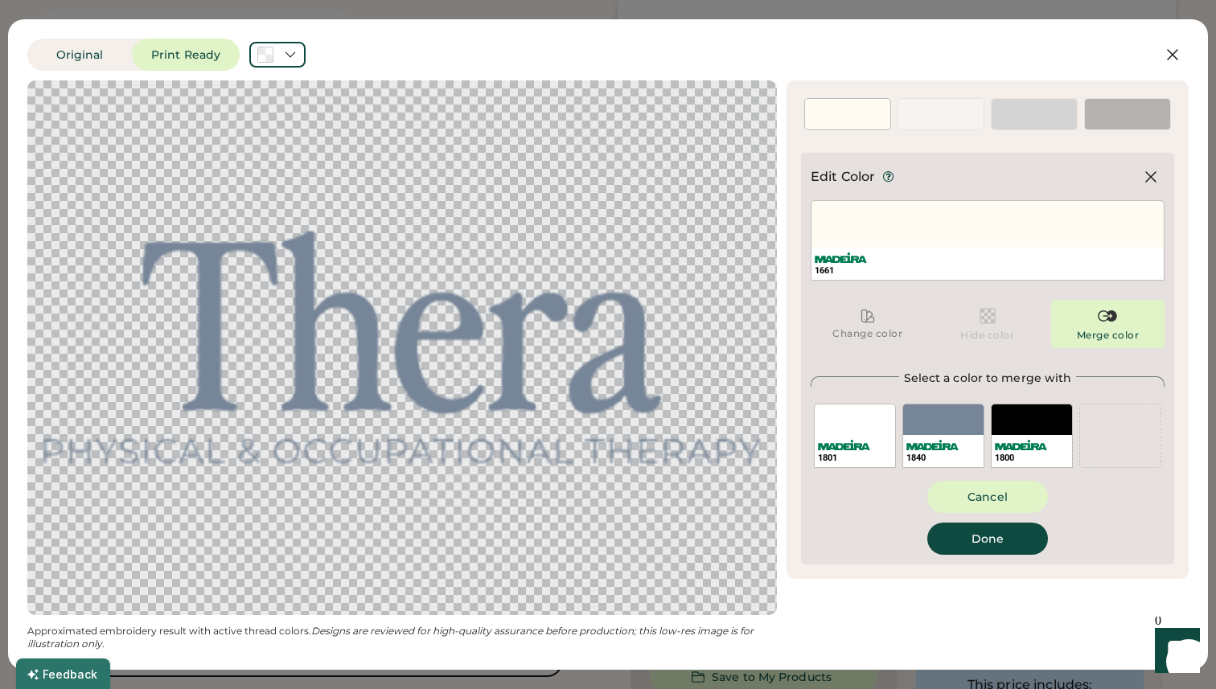
click at [1108, 328] on div "Merge color" at bounding box center [1107, 324] width 113 height 48
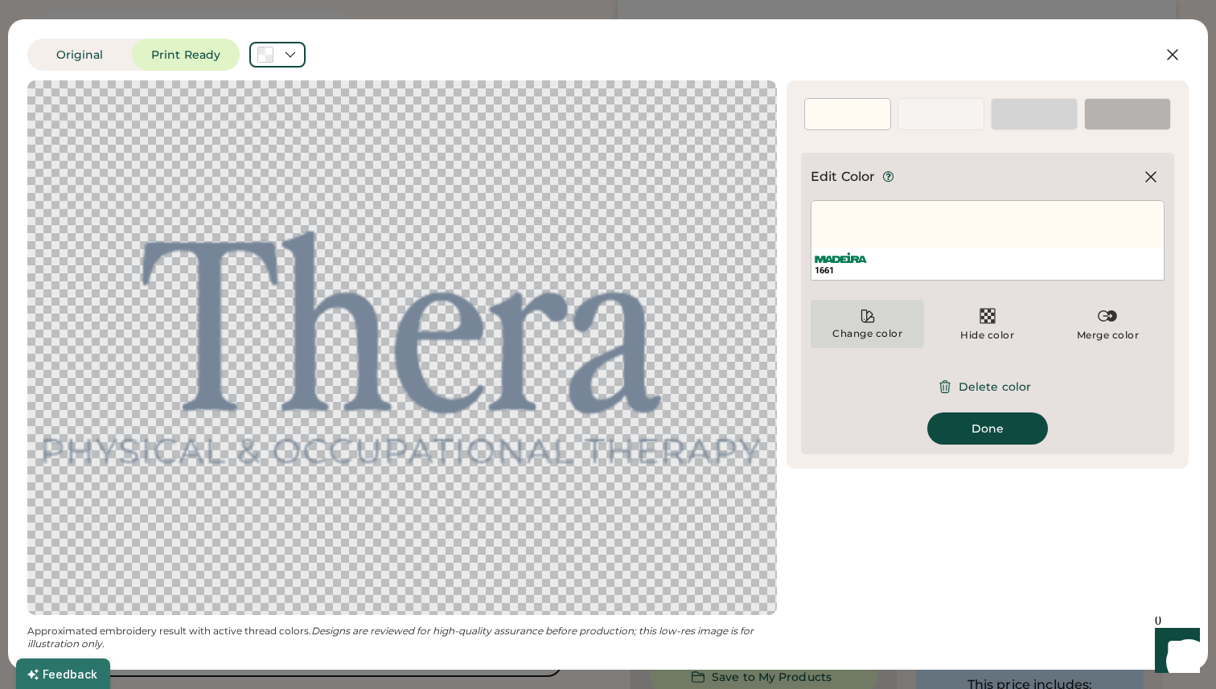
click at [852, 333] on div "Change color" at bounding box center [868, 333] width 72 height 13
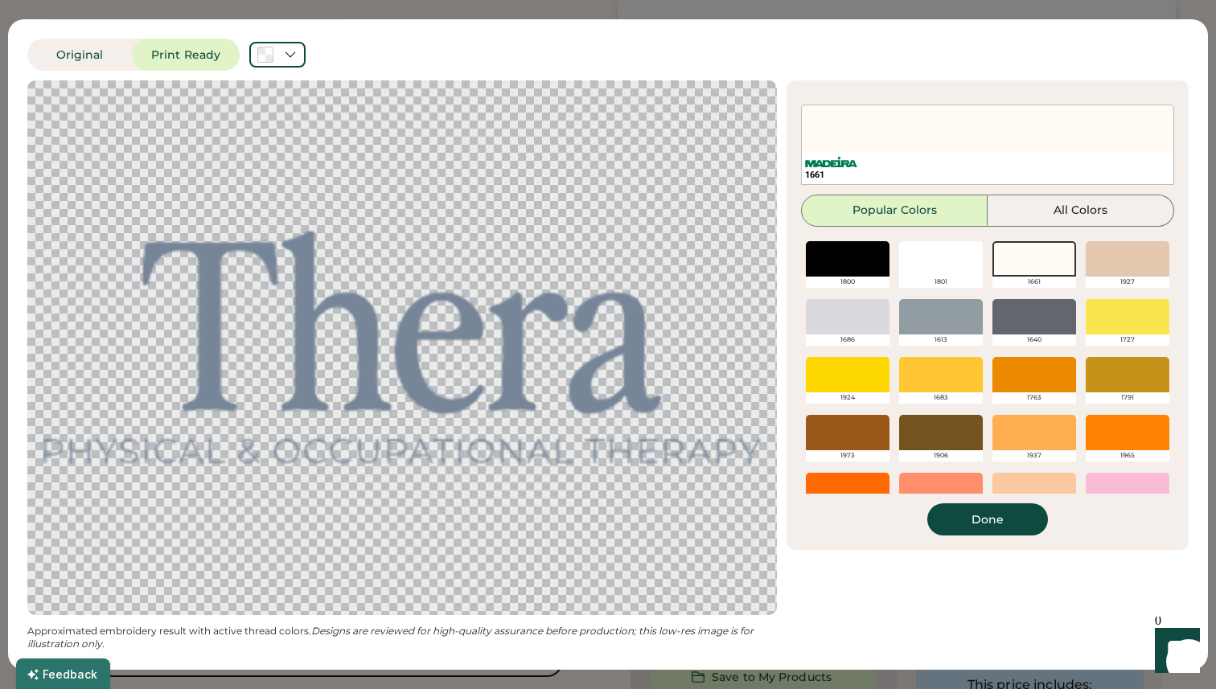
click at [1048, 266] on div at bounding box center [1035, 258] width 84 height 35
click at [987, 527] on button "Done" at bounding box center [988, 520] width 121 height 32
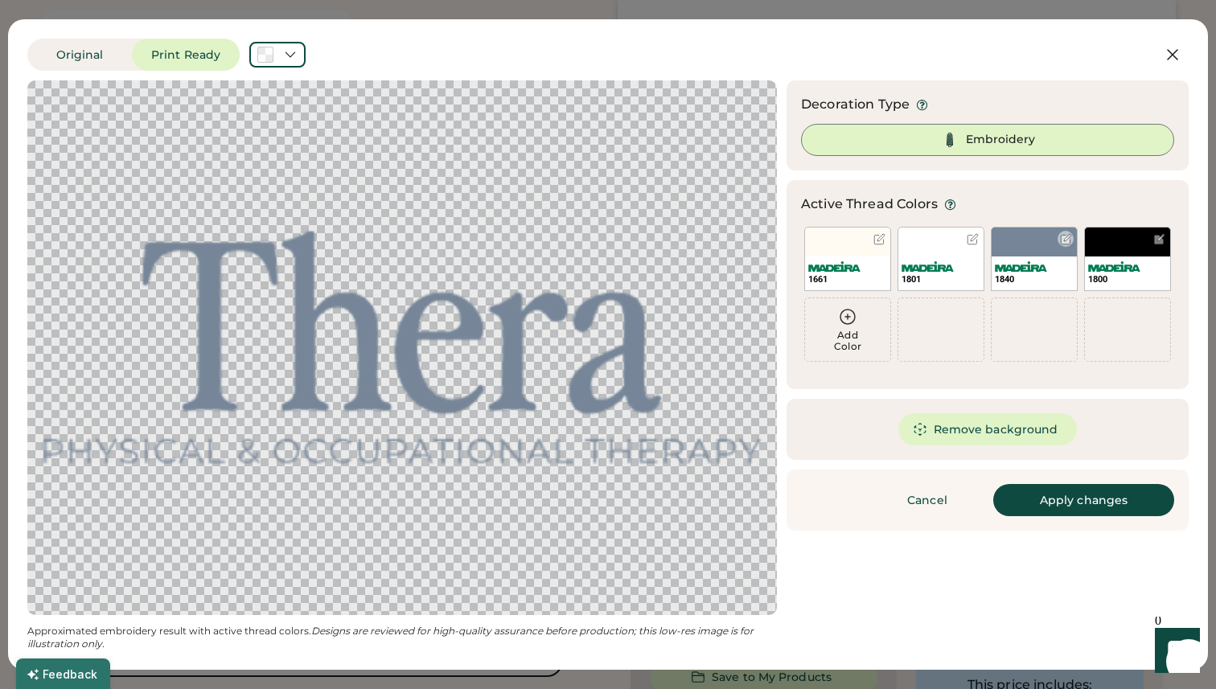
click at [1067, 234] on div at bounding box center [1066, 239] width 12 height 12
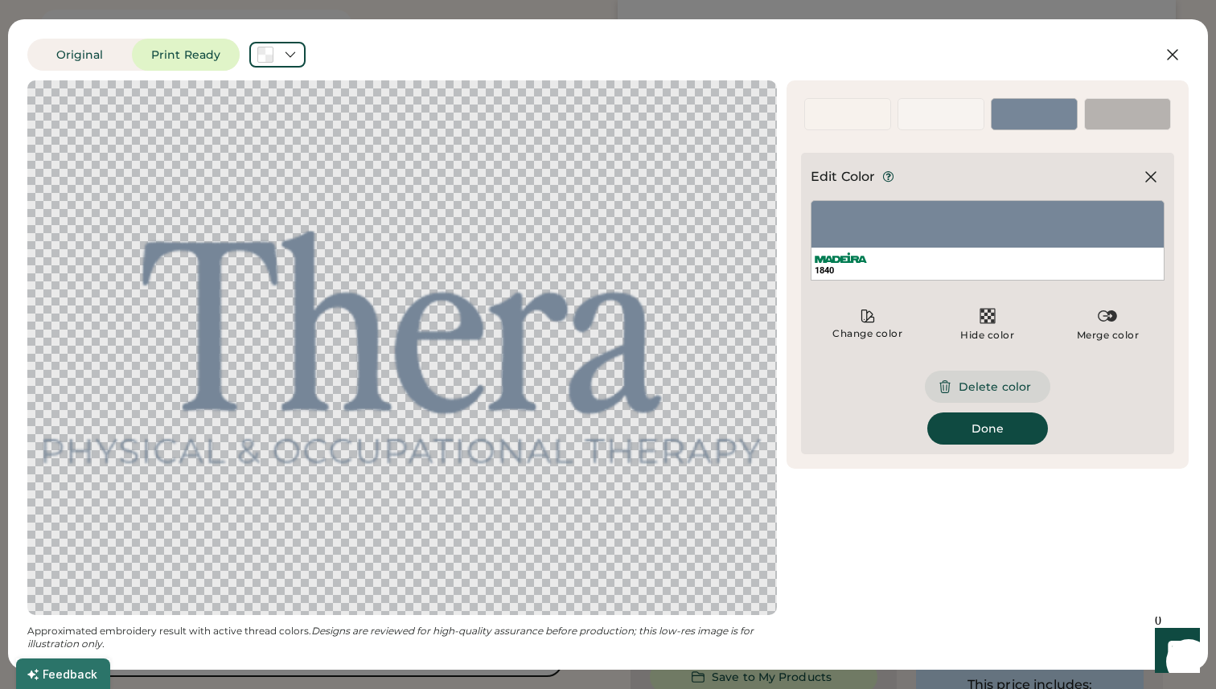
click at [974, 393] on button "Delete color" at bounding box center [987, 387] width 125 height 32
click at [1070, 117] on div at bounding box center [1066, 111] width 12 height 12
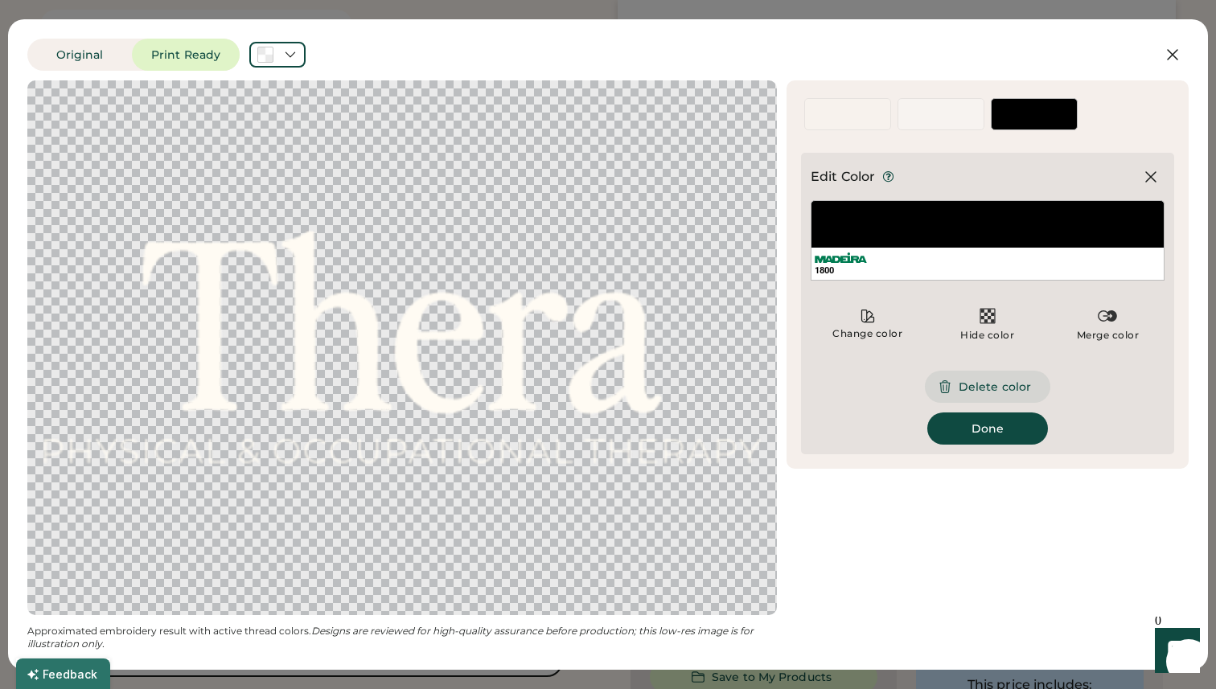
click at [972, 389] on button "Delete color" at bounding box center [987, 387] width 125 height 32
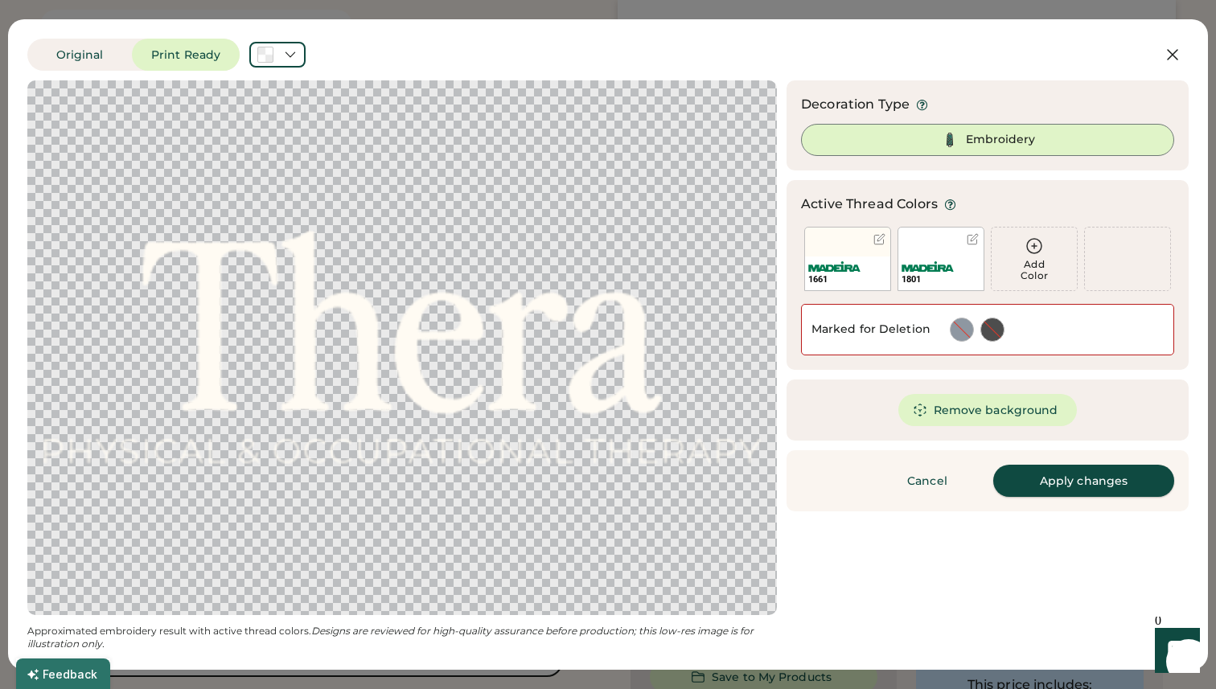
click at [1056, 480] on button "Apply changes" at bounding box center [1084, 481] width 181 height 32
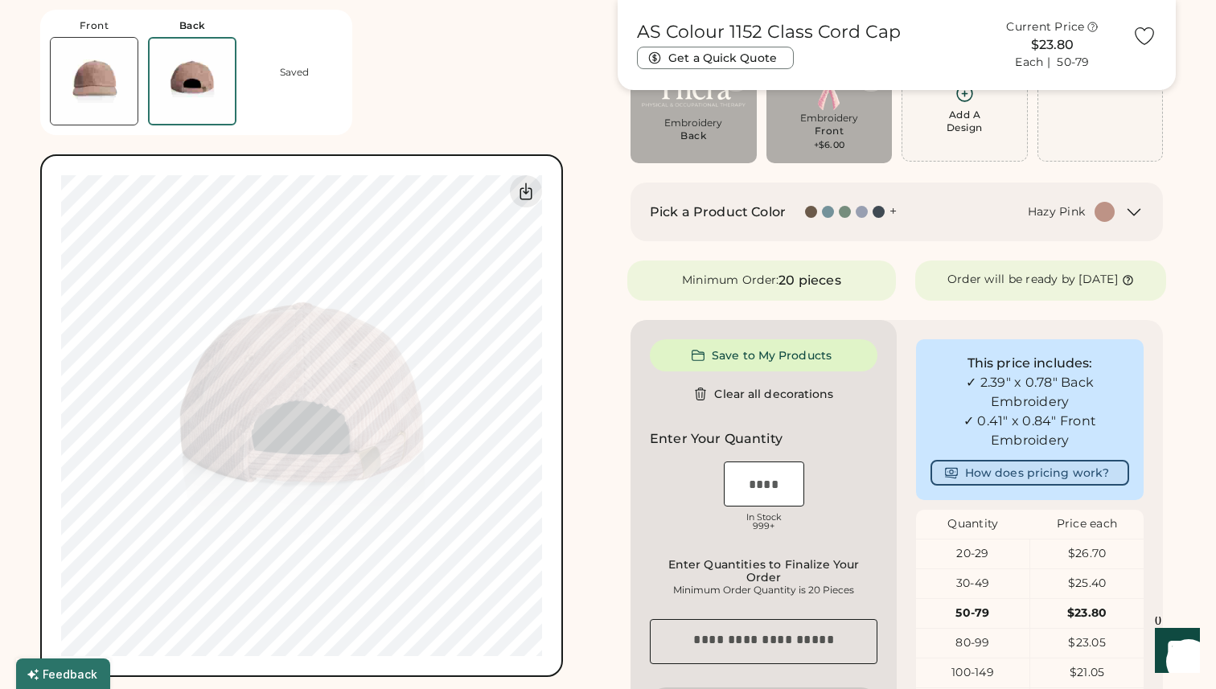
type input "****"
click at [100, 79] on img at bounding box center [94, 81] width 87 height 87
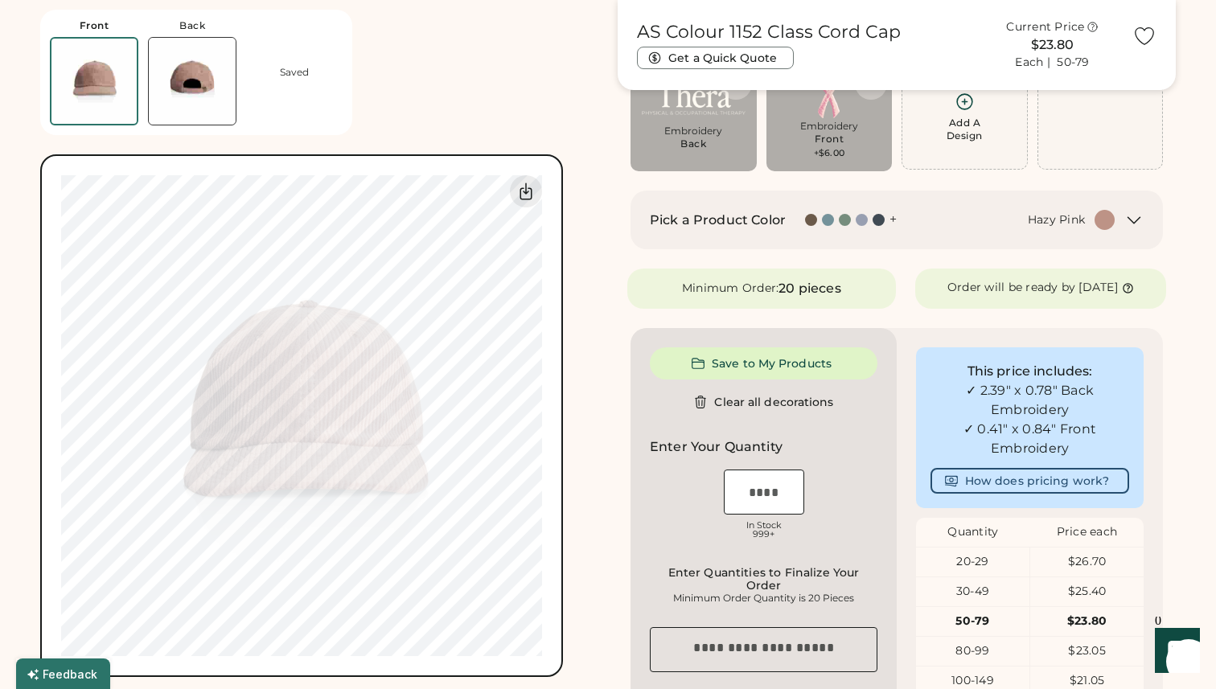
scroll to position [142, 0]
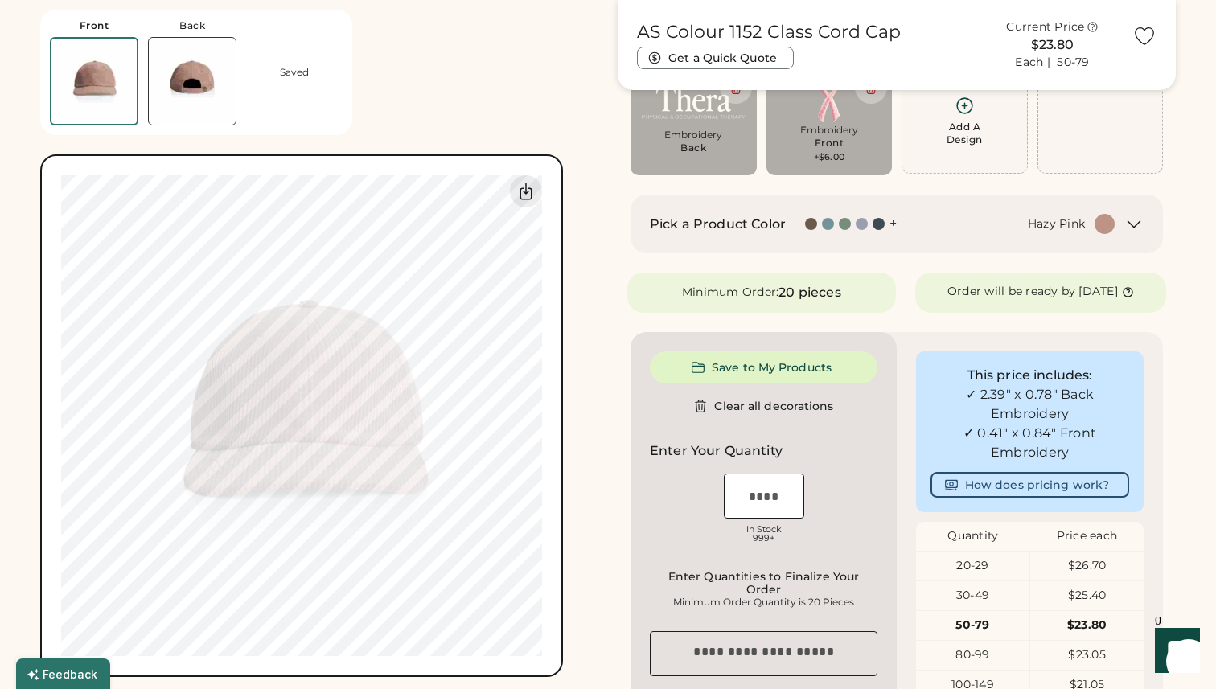
click at [184, 83] on img at bounding box center [192, 81] width 87 height 87
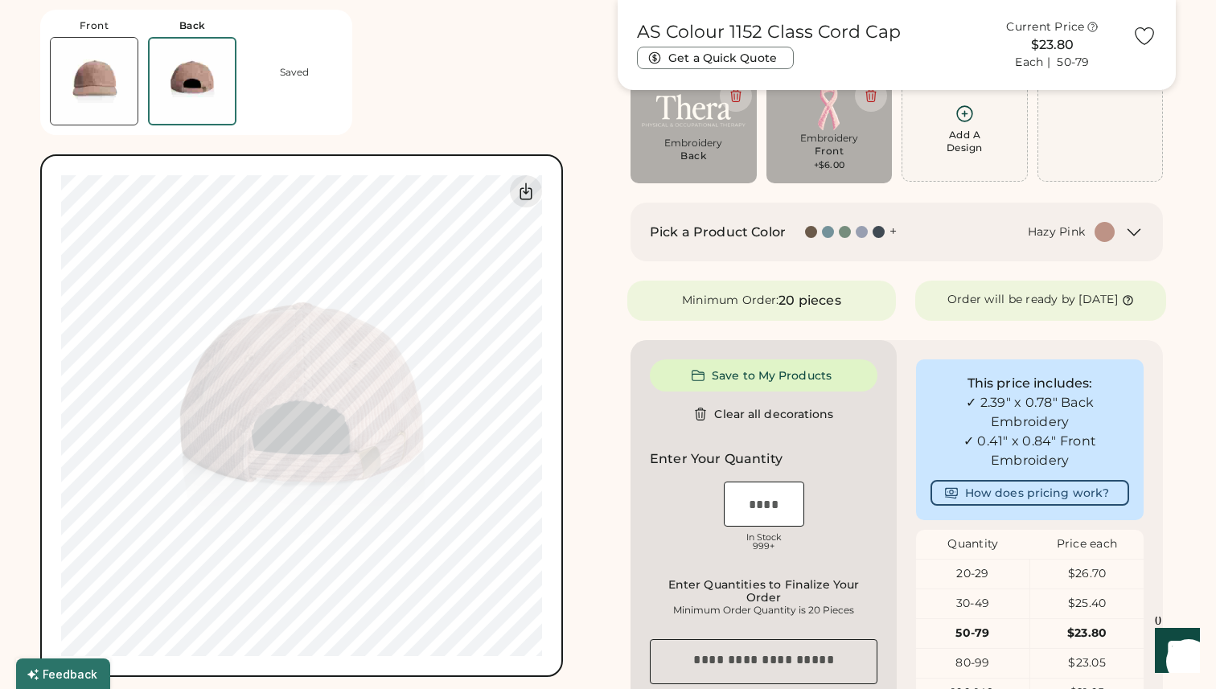
scroll to position [130, 0]
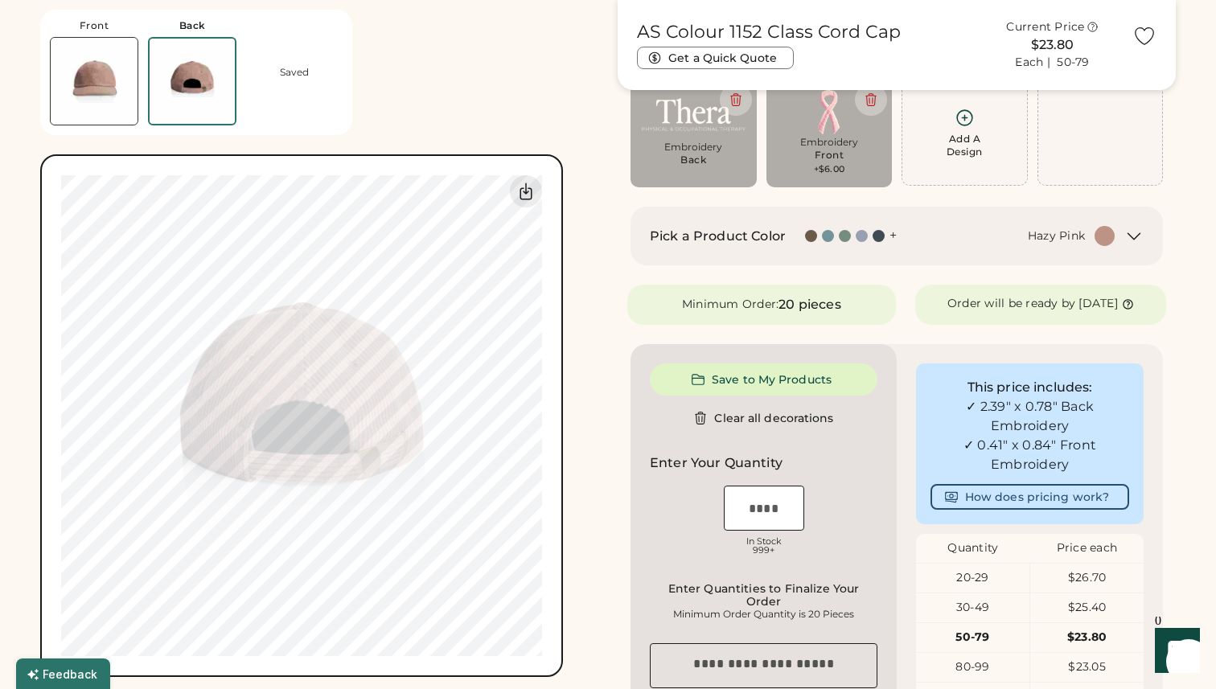
click at [115, 85] on img at bounding box center [94, 81] width 87 height 87
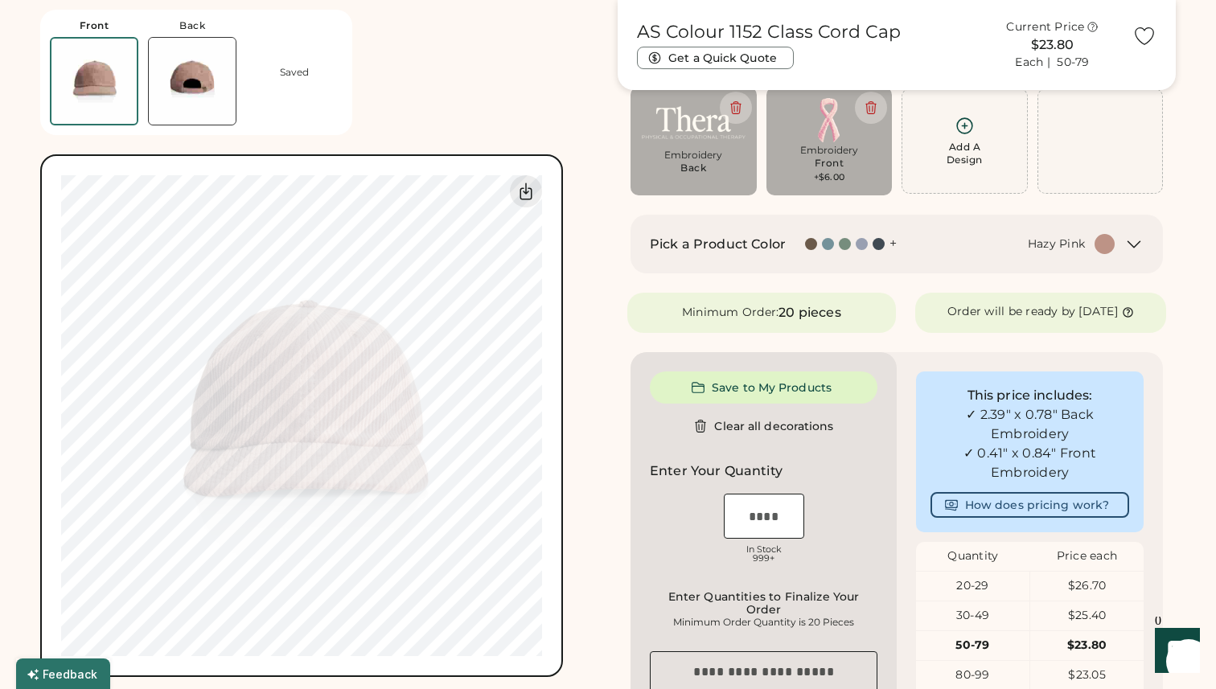
scroll to position [117, 0]
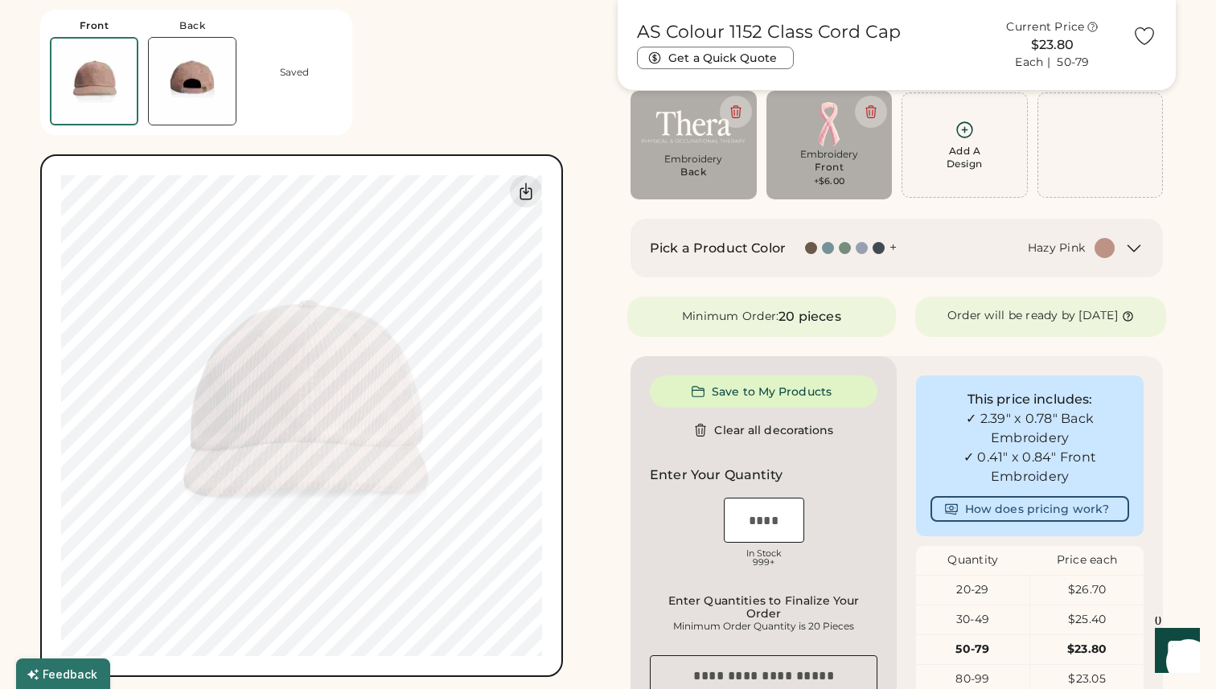
click at [94, 93] on img at bounding box center [93, 81] width 85 height 85
click at [207, 66] on img at bounding box center [192, 81] width 87 height 87
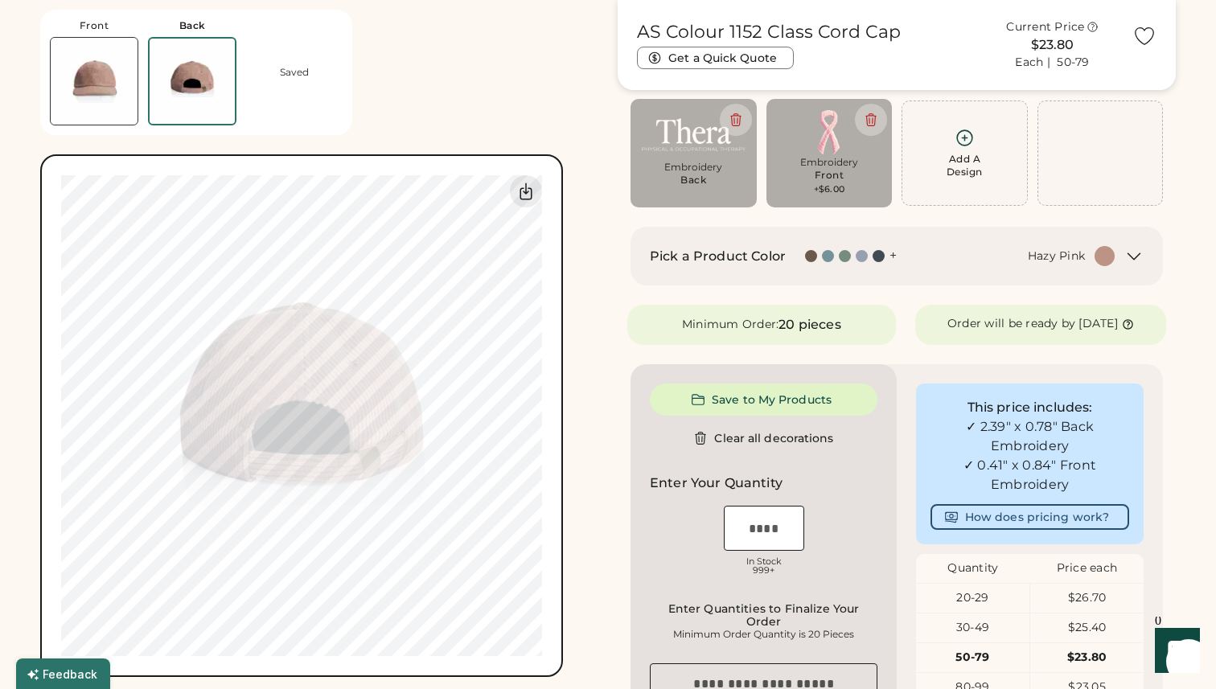
scroll to position [105, 0]
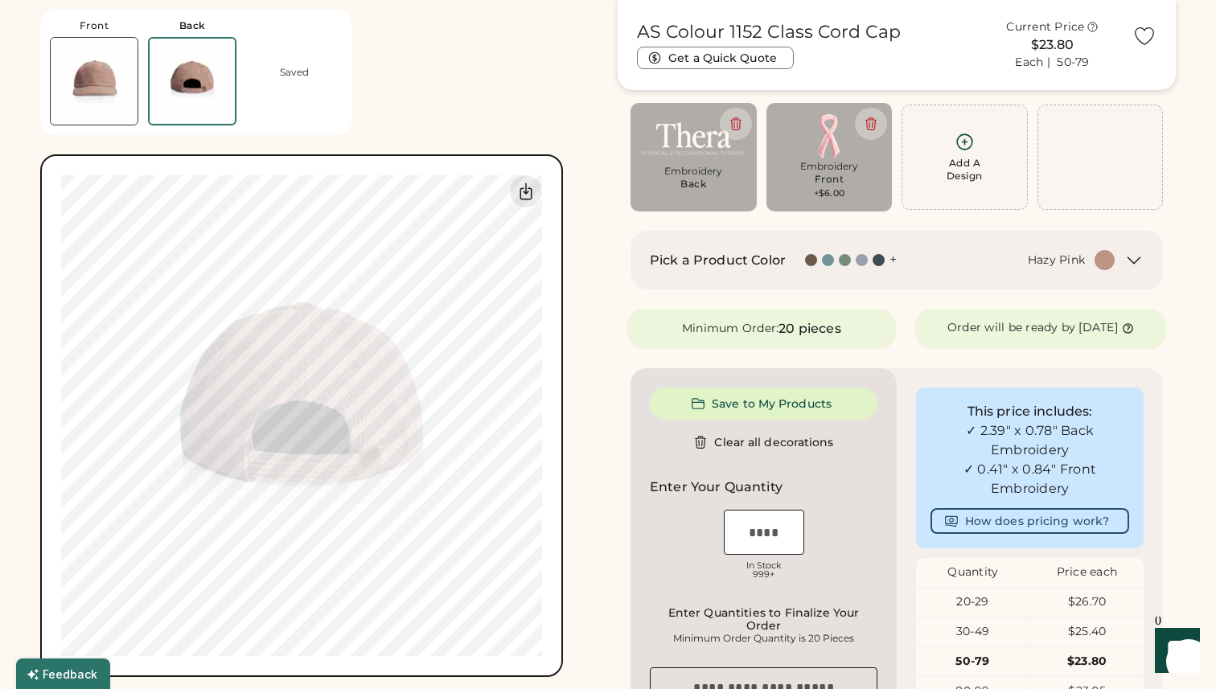
click at [92, 69] on img at bounding box center [94, 81] width 87 height 87
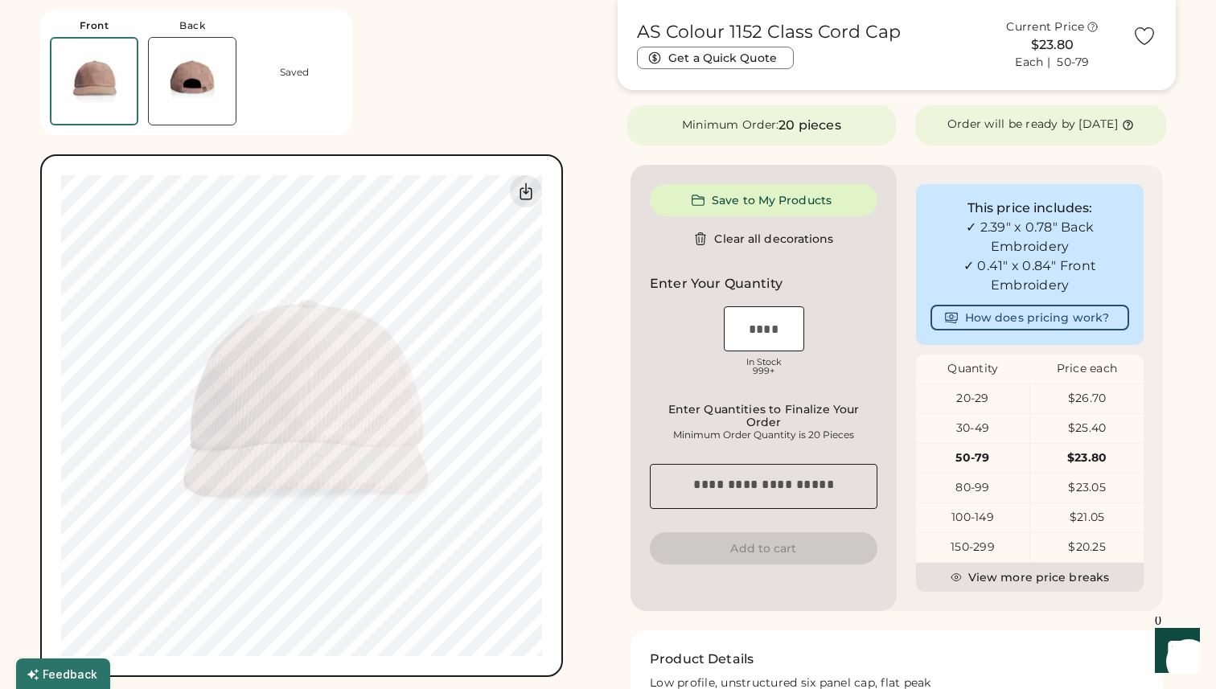
scroll to position [315, 0]
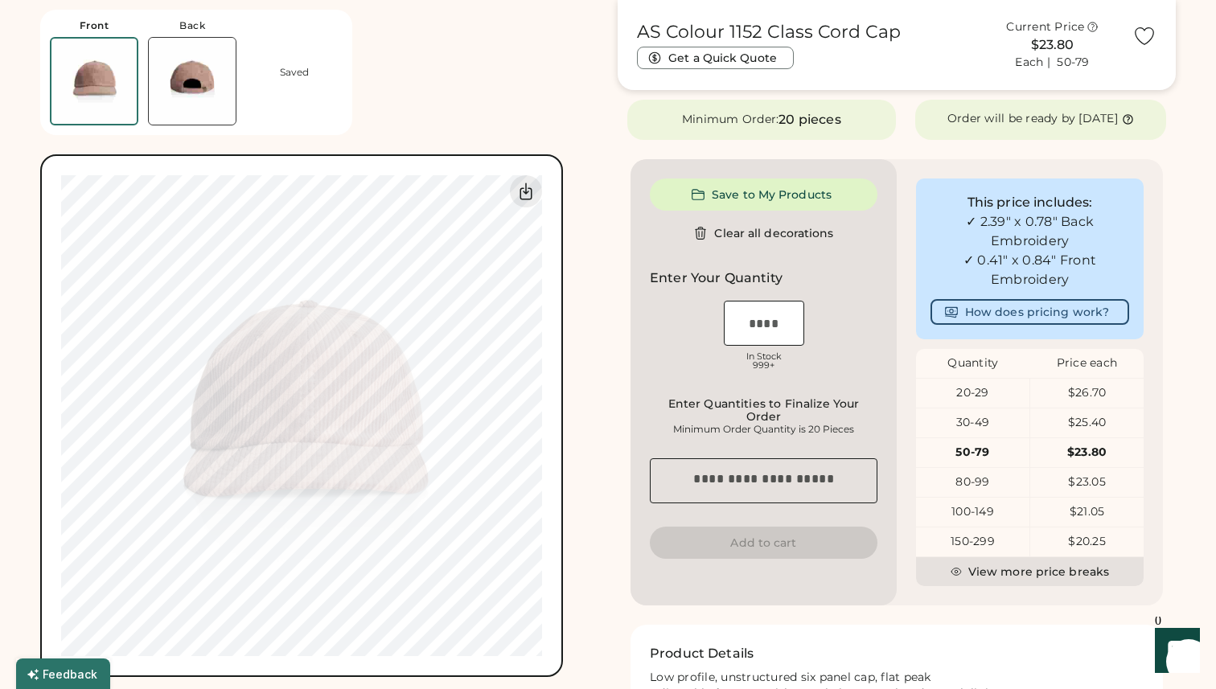
click at [970, 431] on div "30-49" at bounding box center [972, 423] width 113 height 16
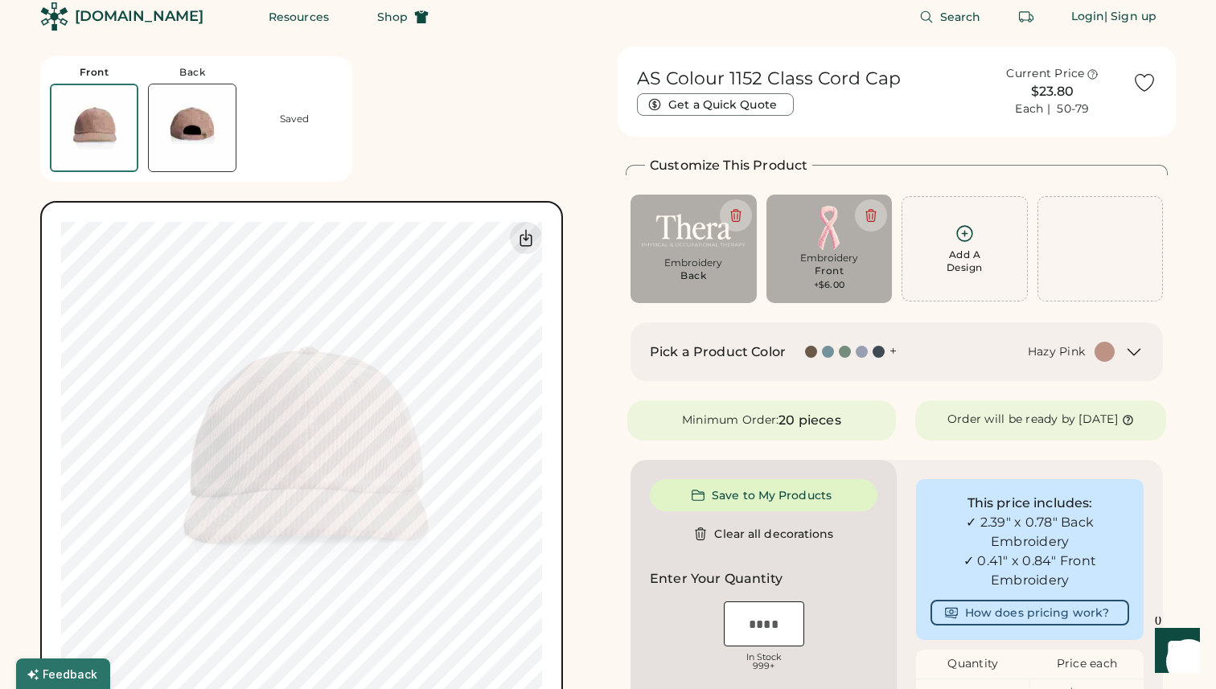
scroll to position [0, 0]
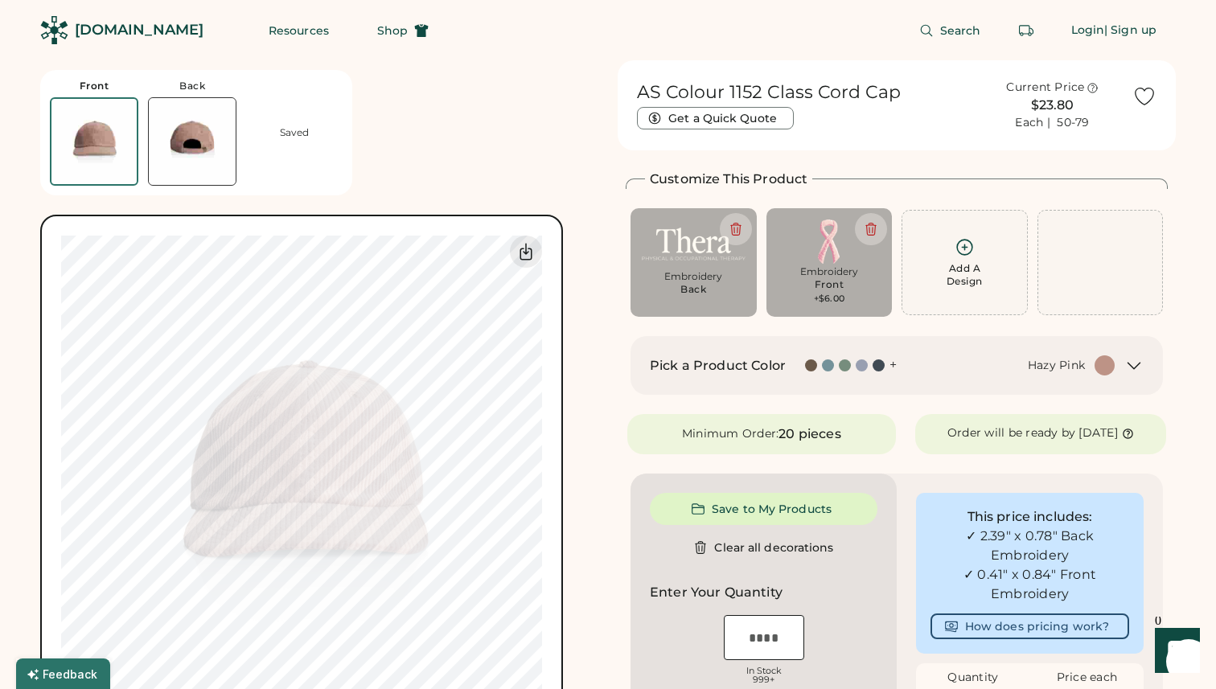
click at [1139, 94] on icon at bounding box center [1145, 96] width 24 height 24
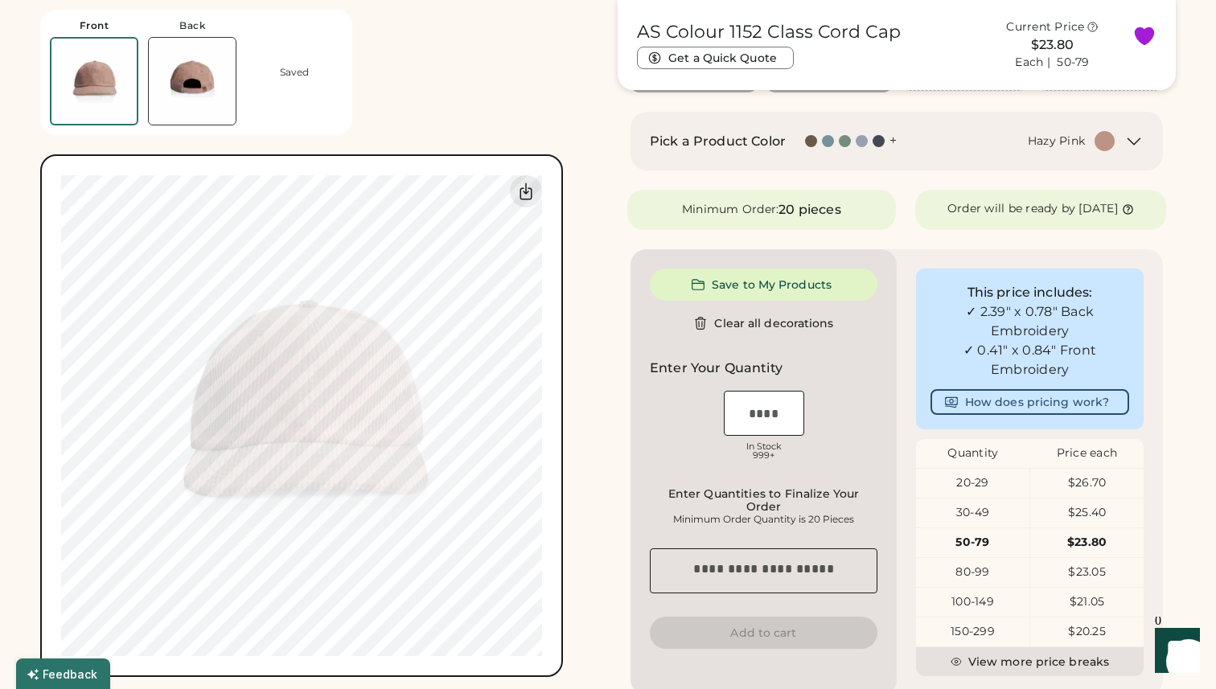
scroll to position [209, 0]
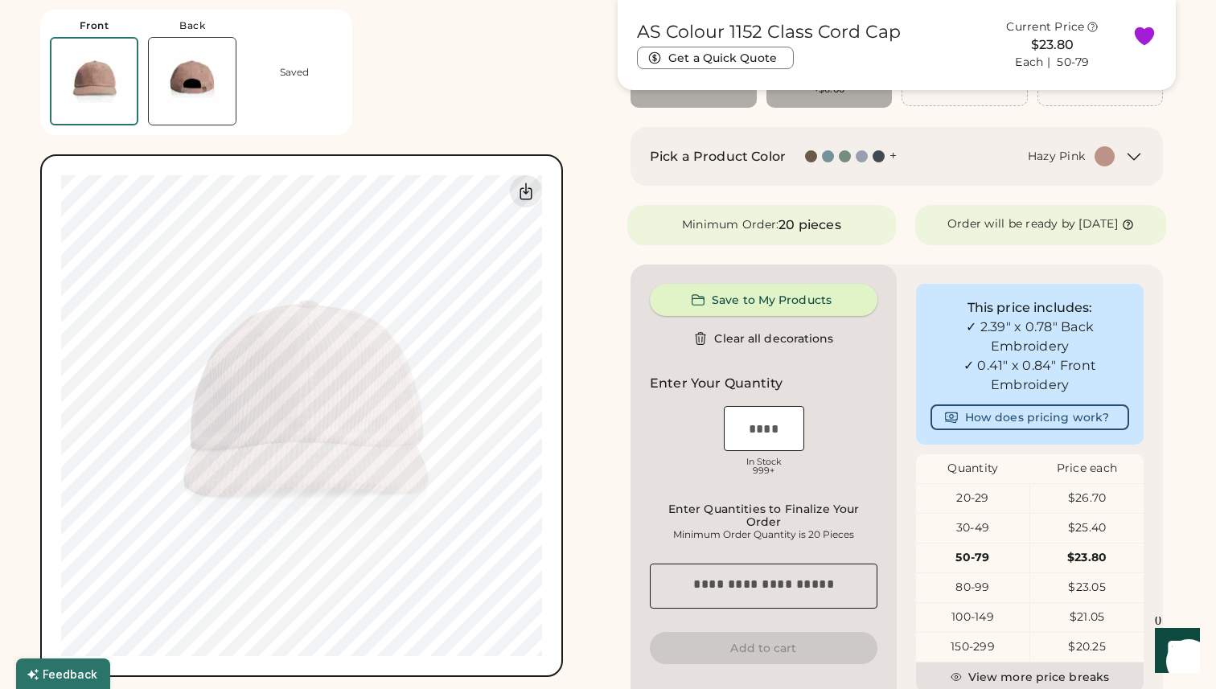
click at [800, 316] on button "Save to My Products" at bounding box center [764, 300] width 228 height 32
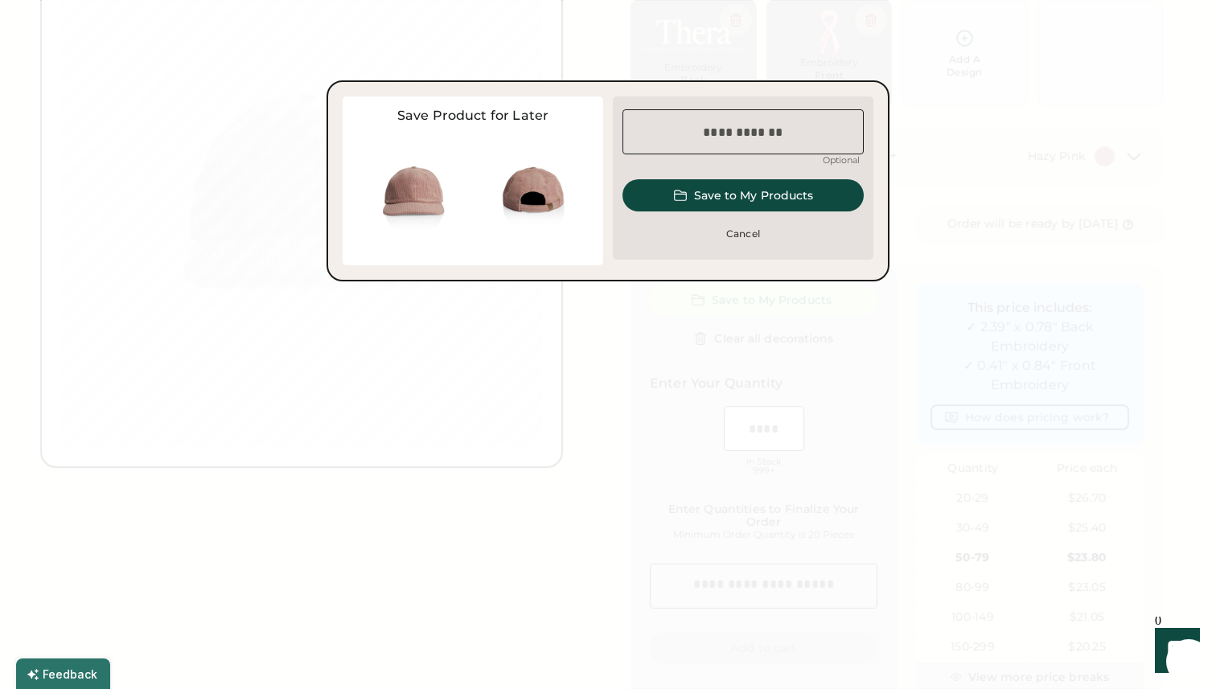
click at [772, 130] on input "input" at bounding box center [743, 131] width 241 height 45
click at [692, 131] on input "input" at bounding box center [743, 131] width 241 height 45
type input "**********"
click at [776, 193] on button "Save to My Products" at bounding box center [743, 195] width 241 height 32
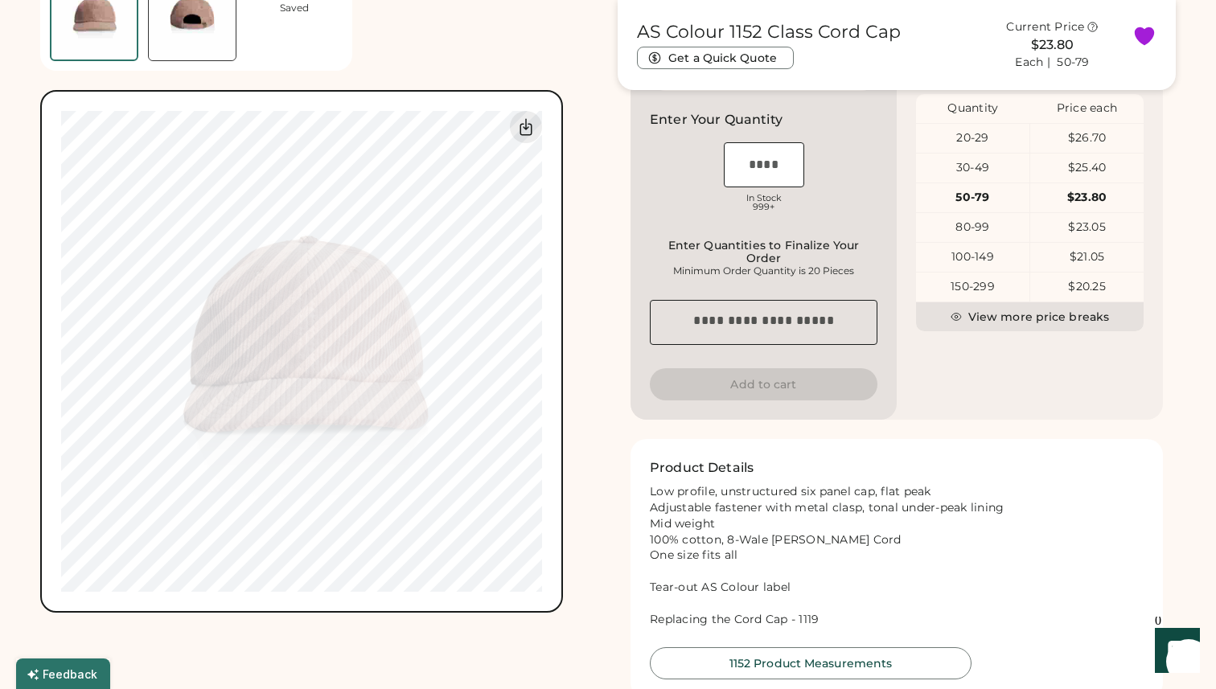
scroll to position [544, 0]
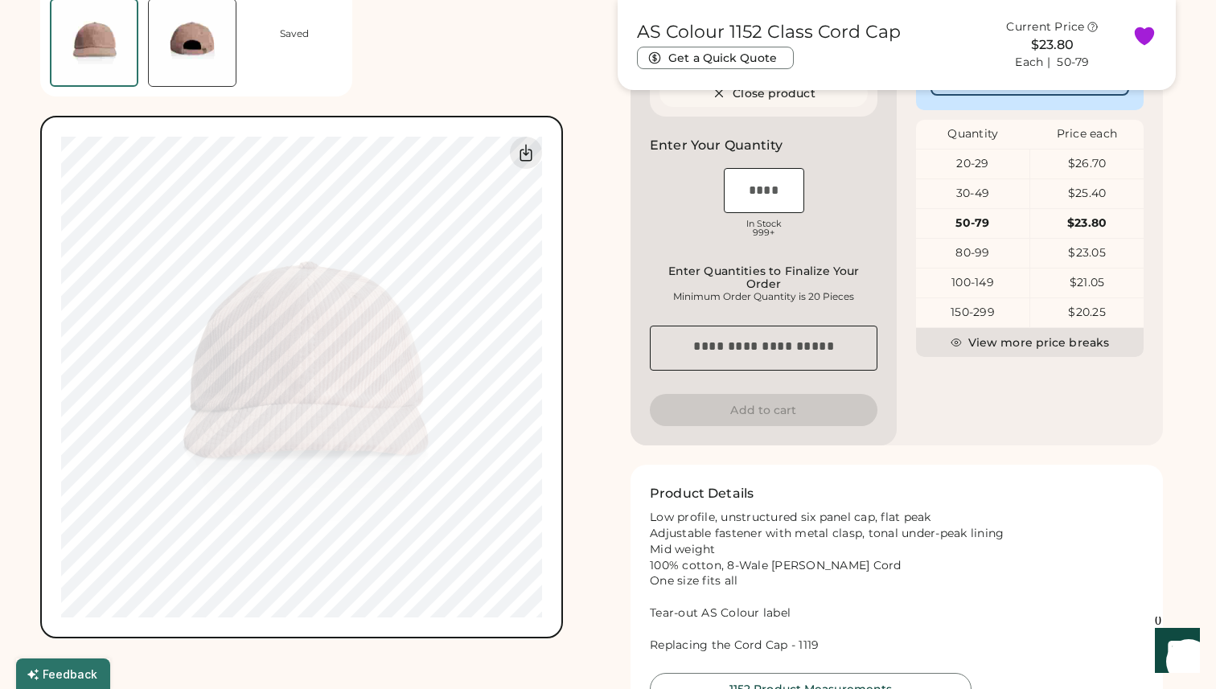
click at [211, 46] on img at bounding box center [192, 42] width 87 height 87
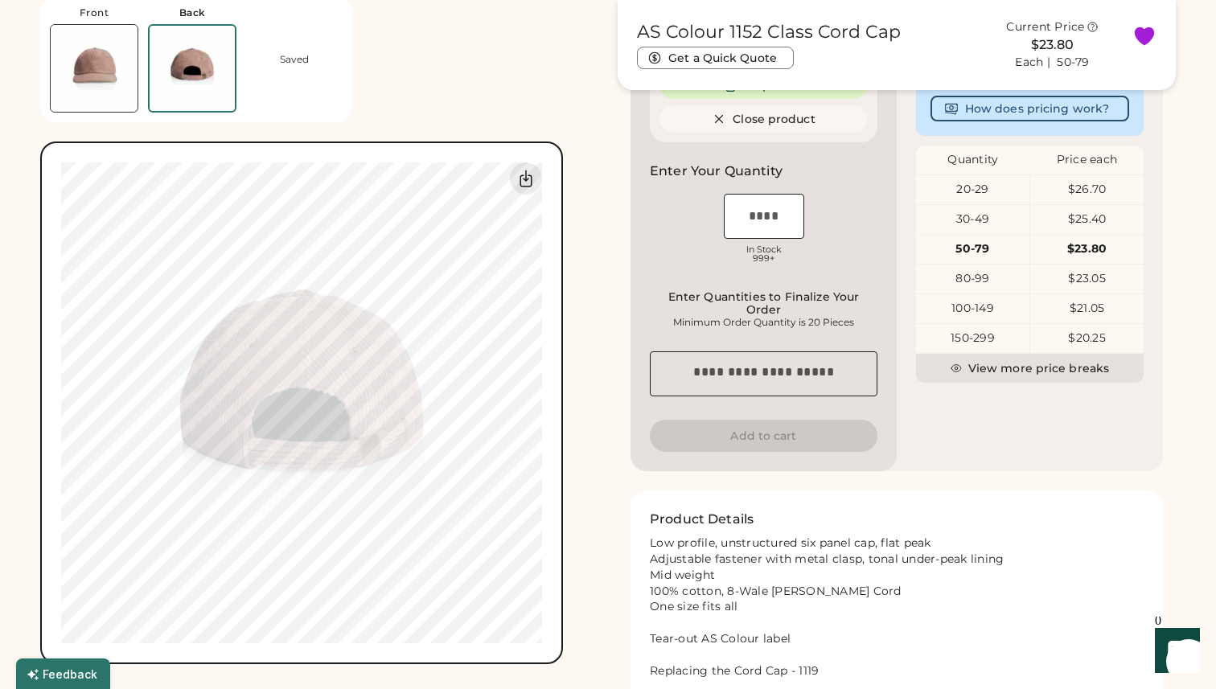
scroll to position [505, 0]
